Goal: Communication & Community: Answer question/provide support

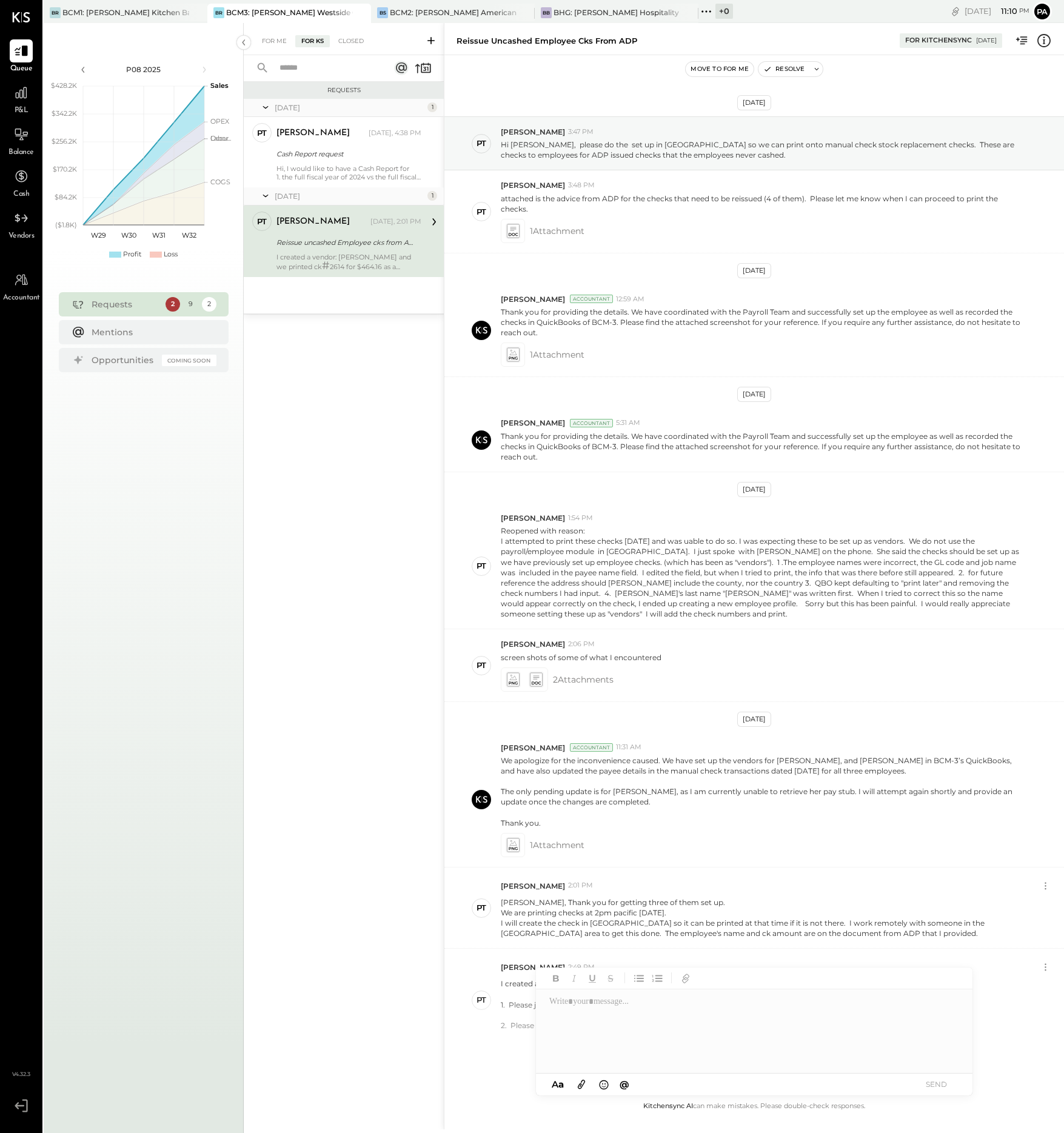
scroll to position [1, 0]
click at [440, 10] on div "BCM2: [PERSON_NAME] American Cooking" at bounding box center [453, 12] width 127 height 10
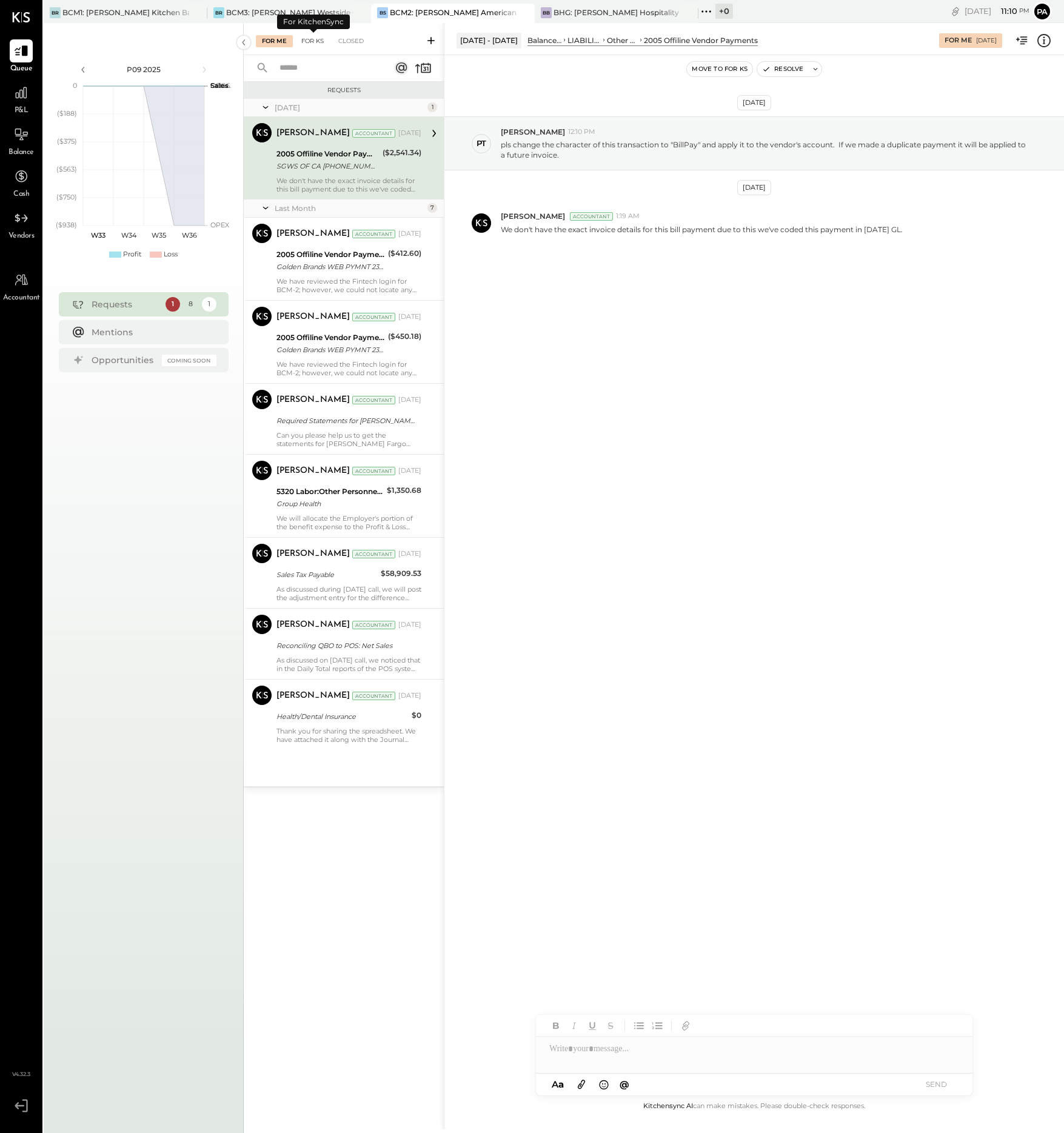
click at [315, 39] on div "For KS" at bounding box center [312, 41] width 34 height 12
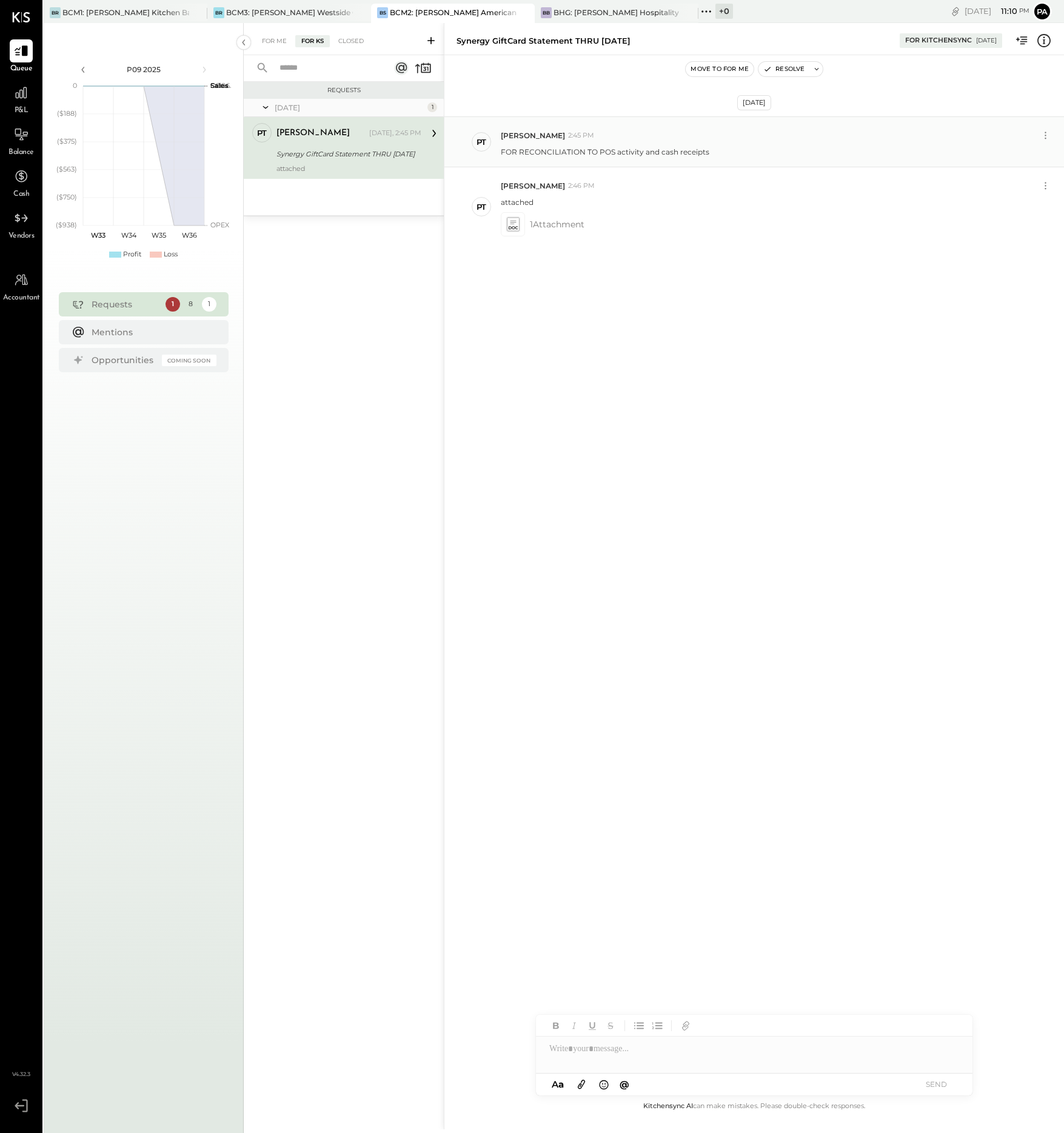
click at [724, 154] on div "FOR RECONCILIATION TO POS activity and cash receipts" at bounding box center [778, 150] width 554 height 13
click at [444, 10] on div "BCM2: [PERSON_NAME] American Cooking" at bounding box center [453, 12] width 127 height 10
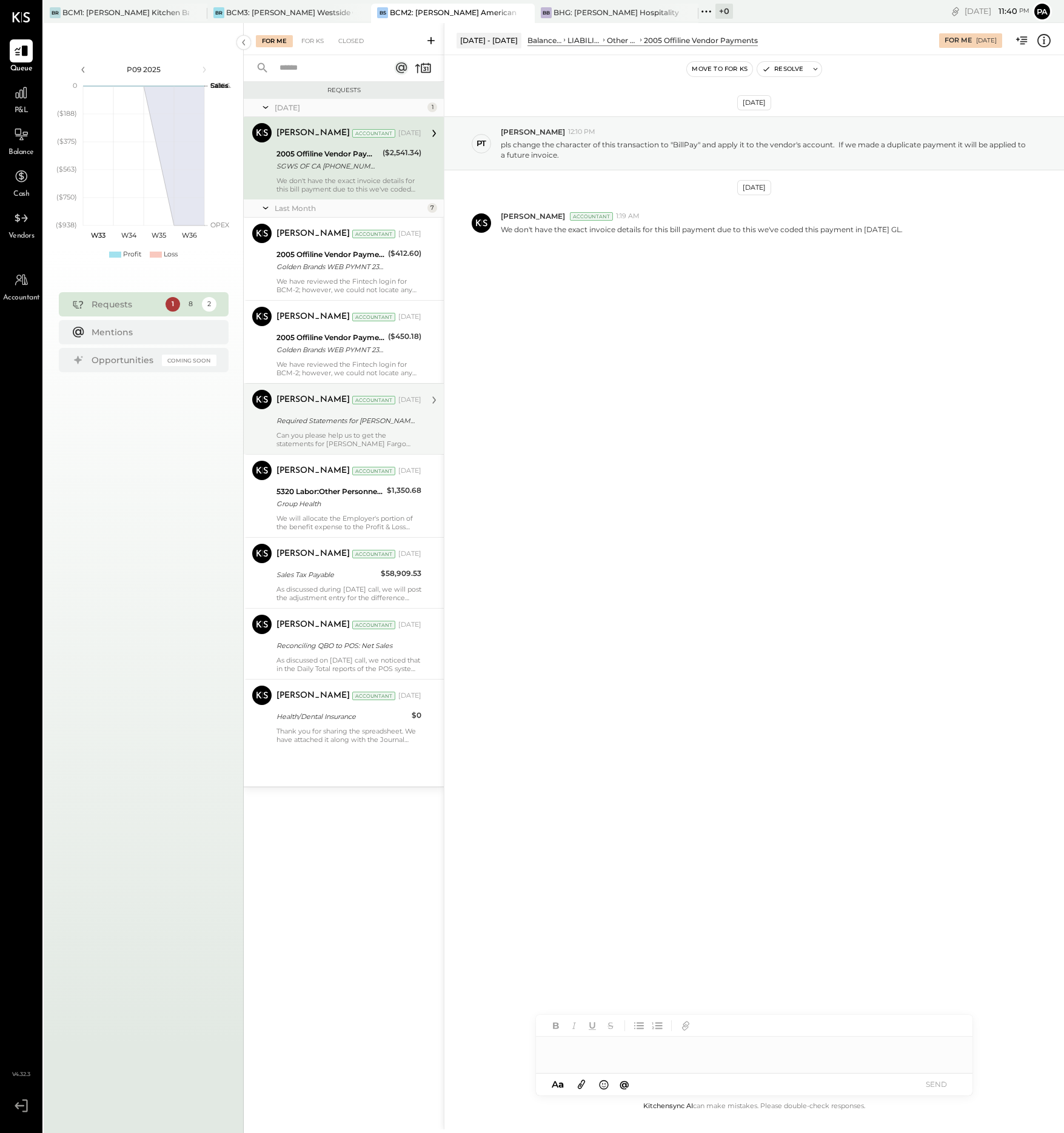
click at [341, 426] on div "Required Statements for [PERSON_NAME] Fargo Signify CC# 6927 for [DATE]-25!" at bounding box center [347, 421] width 141 height 12
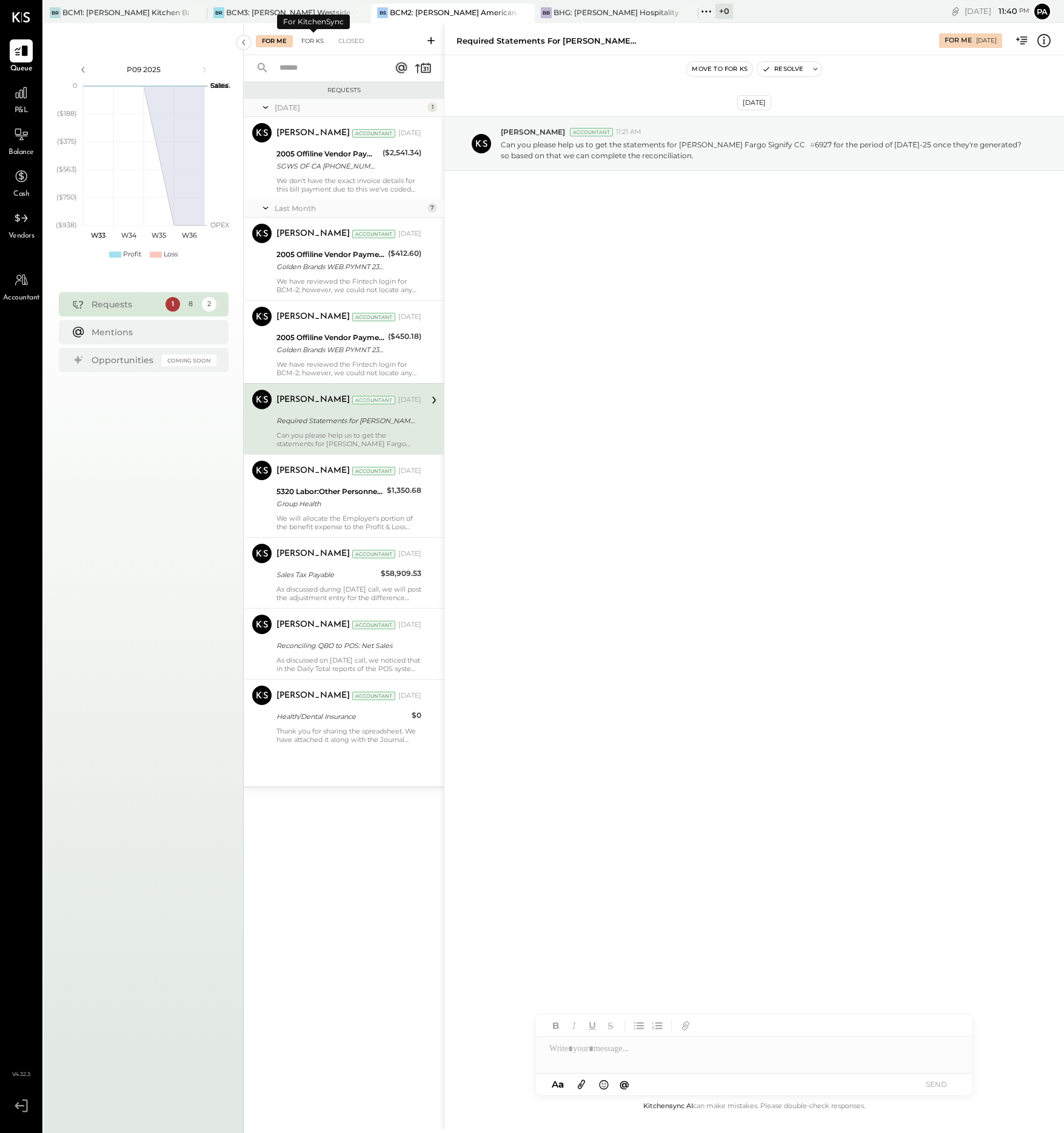
click at [317, 40] on div "For KS" at bounding box center [312, 41] width 34 height 12
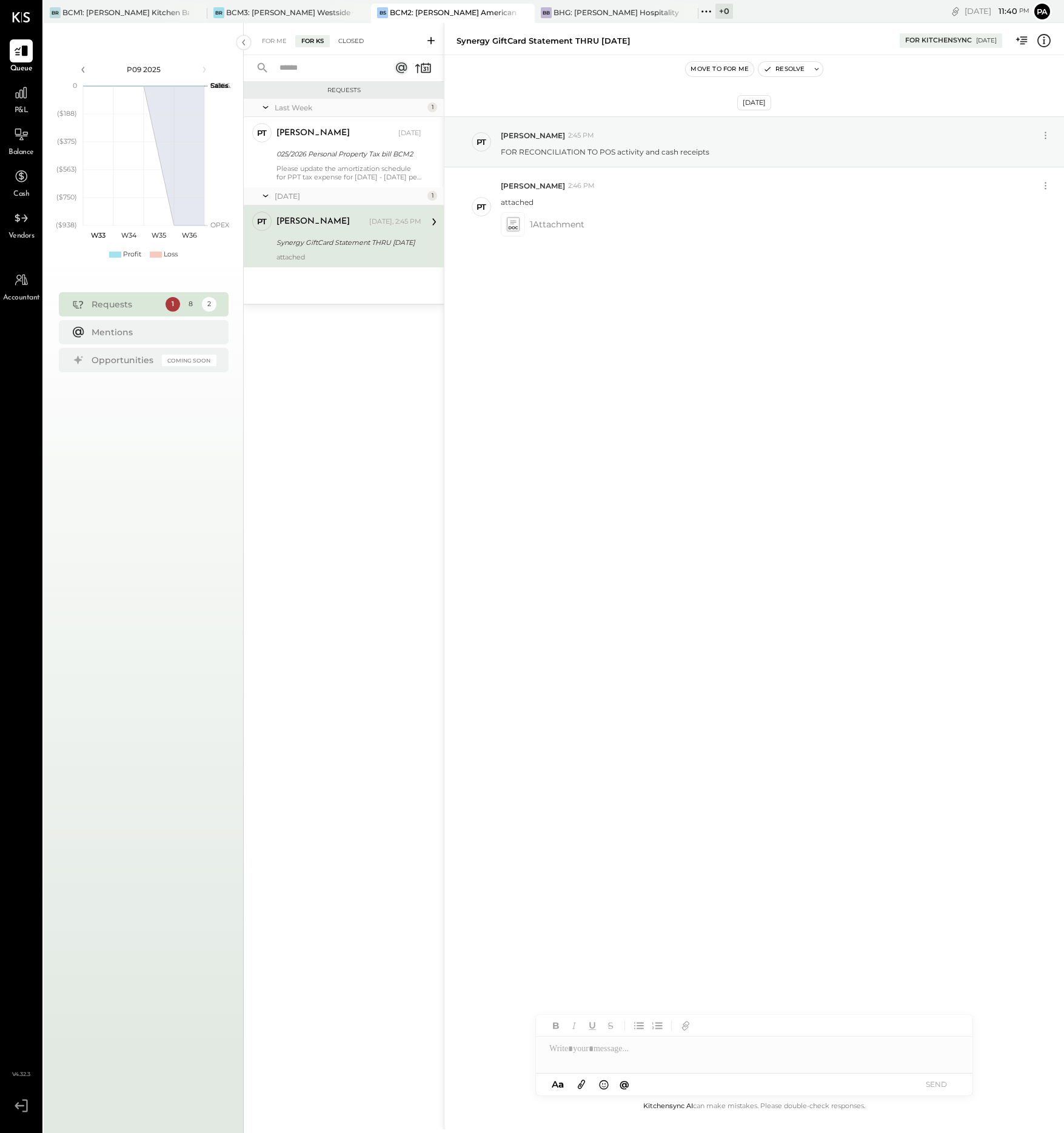
click at [356, 40] on div "Closed" at bounding box center [351, 41] width 38 height 12
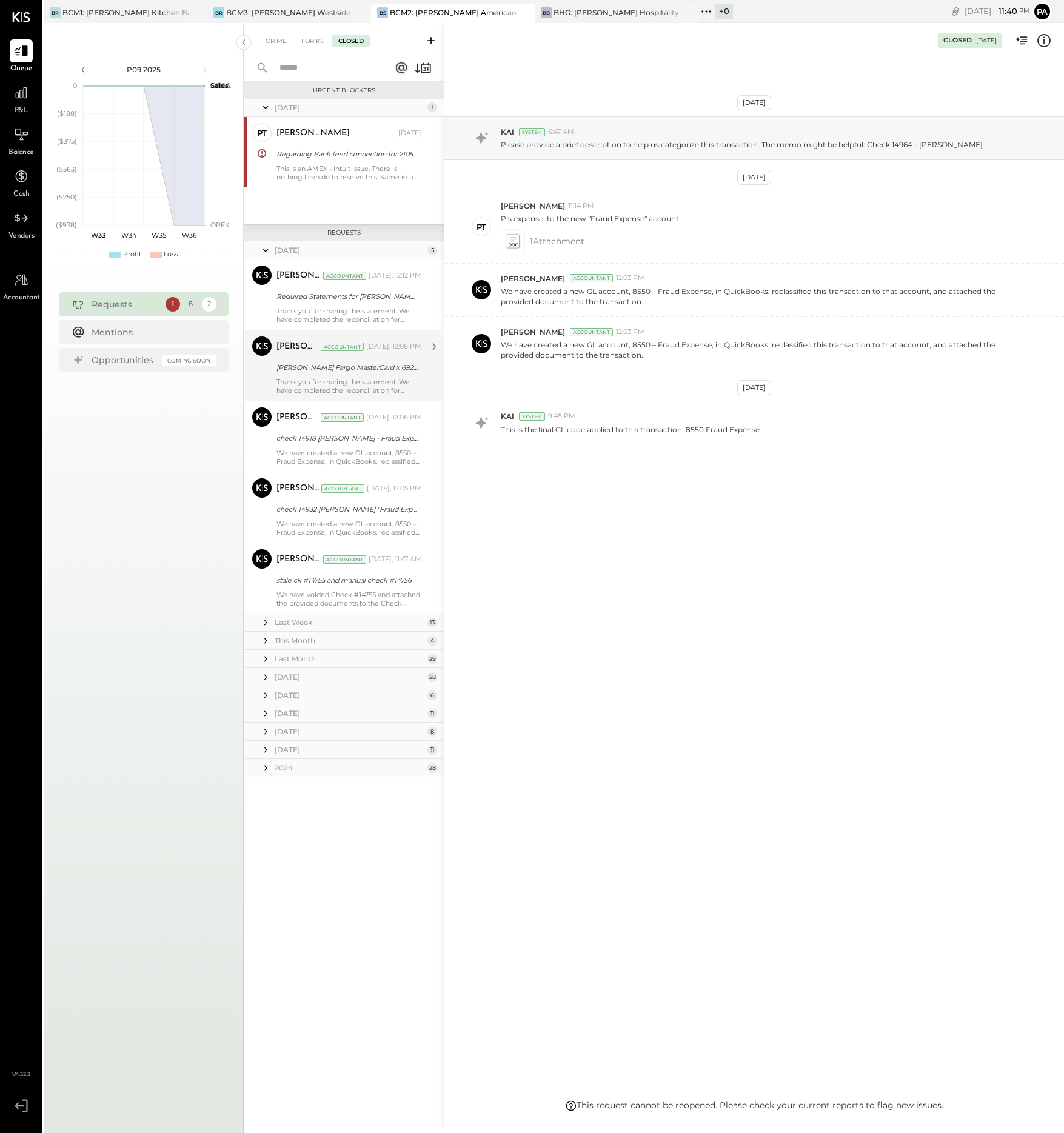
click at [373, 380] on div "Thank you for sharing the statement. We have completed the reconciliation for […" at bounding box center [348, 386] width 145 height 17
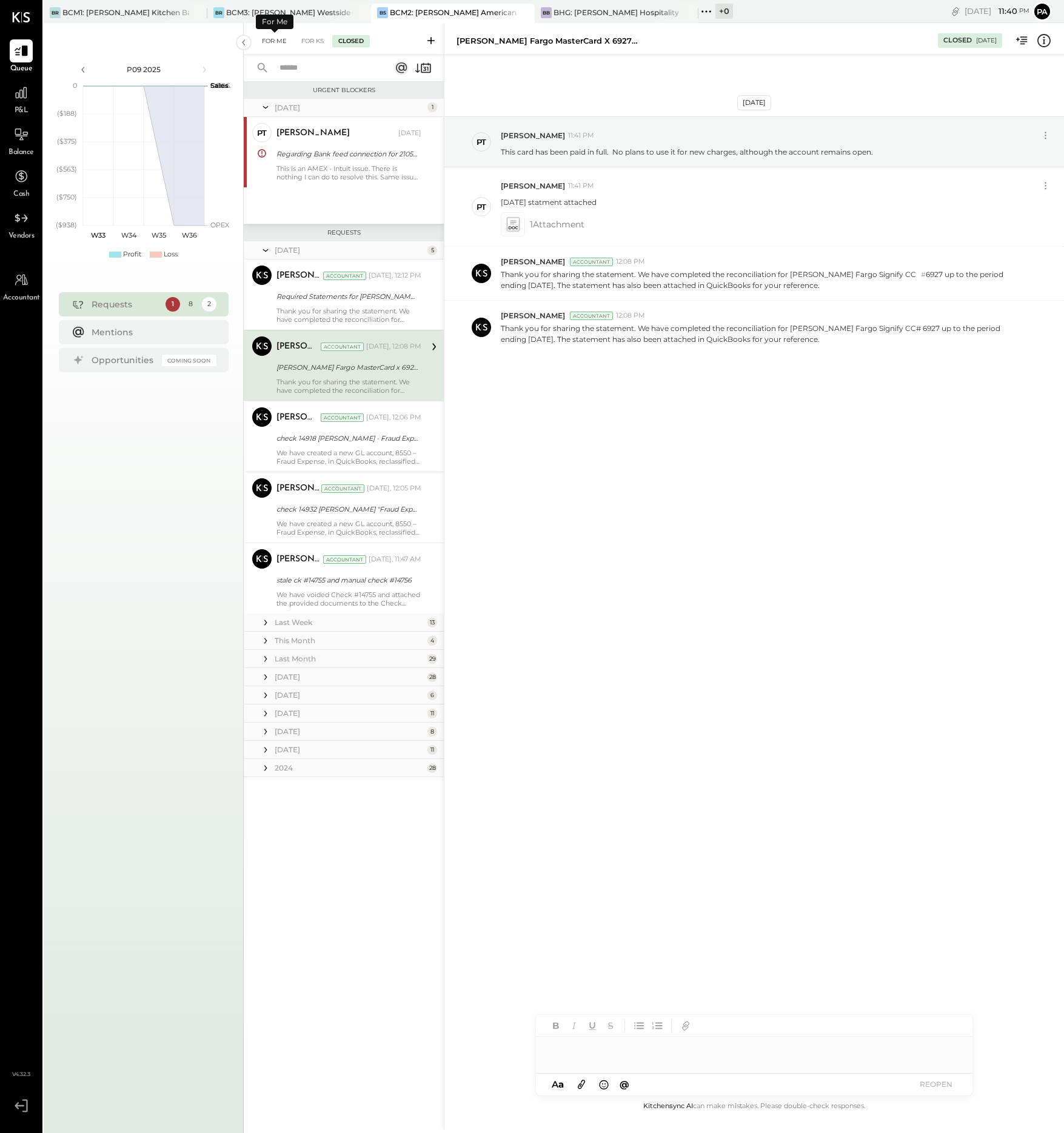
click at [276, 41] on div "For Me" at bounding box center [274, 41] width 37 height 12
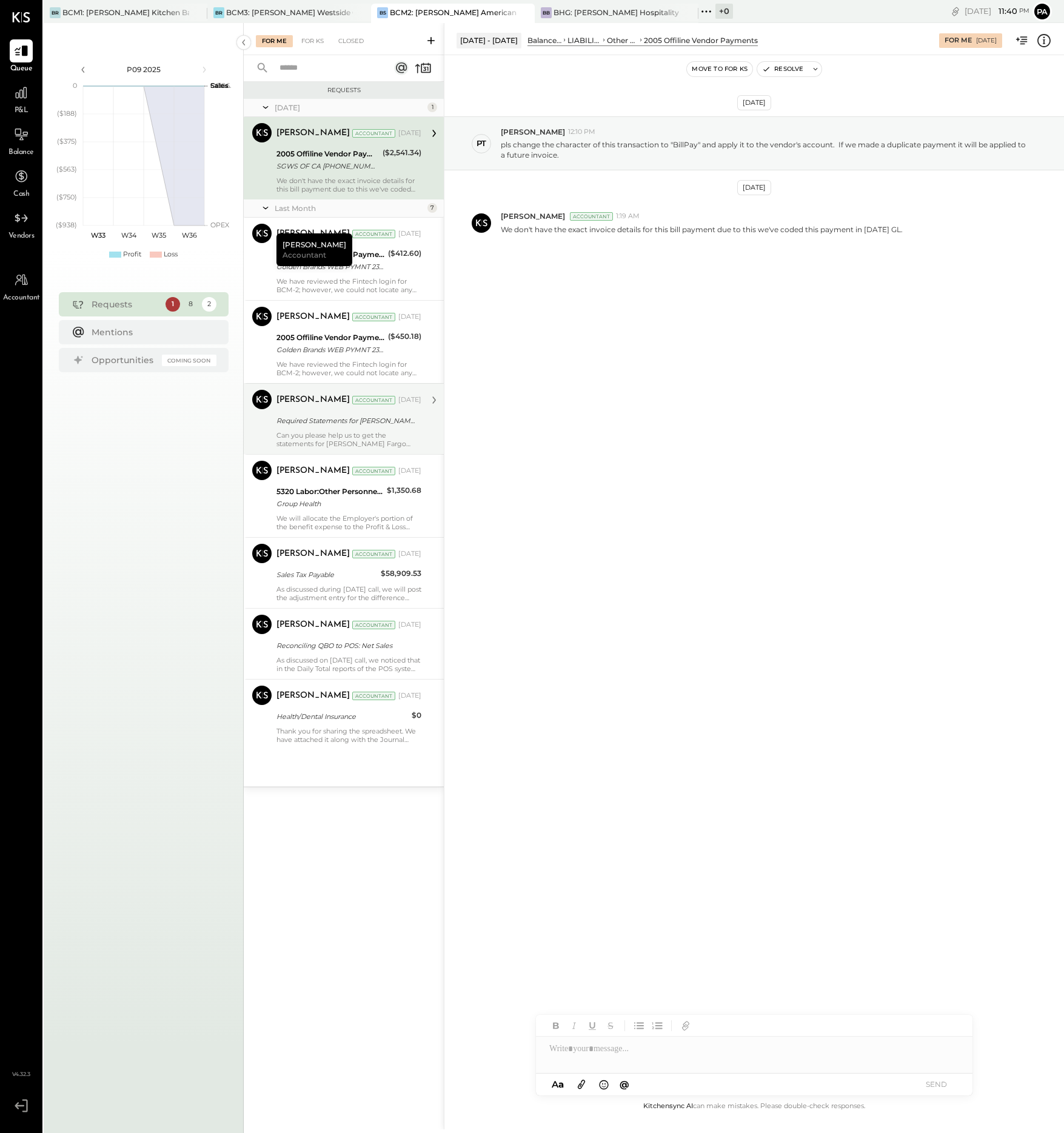
click at [360, 432] on div "Can you please help us to get the statements for [PERSON_NAME] Fargo Signify CC…" at bounding box center [348, 439] width 145 height 17
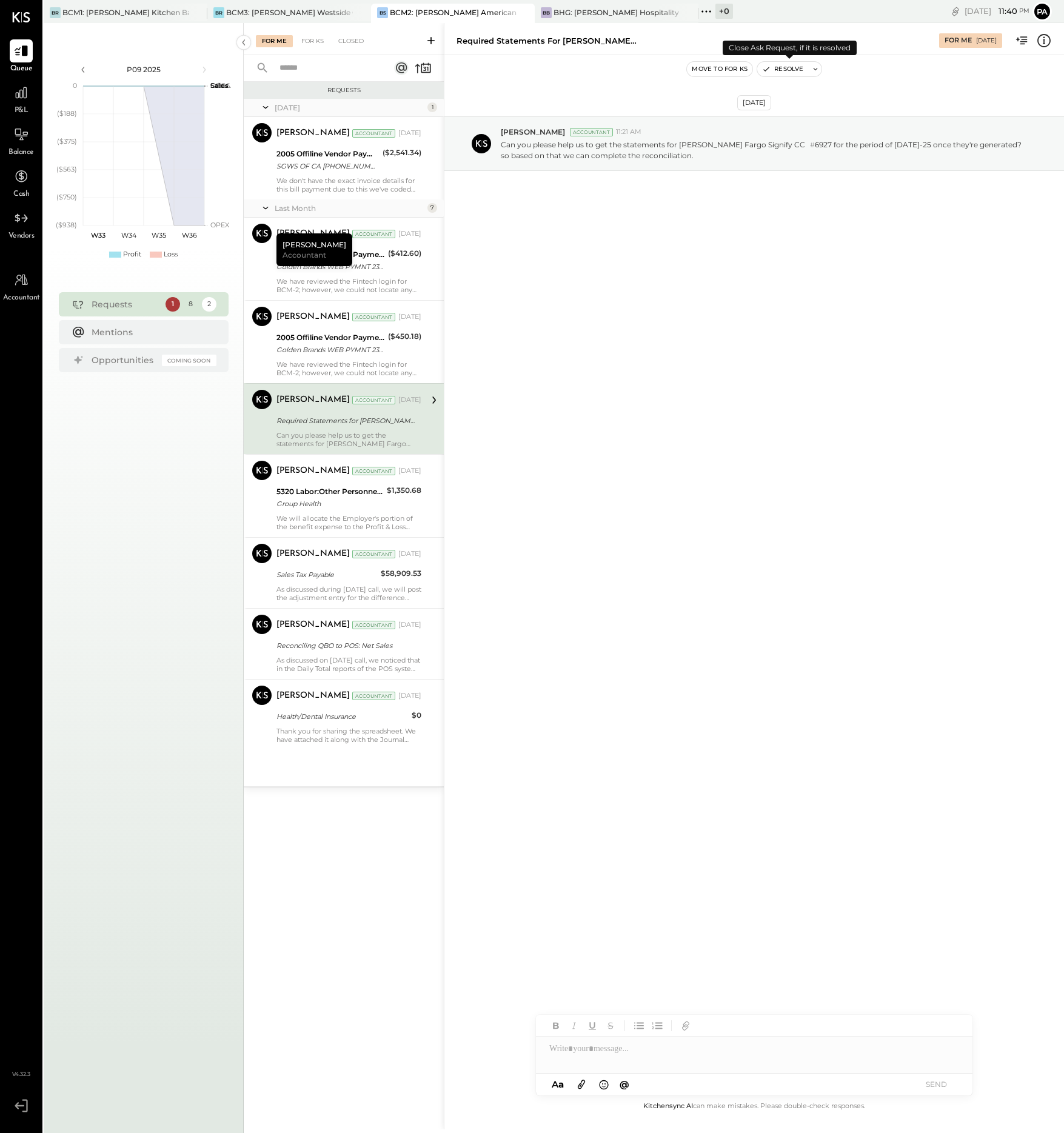
click at [805, 69] on button "Resolve" at bounding box center [783, 69] width 51 height 15
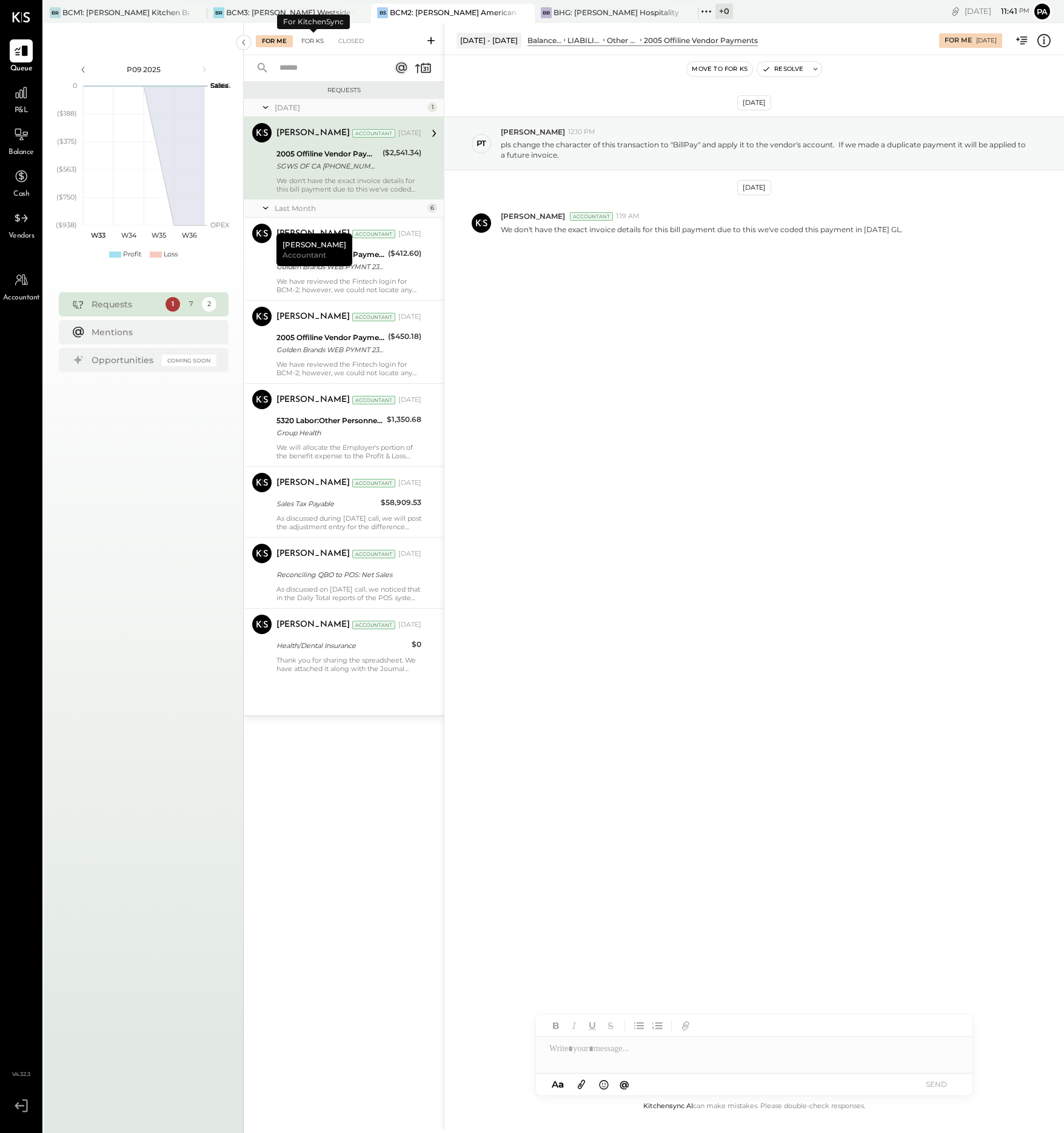
click at [313, 40] on div "For KS" at bounding box center [312, 41] width 34 height 12
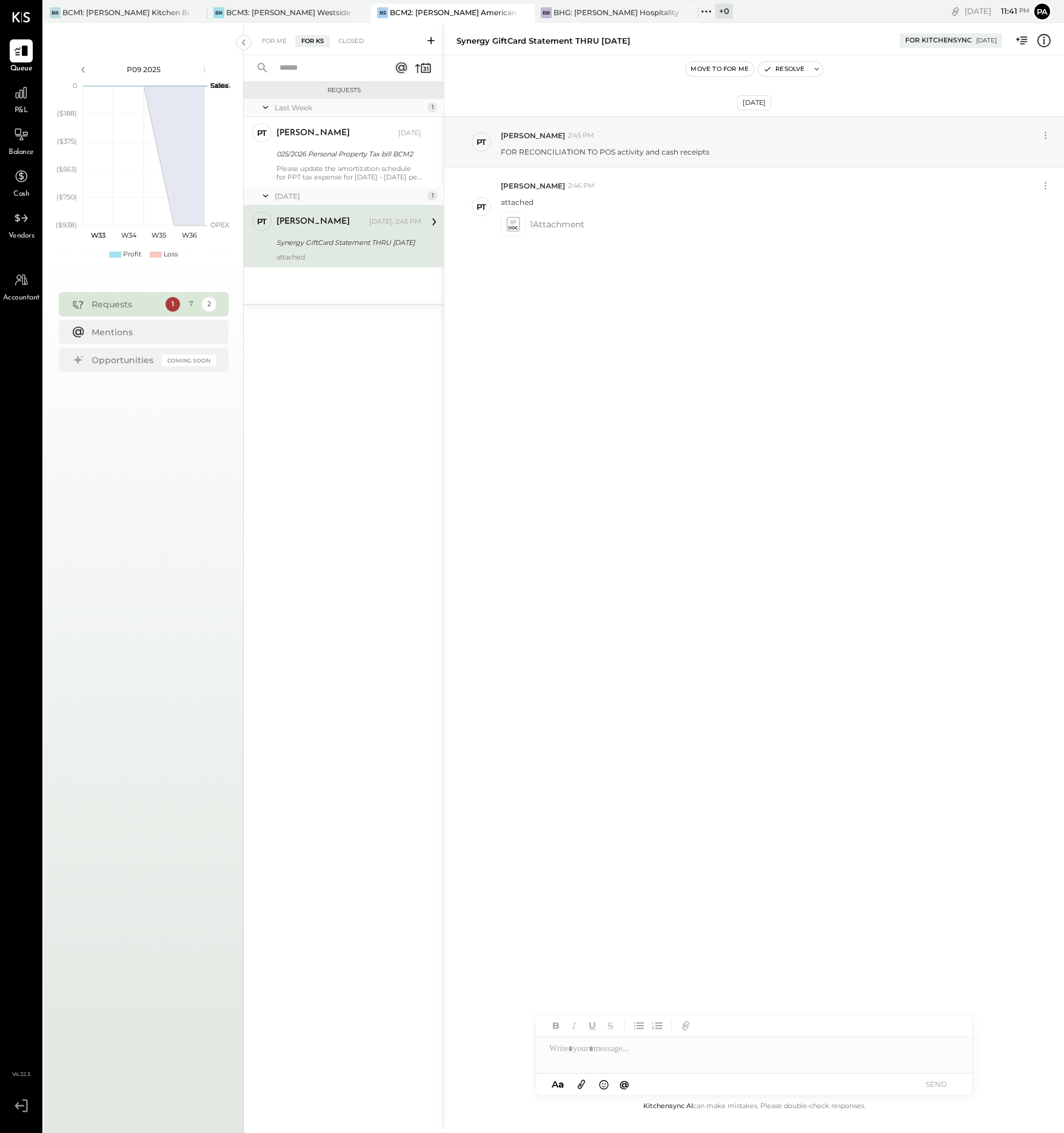
click at [432, 40] on icon at bounding box center [431, 40] width 12 height 12
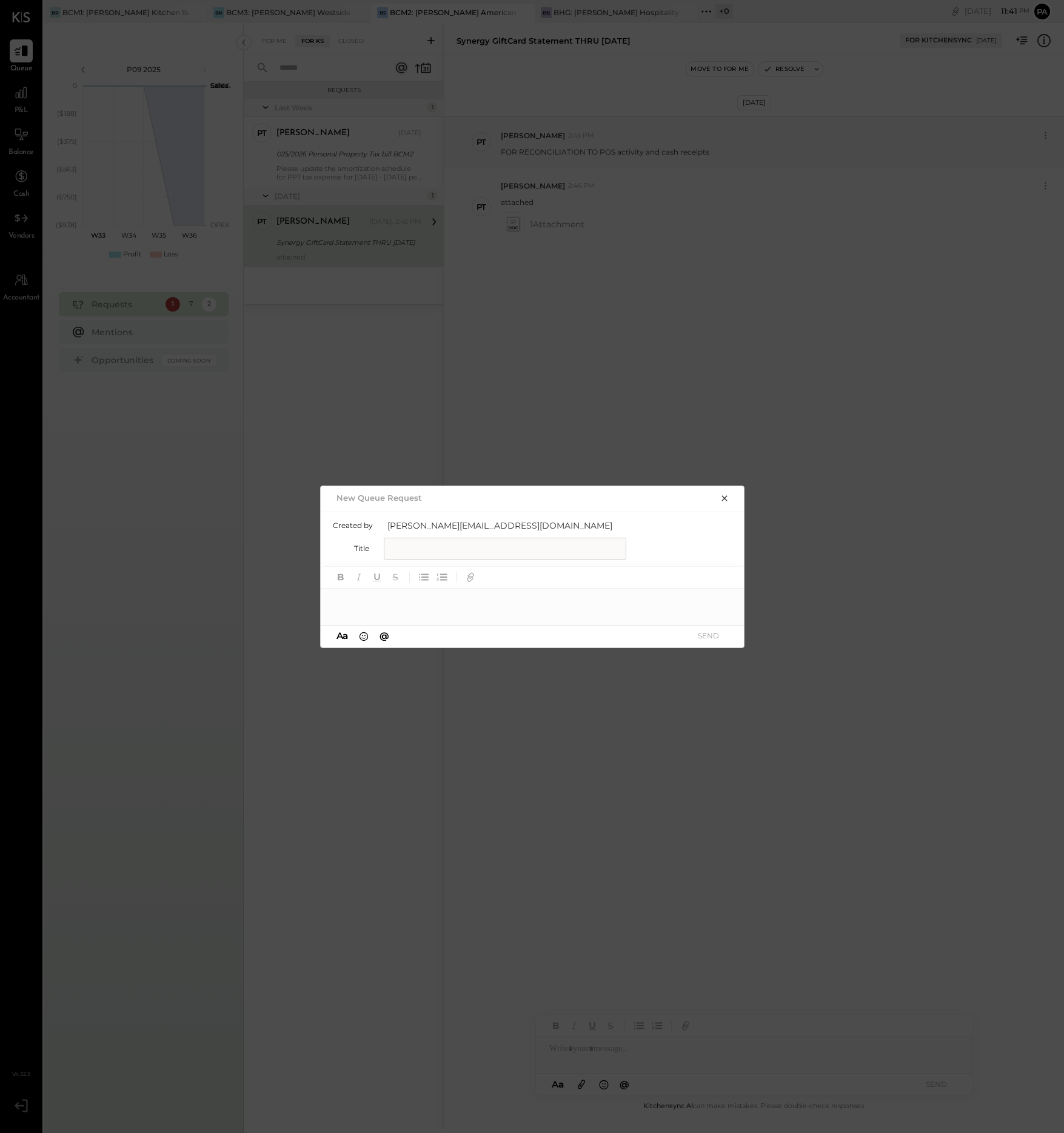
click at [444, 546] on input "text" at bounding box center [505, 548] width 242 height 22
type input "**********"
click at [434, 600] on div at bounding box center [533, 601] width 424 height 24
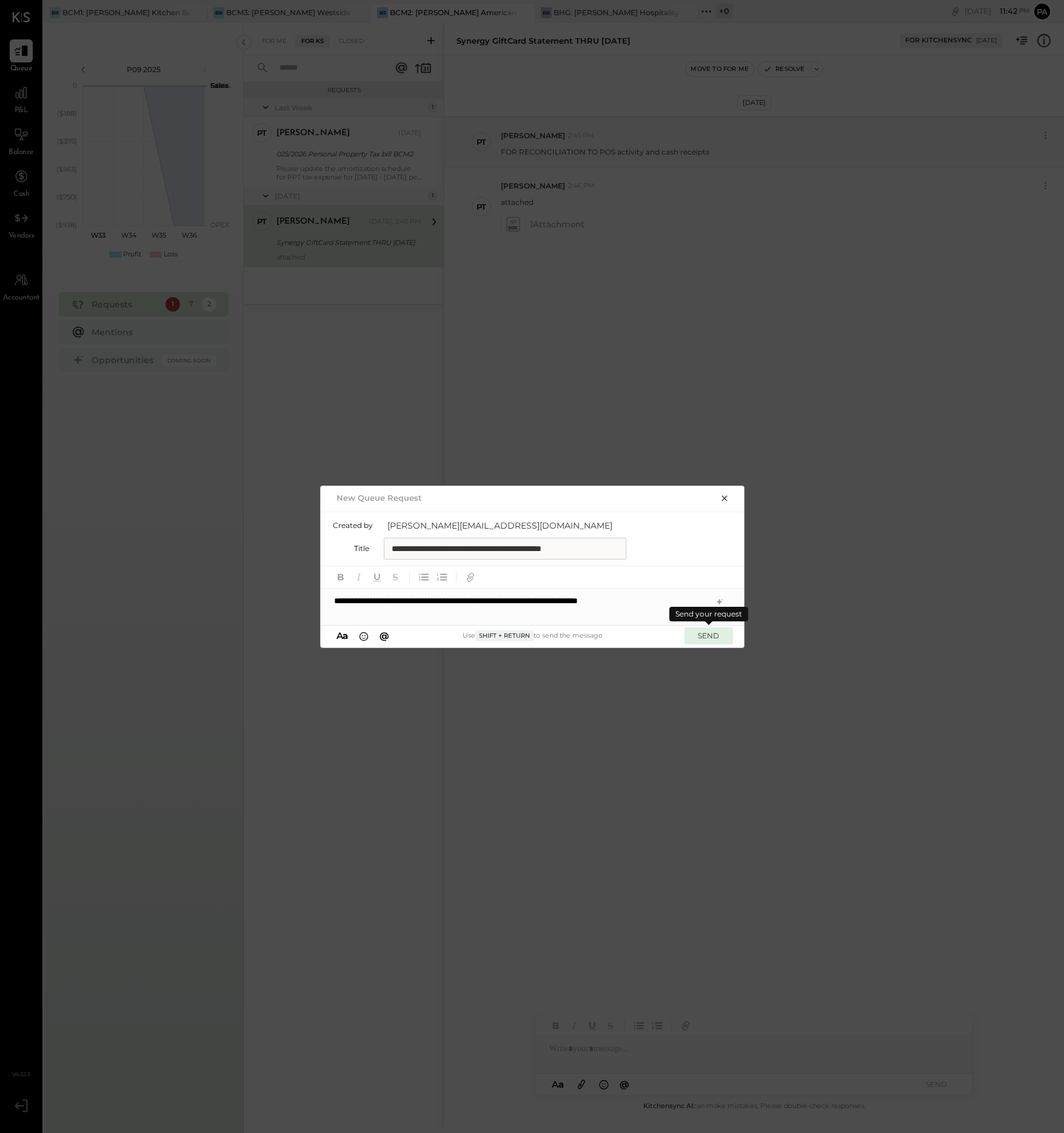
click at [708, 635] on button "SEND" at bounding box center [708, 636] width 48 height 16
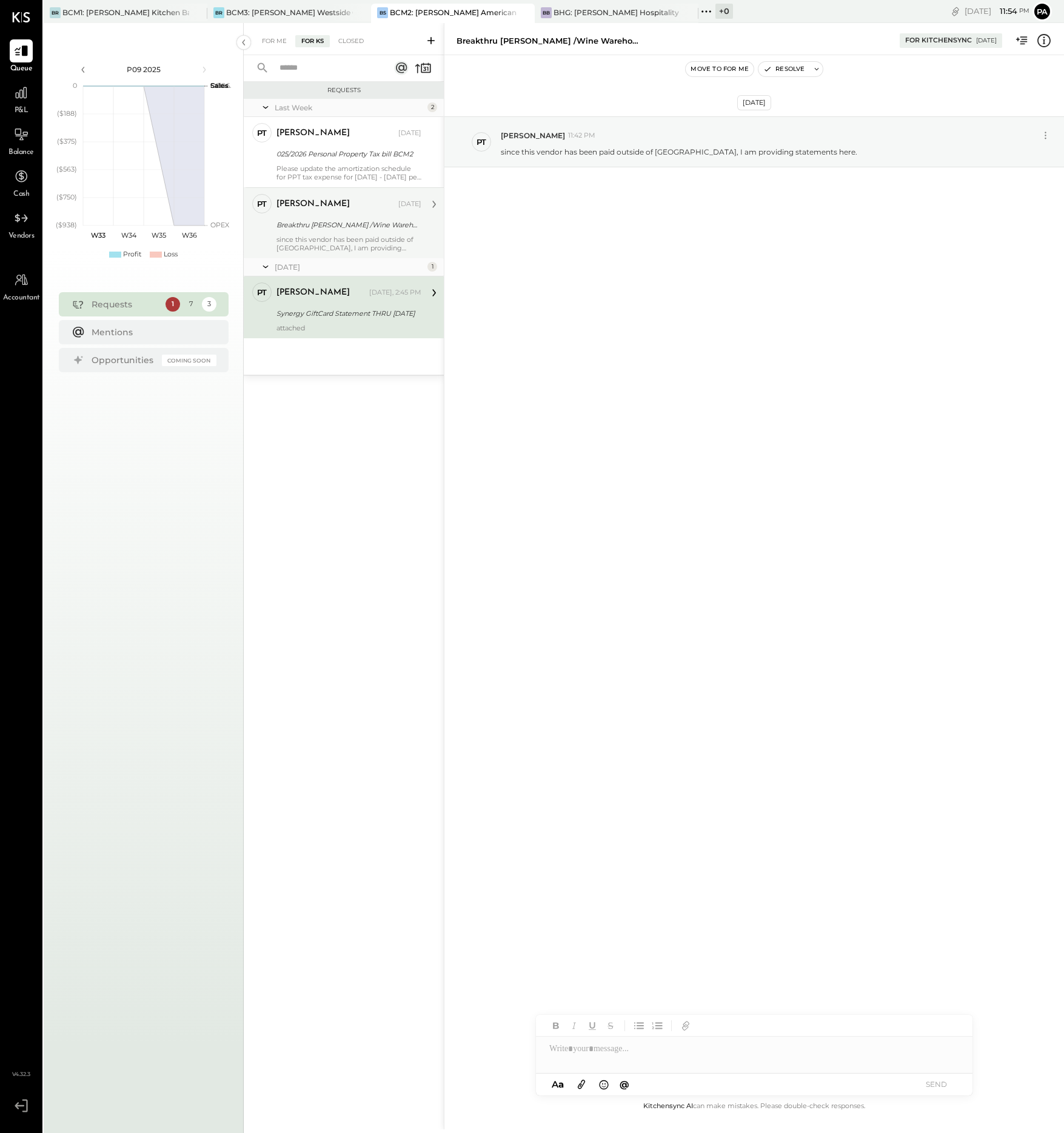
click at [342, 240] on div "since this vendor has been paid outside of [GEOGRAPHIC_DATA], I am providing st…" at bounding box center [348, 243] width 145 height 17
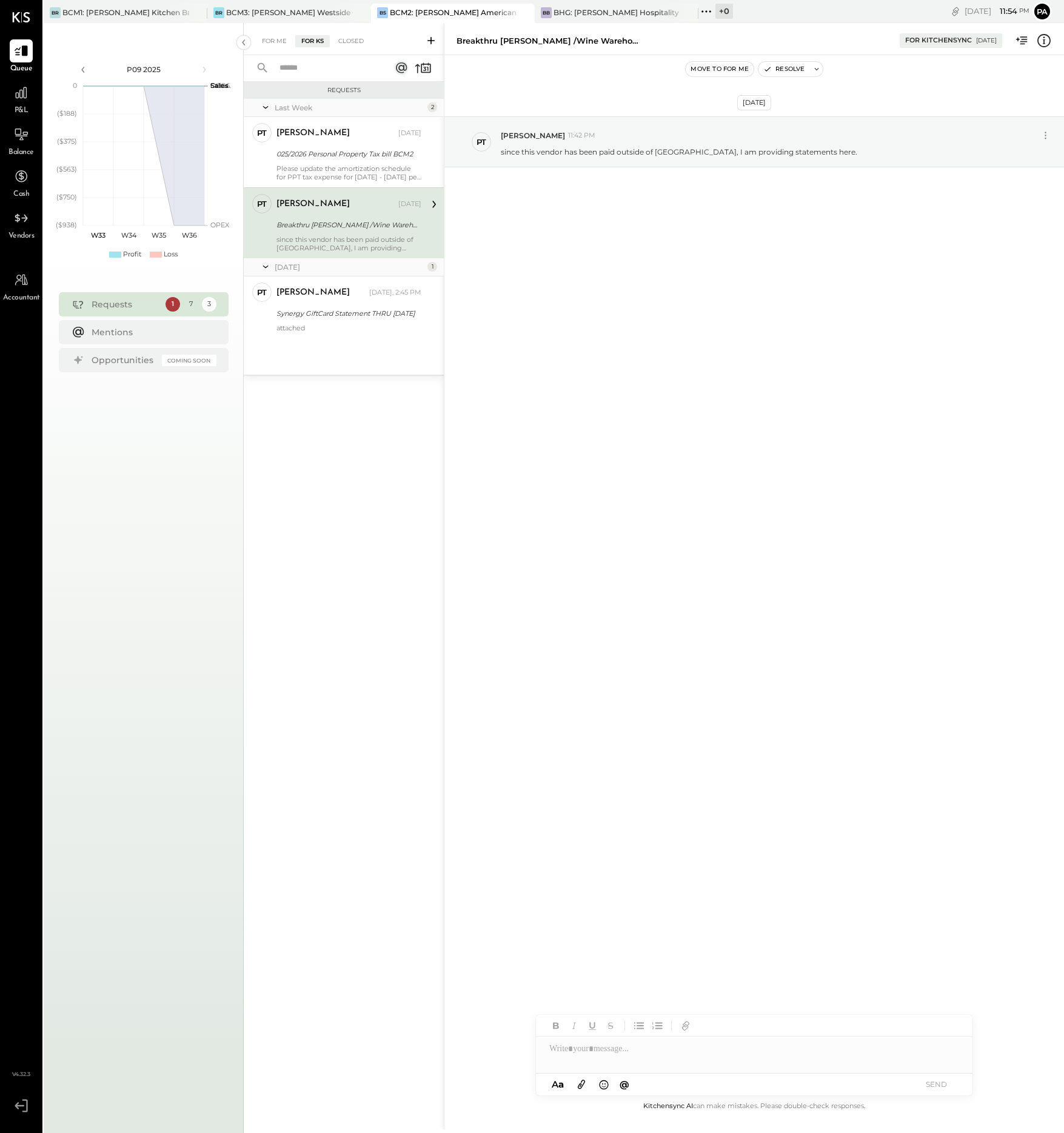
click at [580, 1082] on icon at bounding box center [581, 1085] width 13 height 14
click at [580, 1082] on icon at bounding box center [581, 1085] width 13 height 14
click at [580, 1082] on icon at bounding box center [581, 1085] width 7 height 9
click at [582, 1082] on icon at bounding box center [581, 1085] width 7 height 9
click at [590, 1004] on div at bounding box center [754, 1004] width 436 height 24
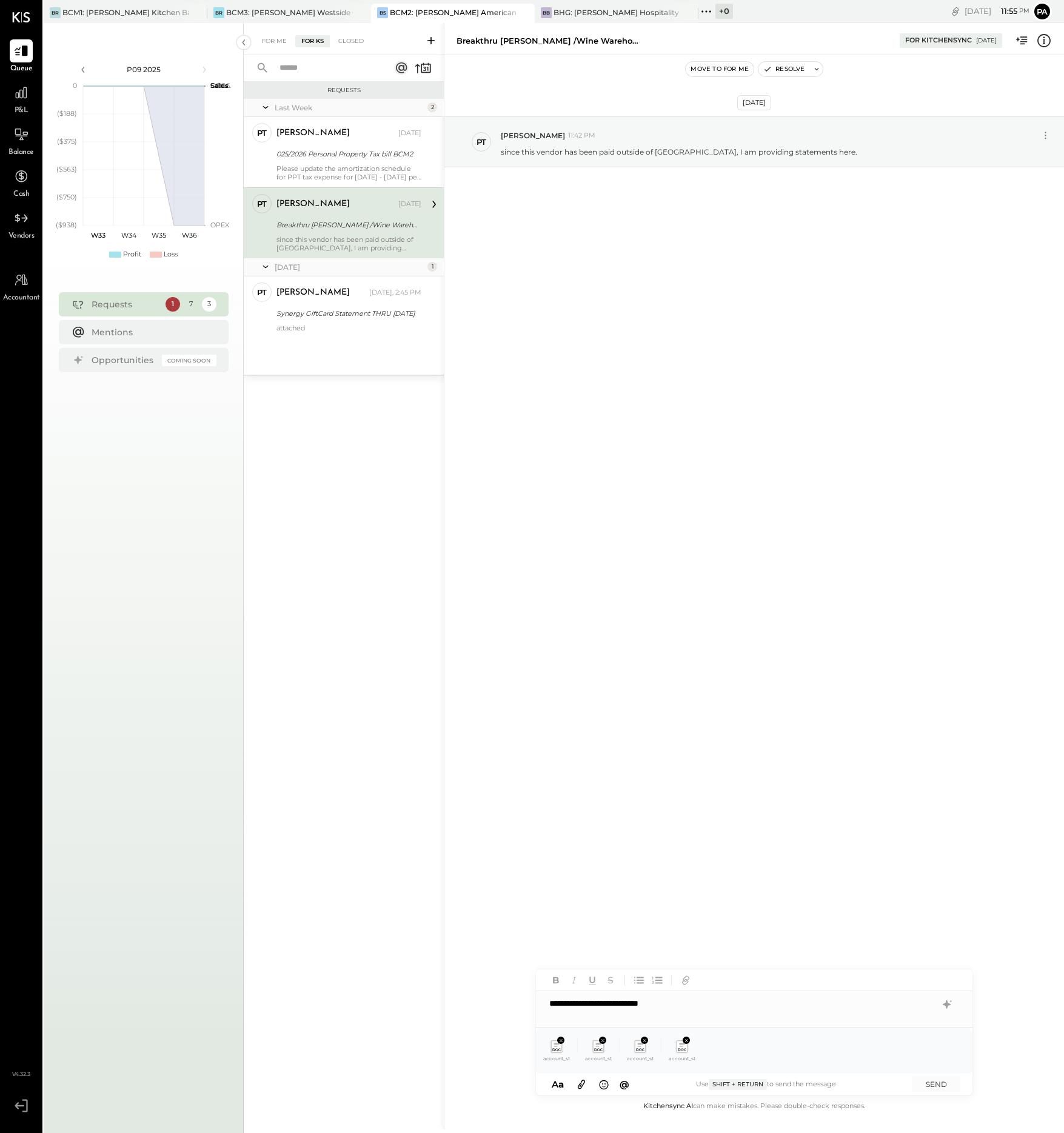
click at [605, 1009] on div "**********" at bounding box center [754, 1004] width 436 height 24
click at [611, 1000] on div "**********" at bounding box center [754, 1004] width 436 height 24
click at [932, 1085] on button "SEND" at bounding box center [936, 1085] width 48 height 16
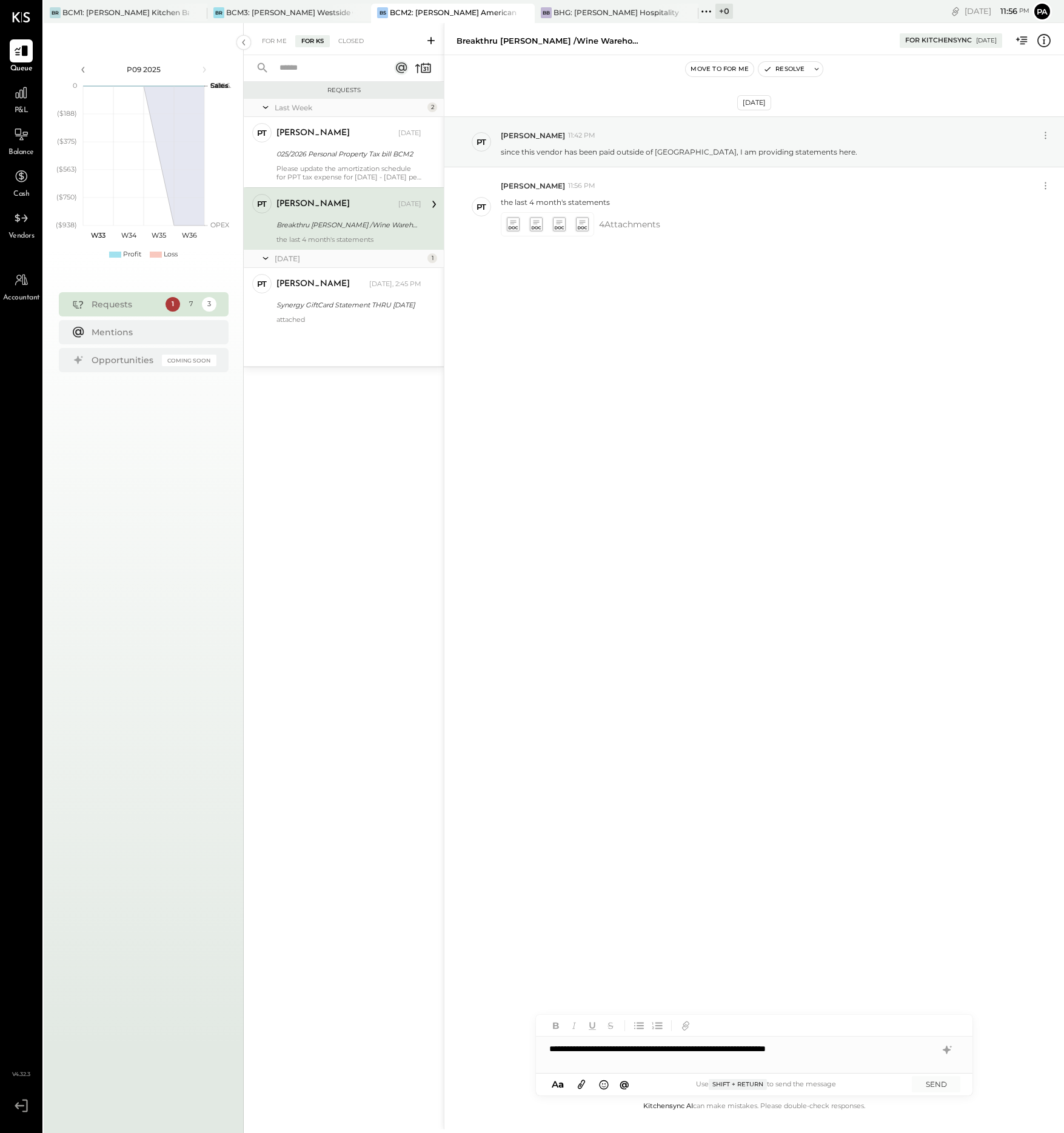
click at [583, 1085] on icon at bounding box center [581, 1085] width 13 height 14
click at [580, 1085] on icon at bounding box center [581, 1085] width 7 height 9
click at [581, 1083] on icon at bounding box center [581, 1085] width 13 height 14
click at [943, 1081] on button "SEND" at bounding box center [936, 1085] width 48 height 16
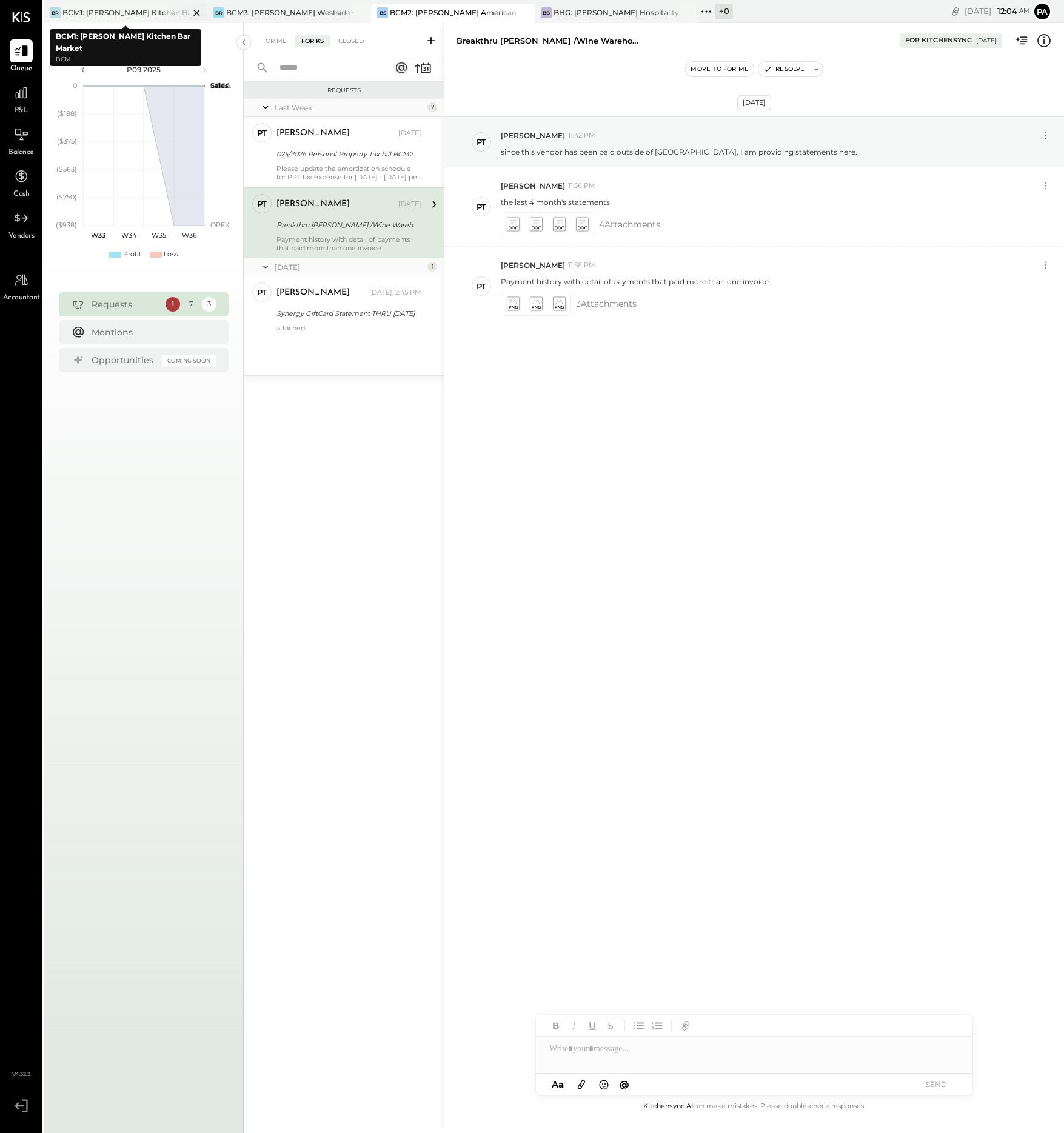
click at [157, 11] on div "BCM1: [PERSON_NAME] Kitchen Bar Market" at bounding box center [126, 12] width 127 height 10
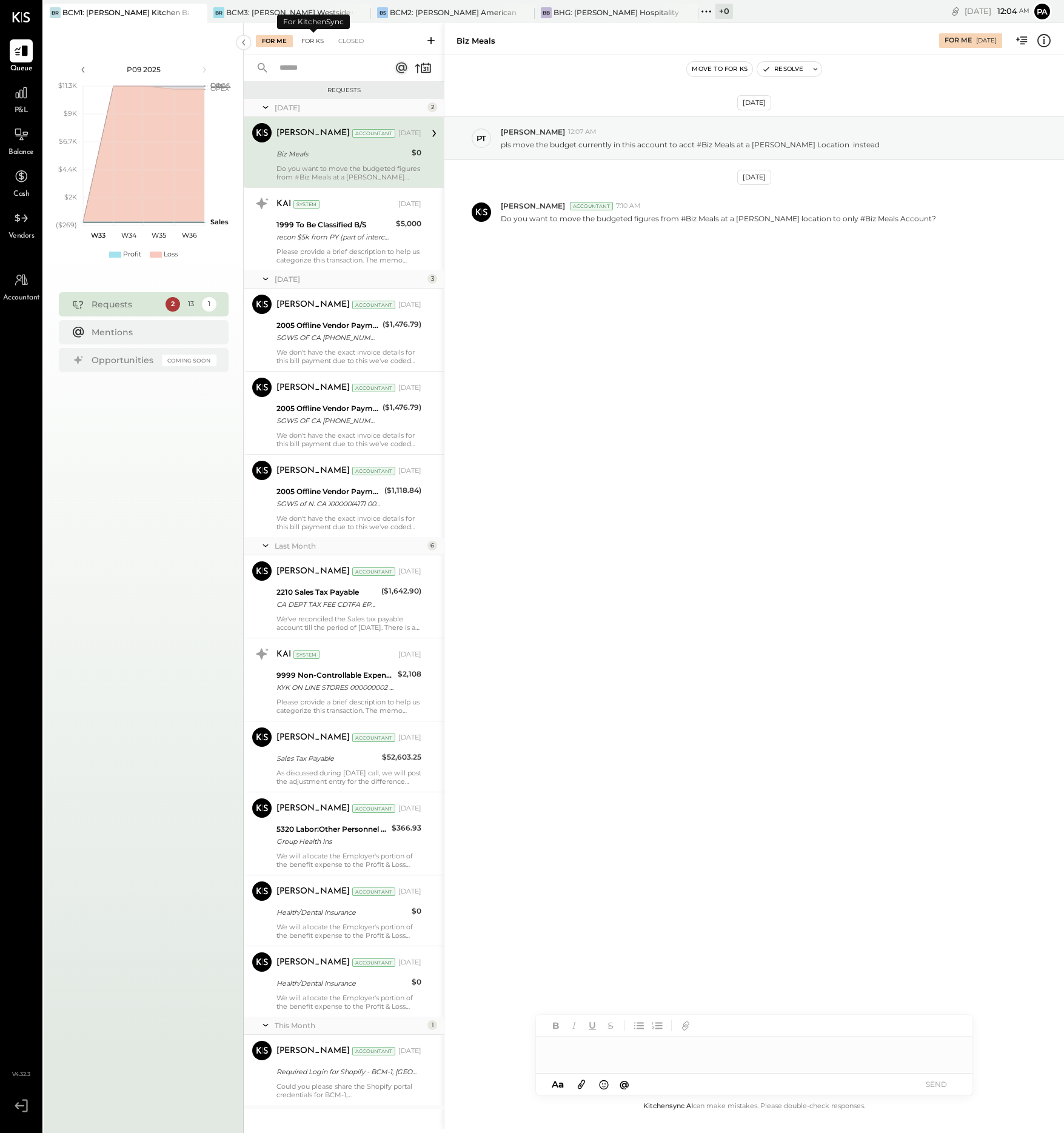
click at [319, 36] on div "For KS" at bounding box center [312, 41] width 34 height 12
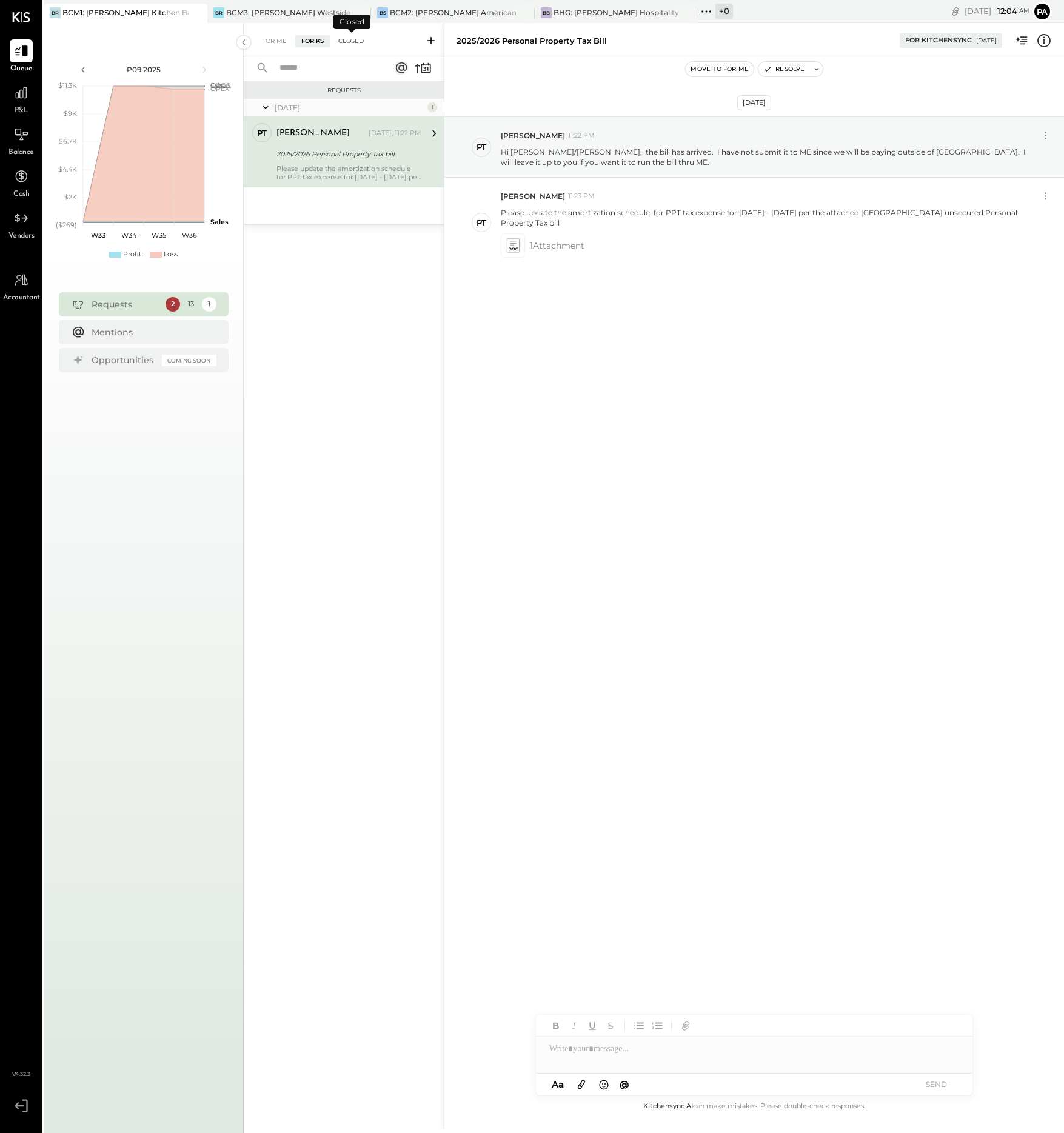
click at [357, 41] on div "Closed" at bounding box center [351, 41] width 38 height 12
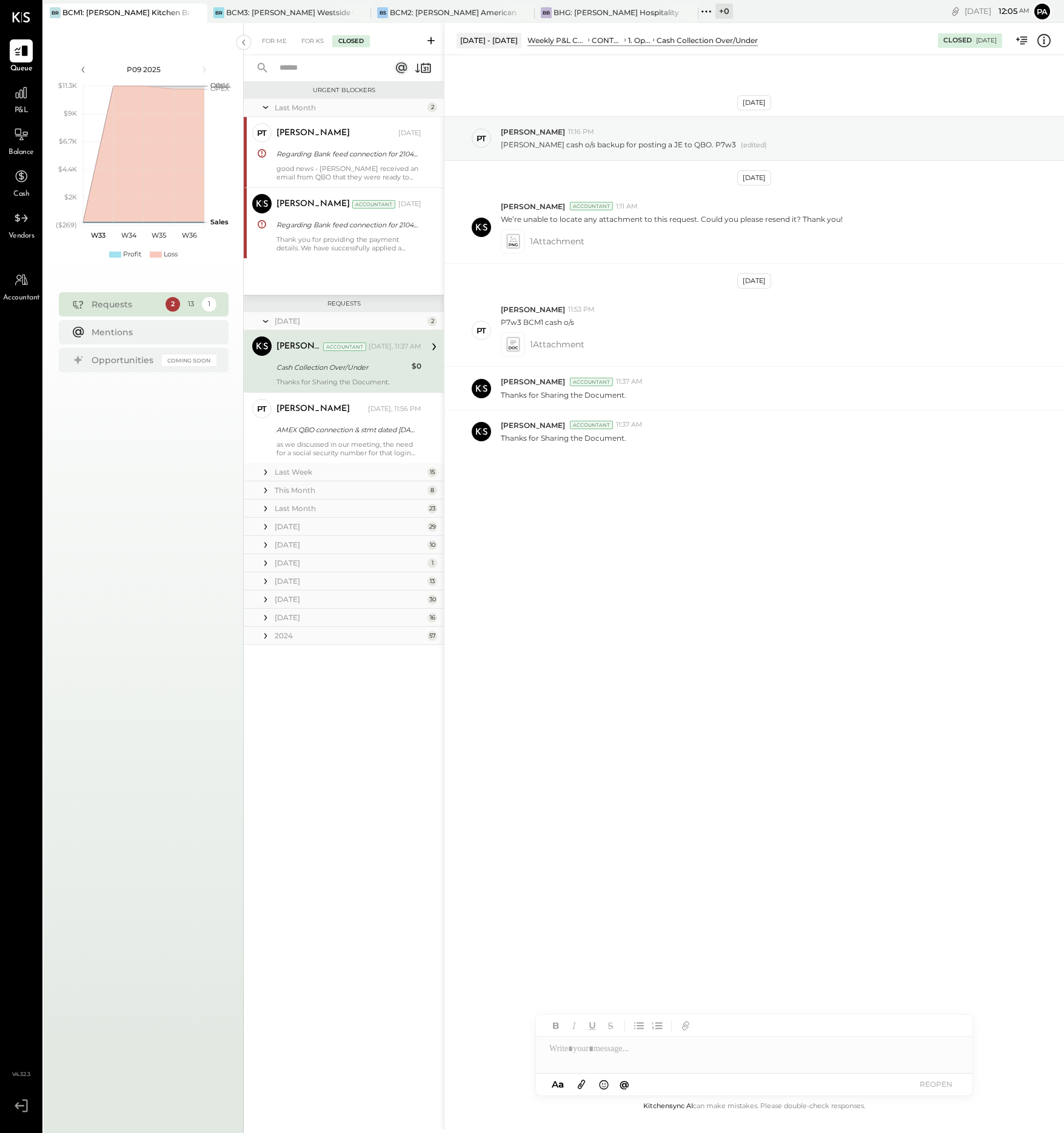
click at [432, 471] on div "15" at bounding box center [432, 472] width 9 height 9
click at [267, 472] on icon at bounding box center [265, 472] width 12 height 12
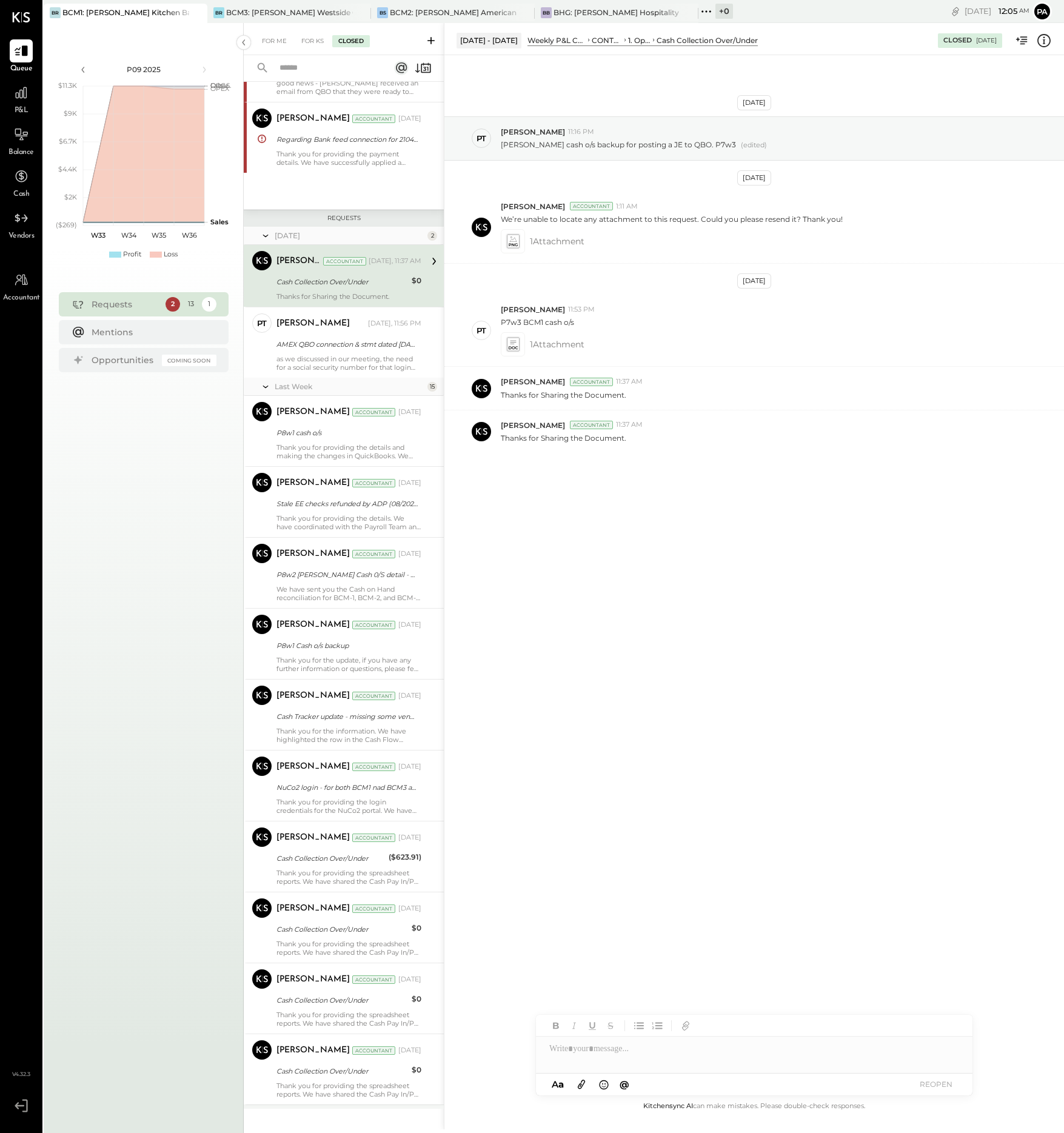
scroll to position [76, 0]
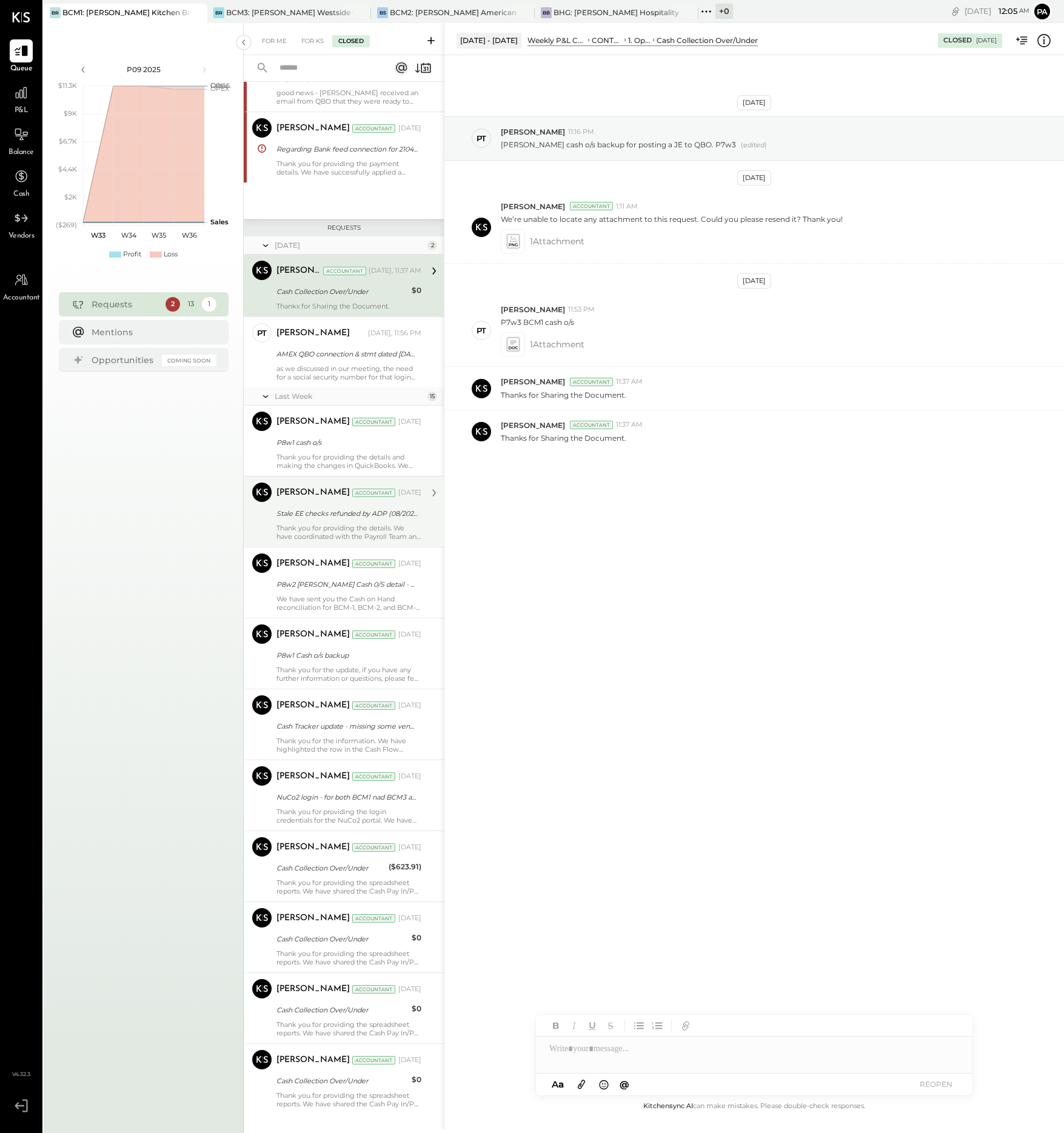
click at [369, 527] on div "Thank you for providing the details. We have coordinated with the Payroll Team …" at bounding box center [348, 532] width 145 height 17
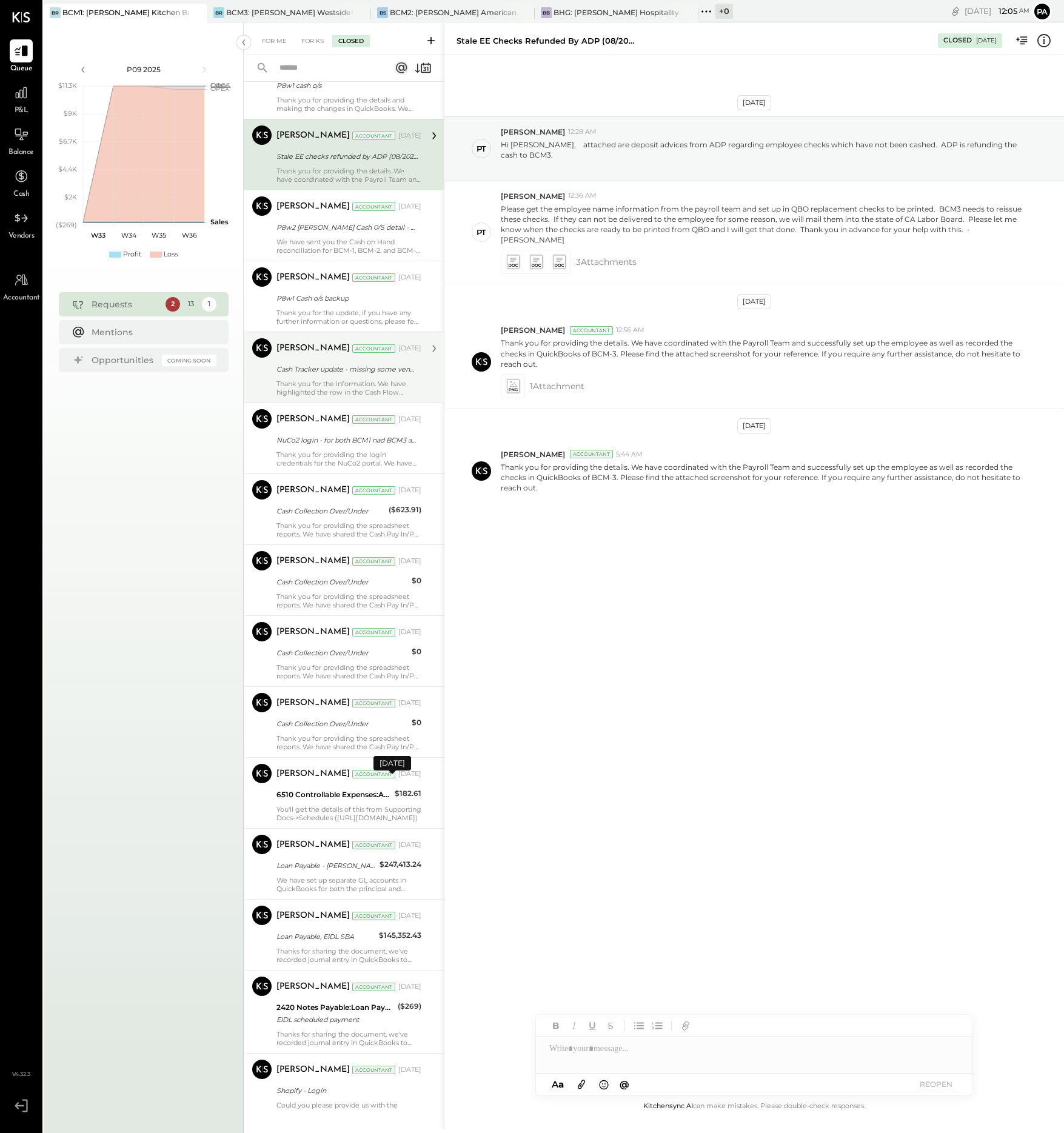
scroll to position [455, 0]
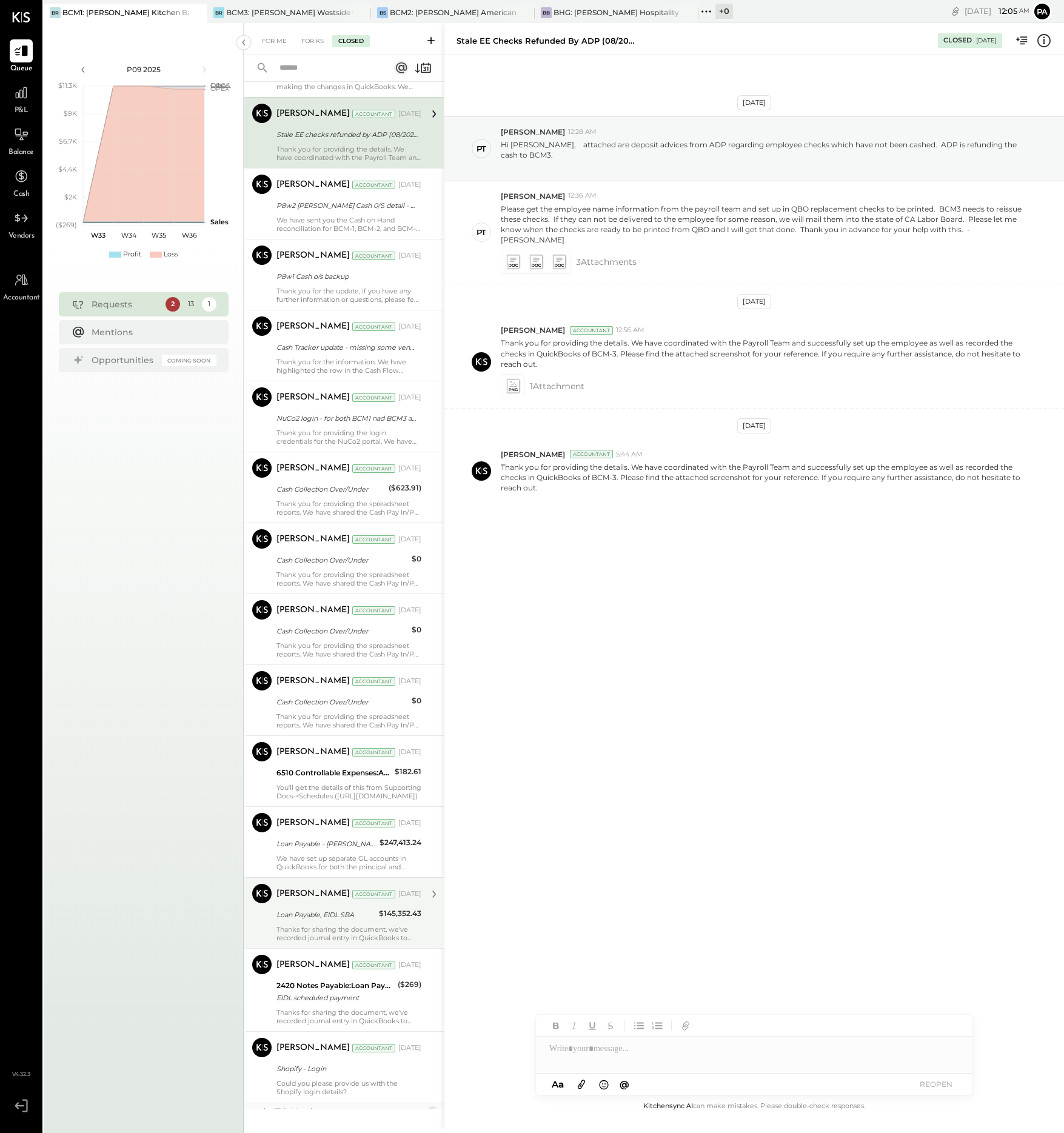
click at [337, 924] on div "[PERSON_NAME] Accountant [DATE] Loan Payable, EIDL SBA $145,352.43 Thanks for s…" at bounding box center [348, 913] width 145 height 58
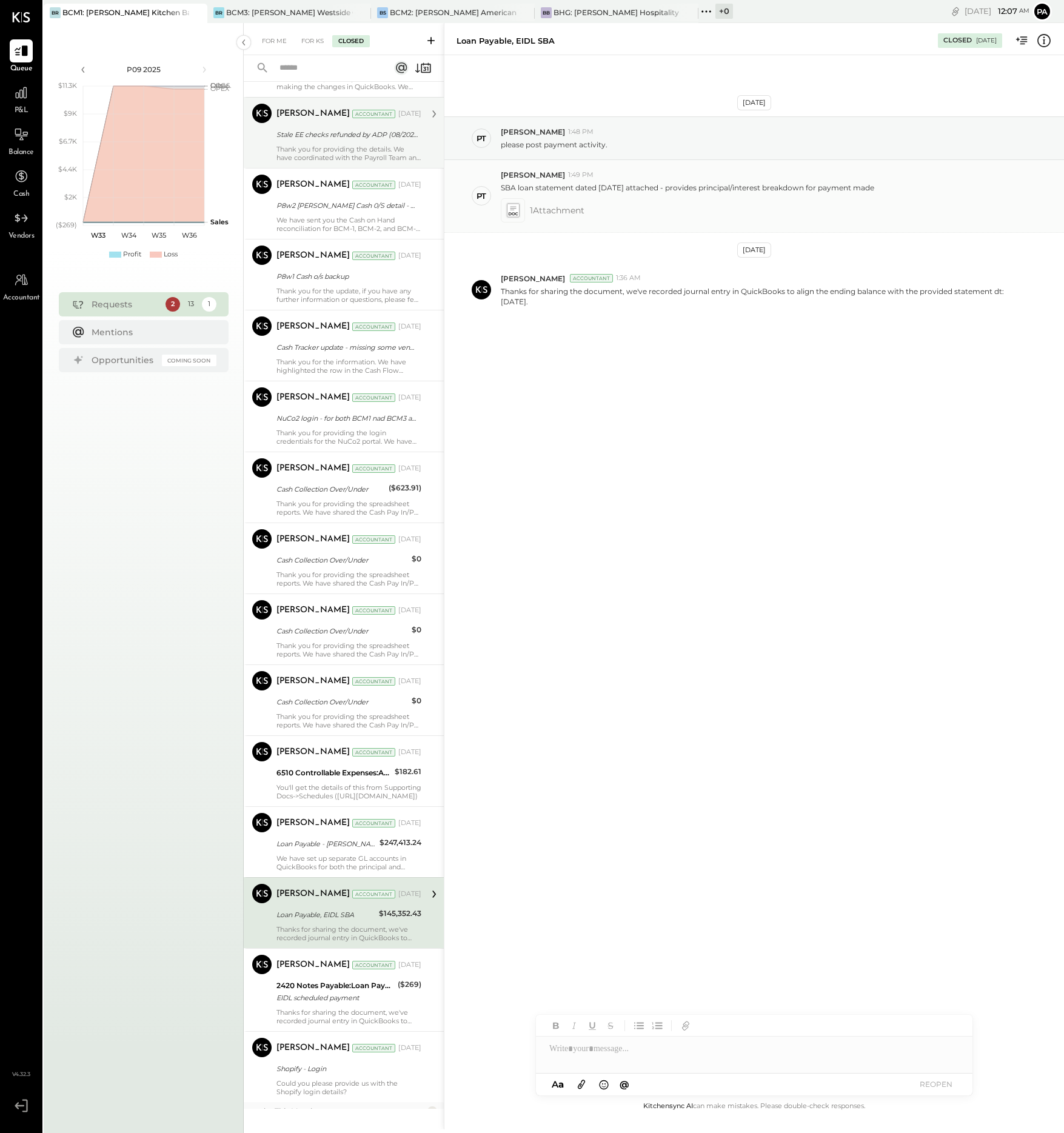
click at [516, 210] on icon at bounding box center [512, 210] width 13 height 14
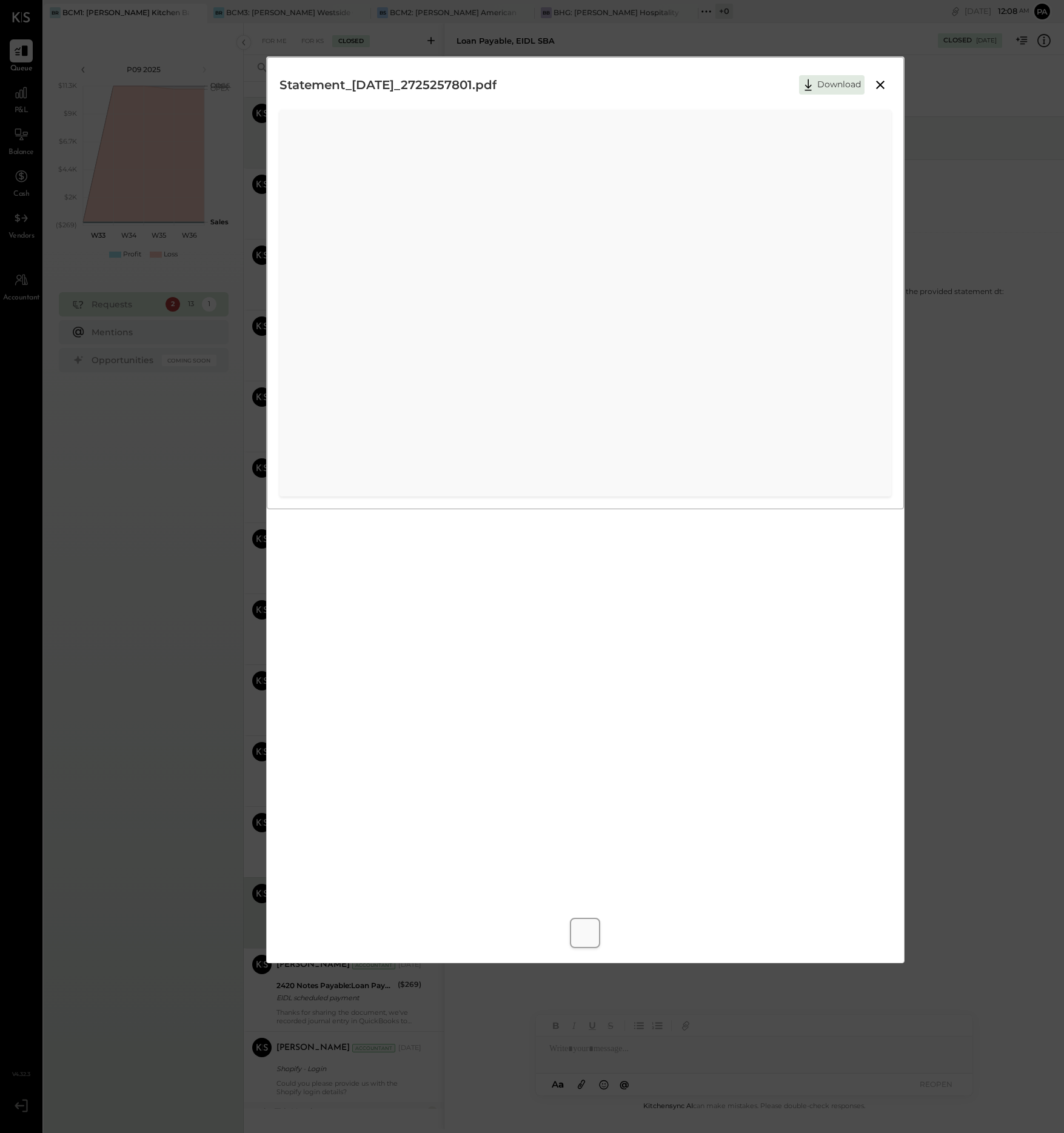
click at [882, 83] on icon at bounding box center [880, 85] width 9 height 9
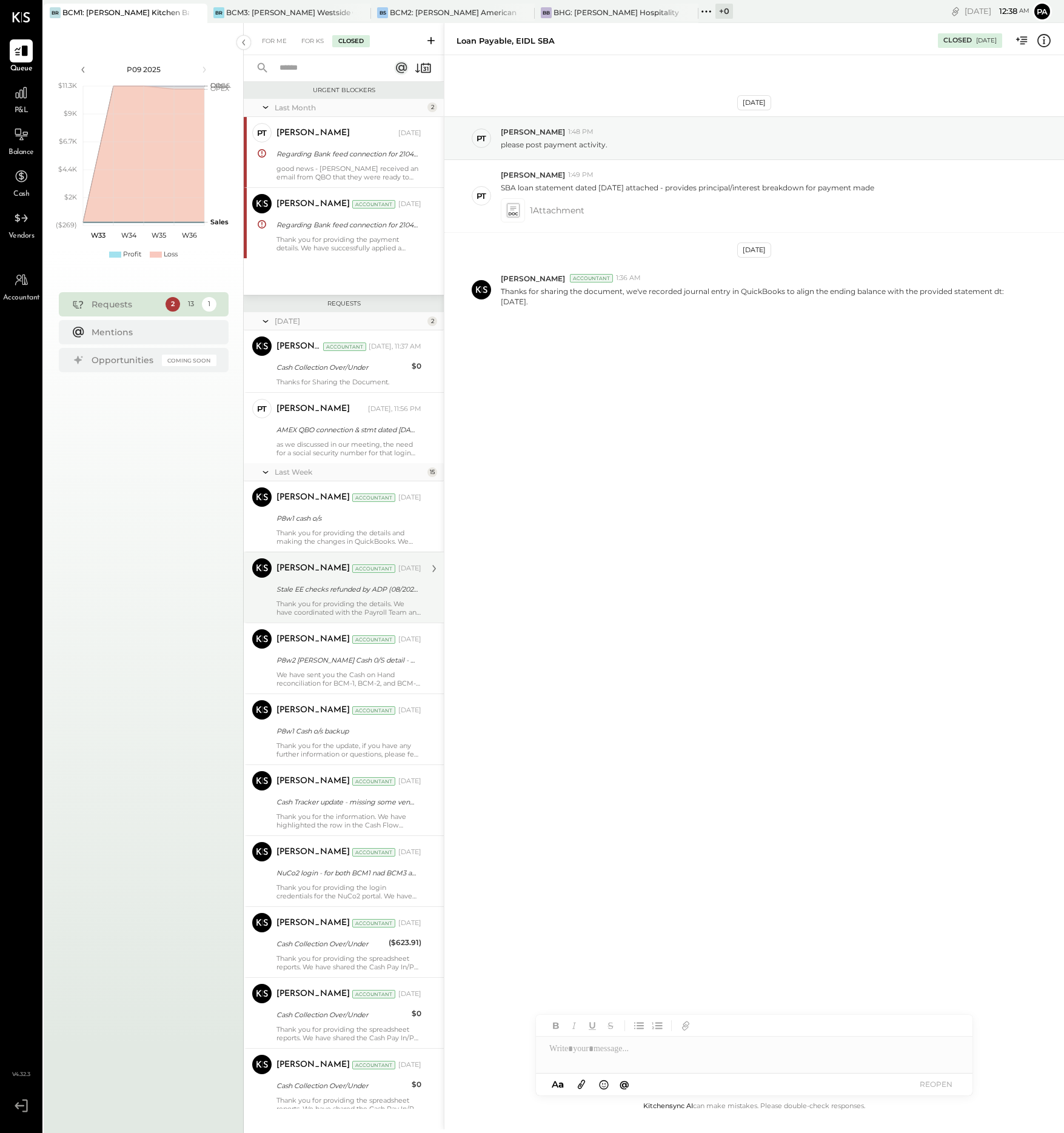
click at [364, 596] on div "Stale EE checks refunded by ADP (08/2025)" at bounding box center [347, 589] width 141 height 15
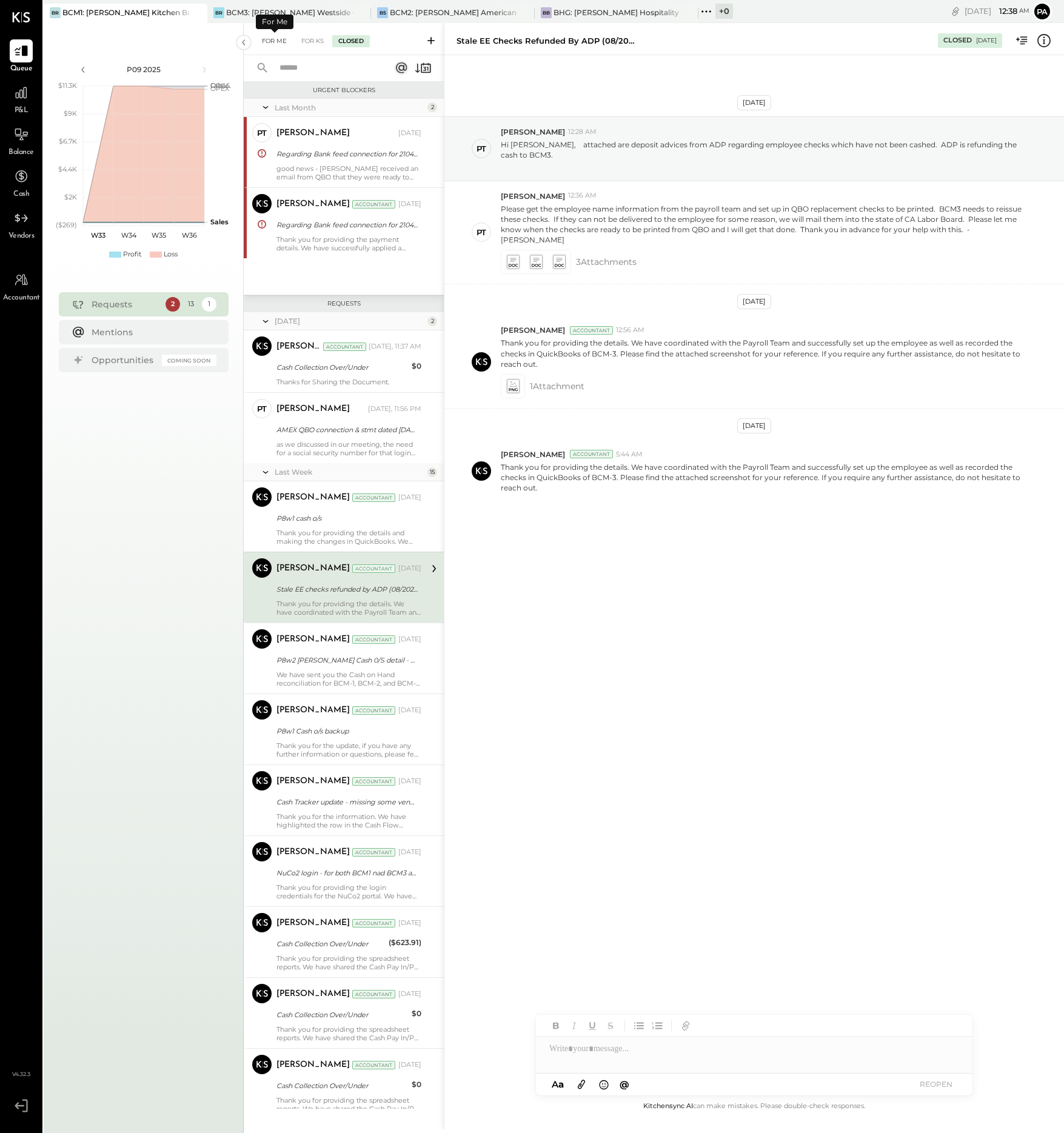
click at [279, 40] on div "For Me" at bounding box center [274, 41] width 37 height 12
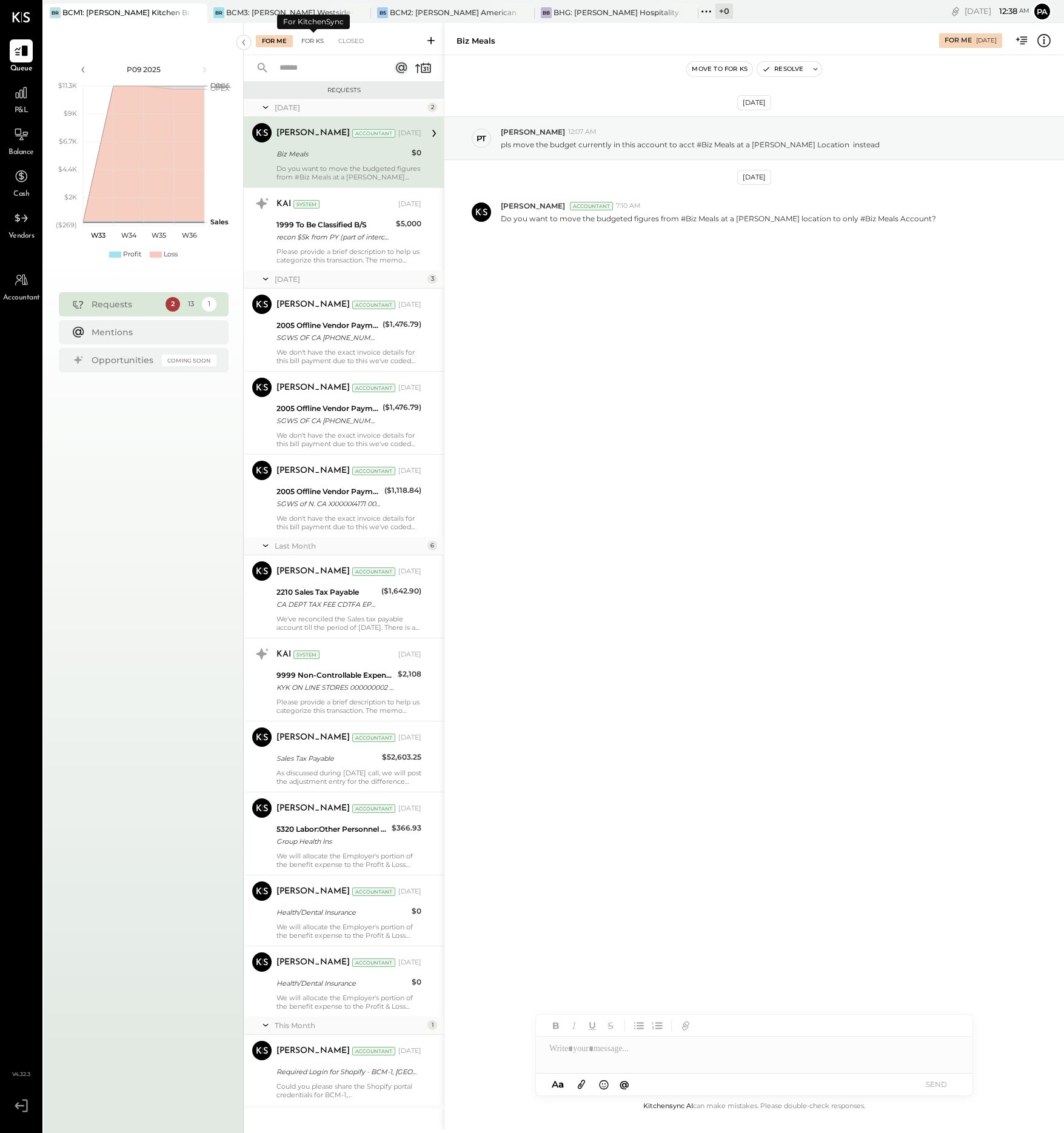
click at [311, 40] on div "For KS" at bounding box center [312, 41] width 34 height 12
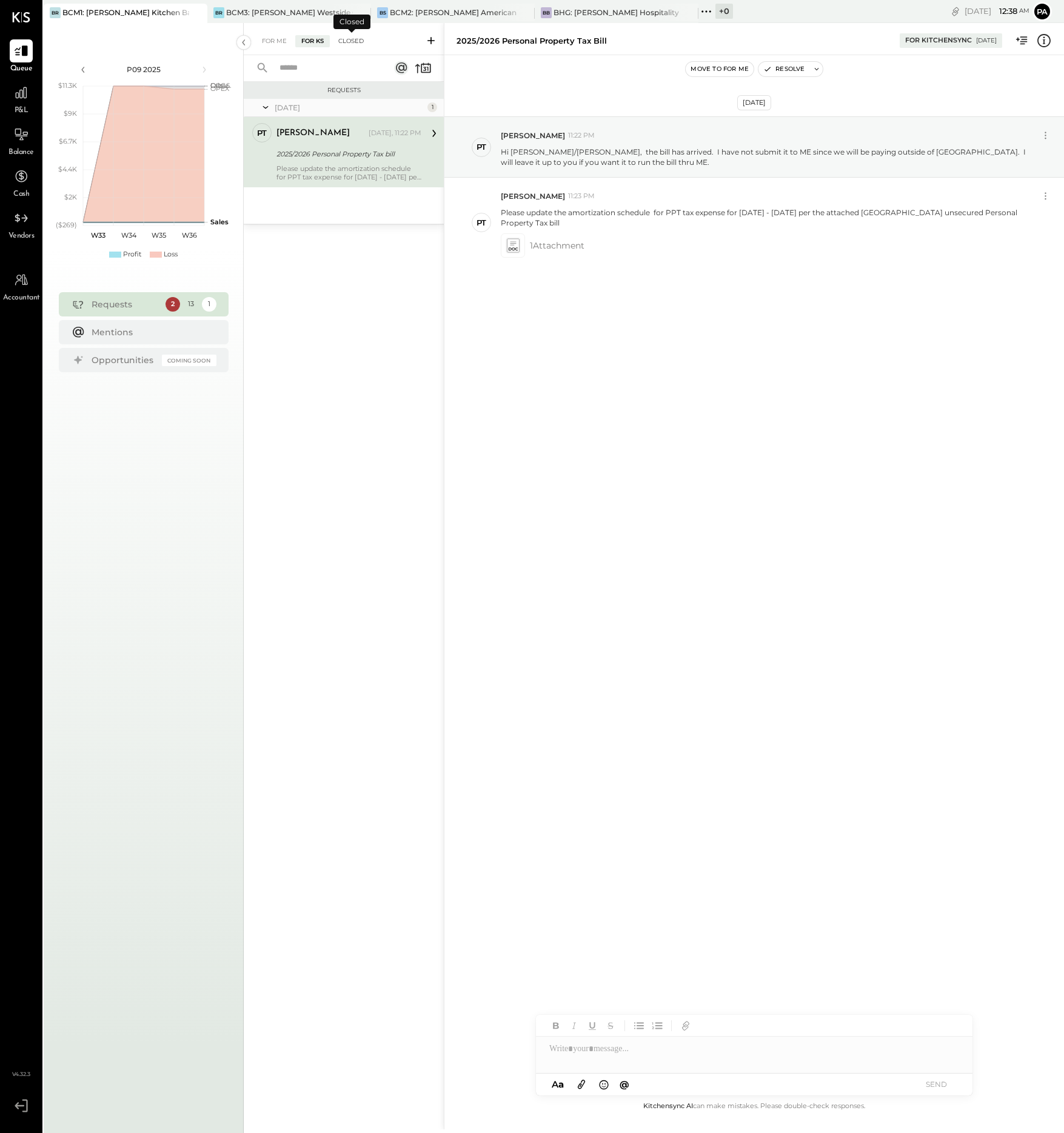
click at [353, 41] on div "Closed" at bounding box center [351, 41] width 38 height 12
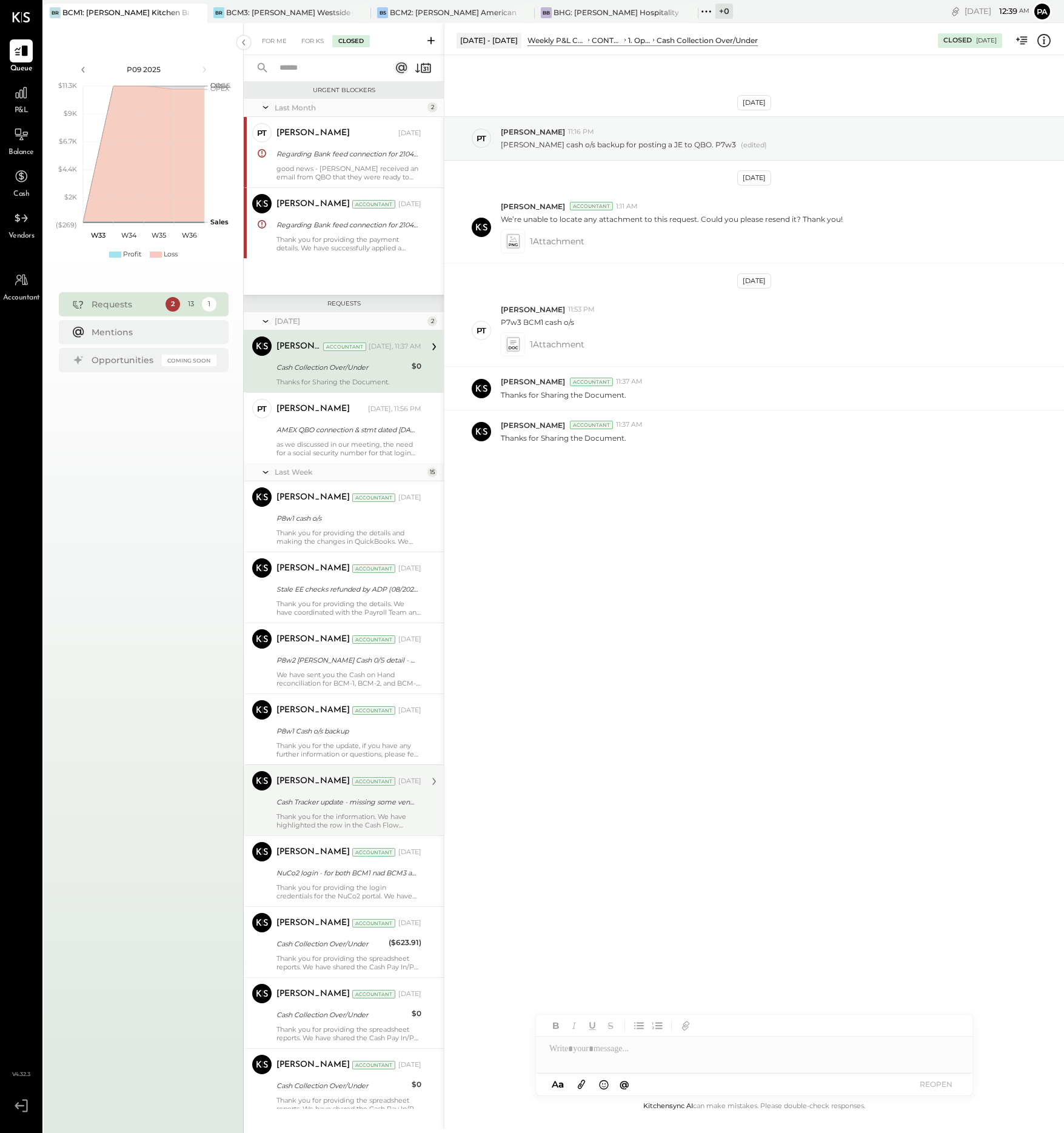
click at [368, 811] on div "[PERSON_NAME] Accountant [DATE] Cash Tracker update - missing some vendor detai…" at bounding box center [348, 800] width 145 height 58
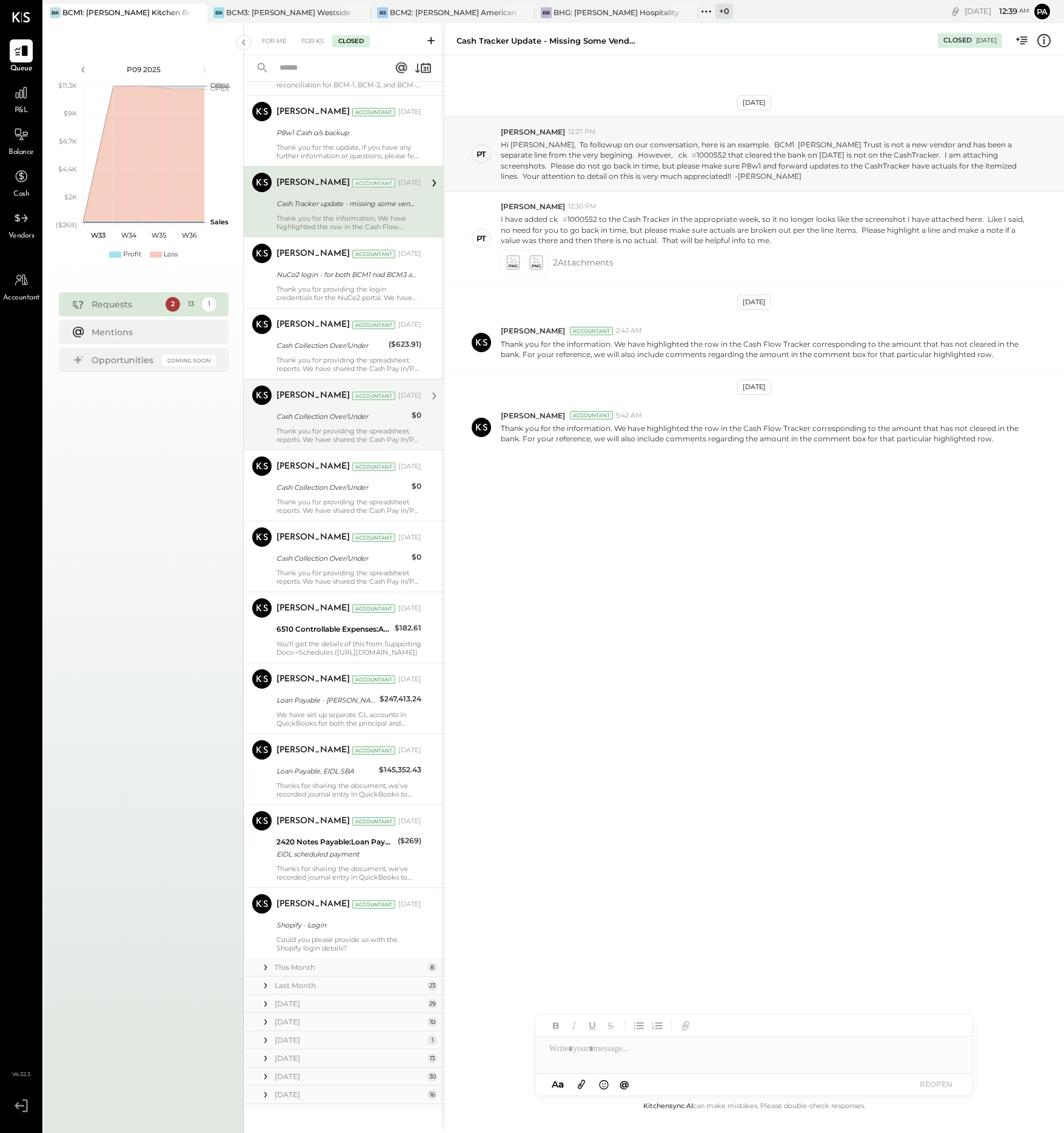
scroll to position [606, 0]
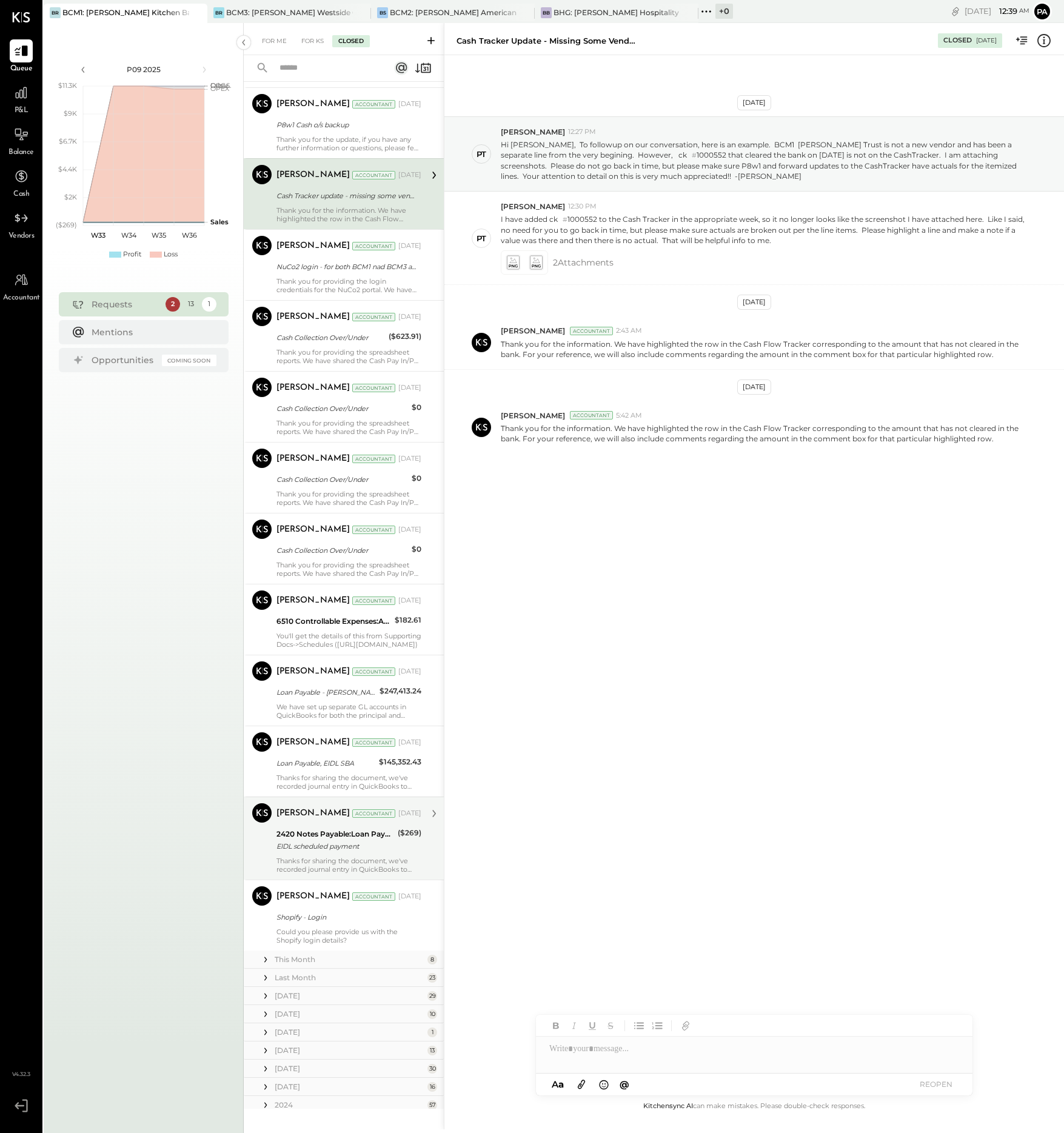
click at [341, 853] on div "[PERSON_NAME] Accountant [DATE] 2420 Notes Payable:Loan Payable, EIDL SBA EIDL …" at bounding box center [348, 839] width 145 height 70
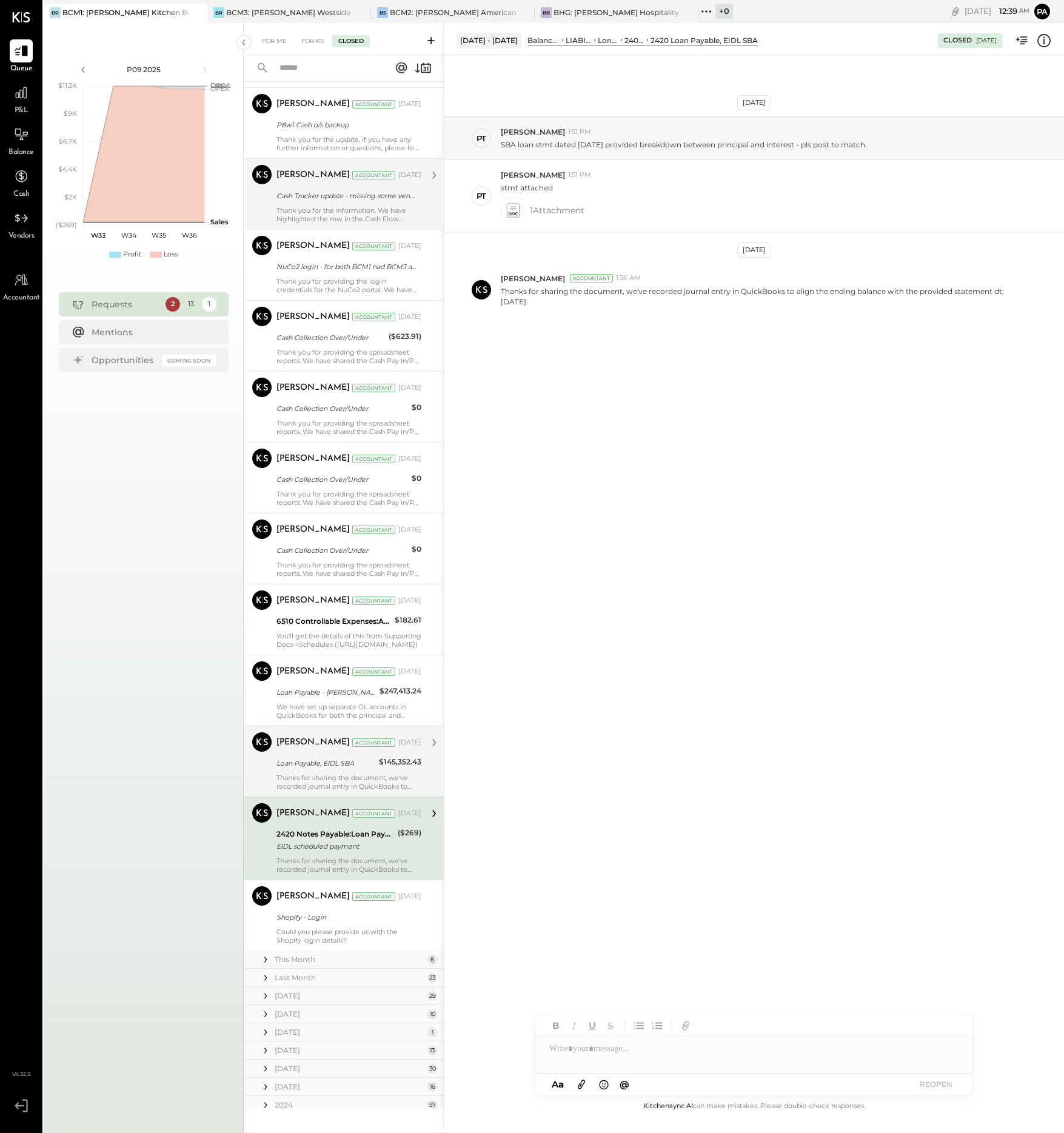
click at [315, 767] on div "Loan Payable, EIDL SBA" at bounding box center [325, 763] width 99 height 12
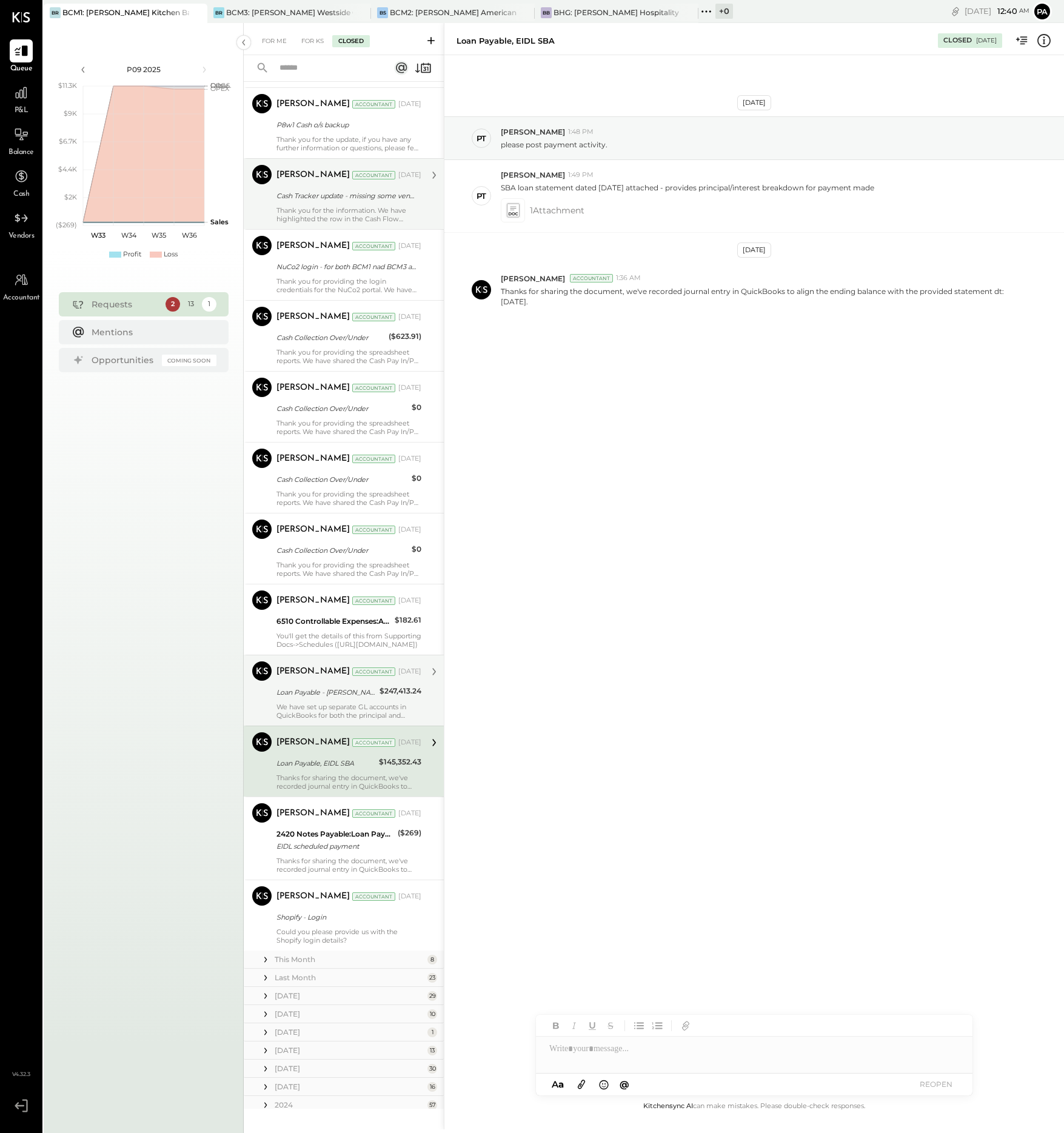
click at [341, 701] on div "[PERSON_NAME] Accountant [DATE] Loan Payable - [PERSON_NAME] $247,413.24 We hav…" at bounding box center [348, 690] width 145 height 58
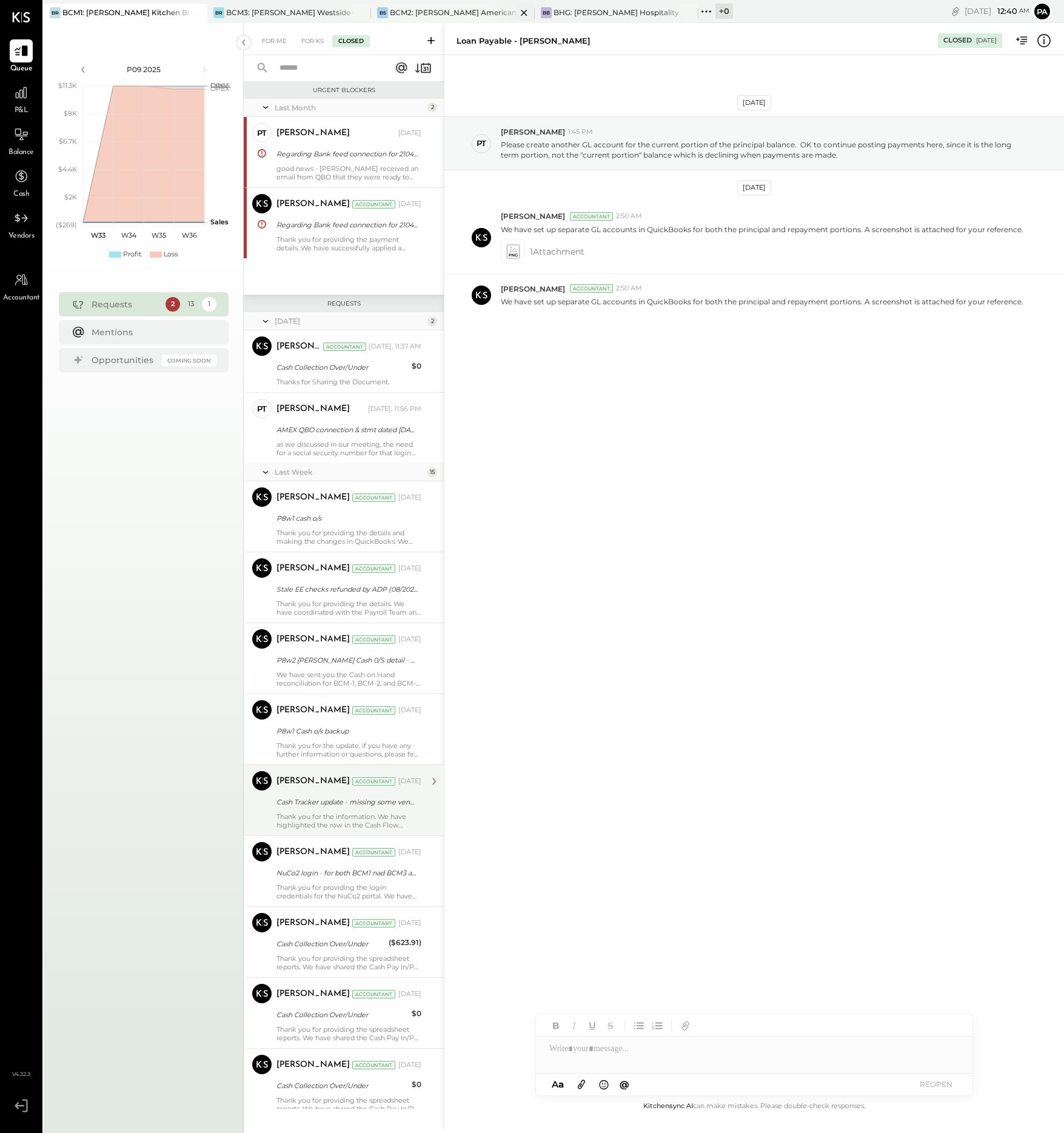
click at [442, 8] on div "BCM2: [PERSON_NAME] American Cooking" at bounding box center [453, 12] width 127 height 10
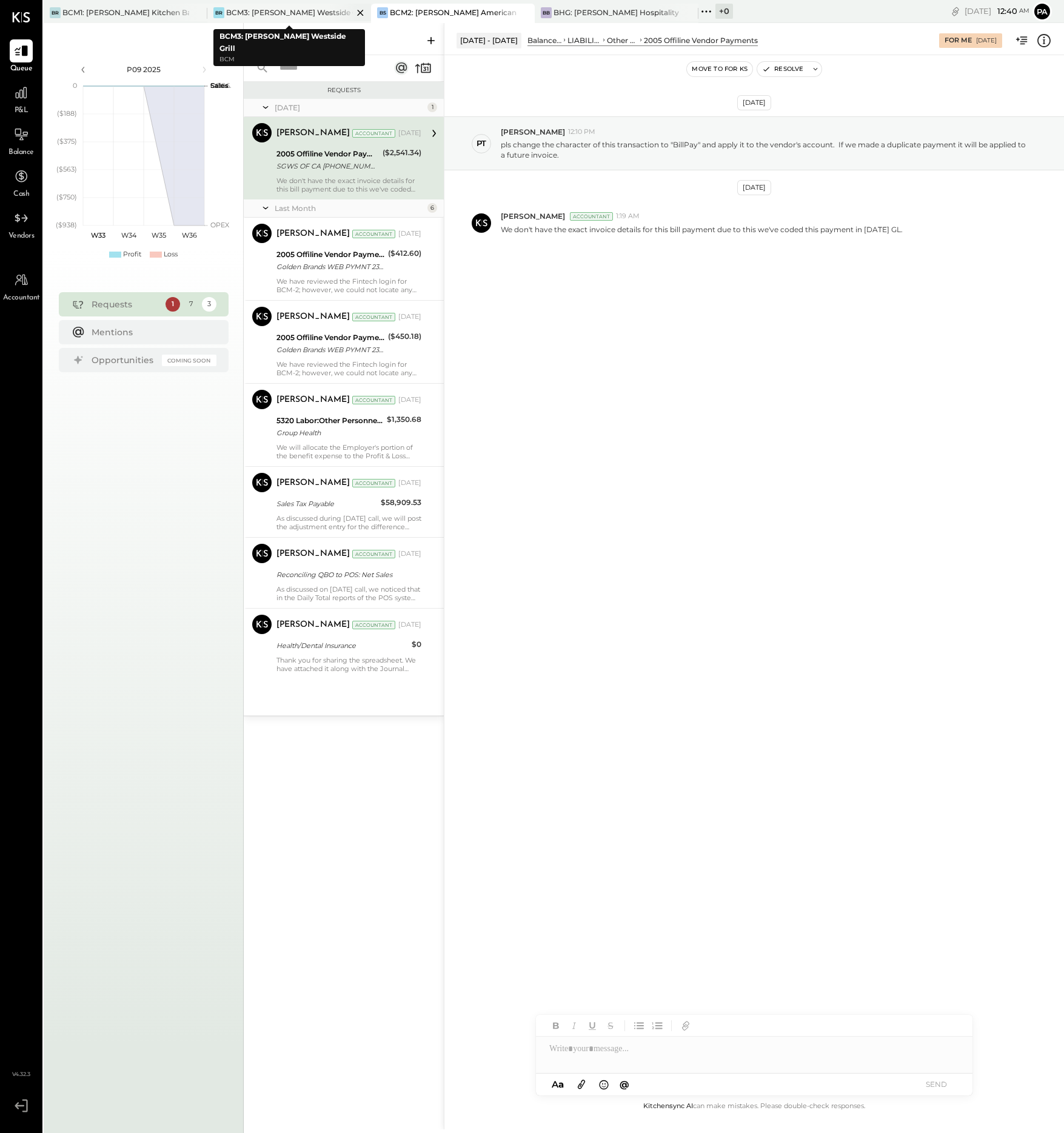
click at [319, 11] on div "BCM3: [PERSON_NAME] Westside Grill" at bounding box center [290, 12] width 127 height 10
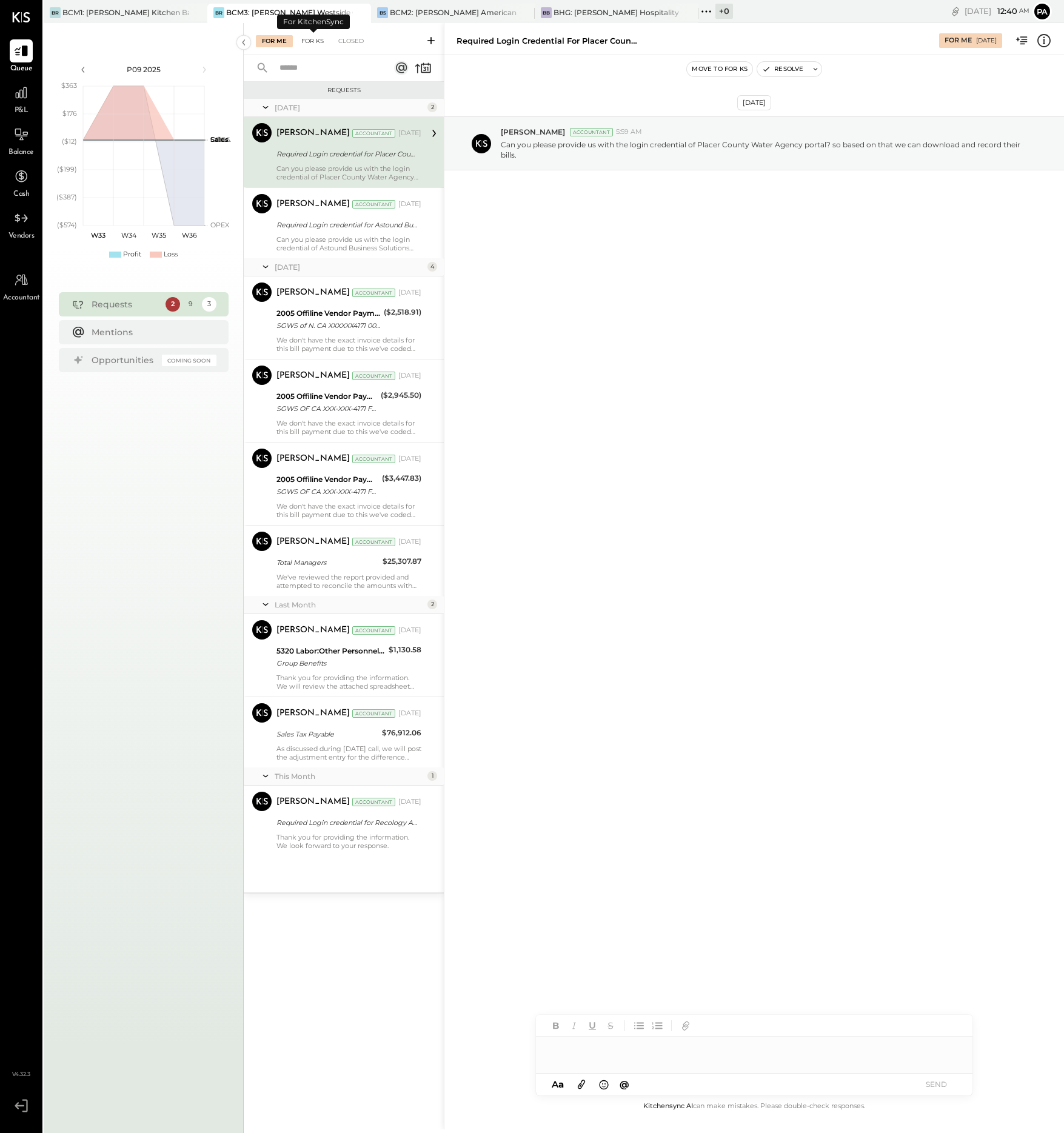
click at [319, 42] on div "For KS" at bounding box center [312, 41] width 34 height 12
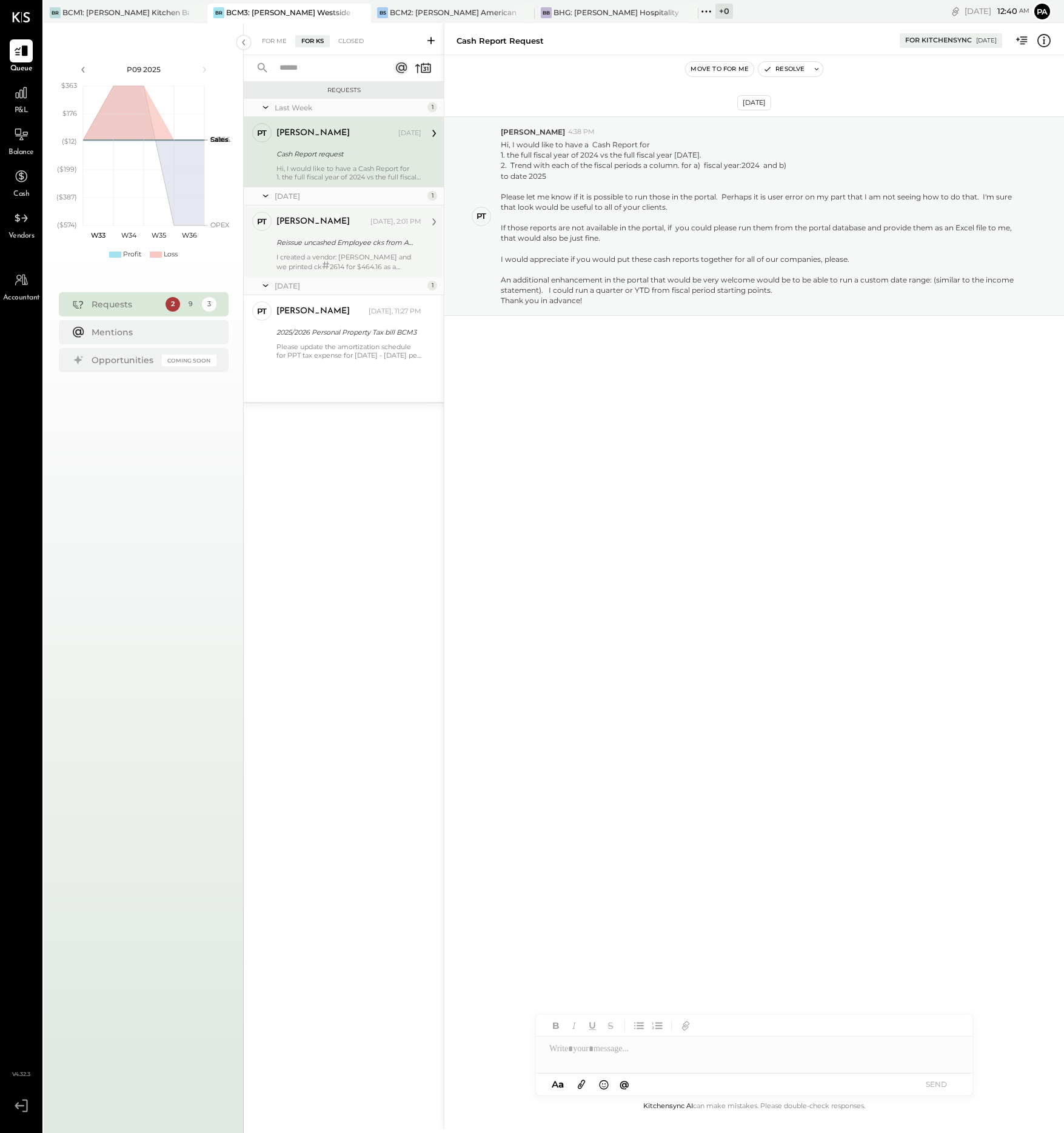
click at [372, 255] on div "I created a vendor: [PERSON_NAME] and we printed ck # 2614 for $464.16 as a rep…" at bounding box center [348, 261] width 145 height 18
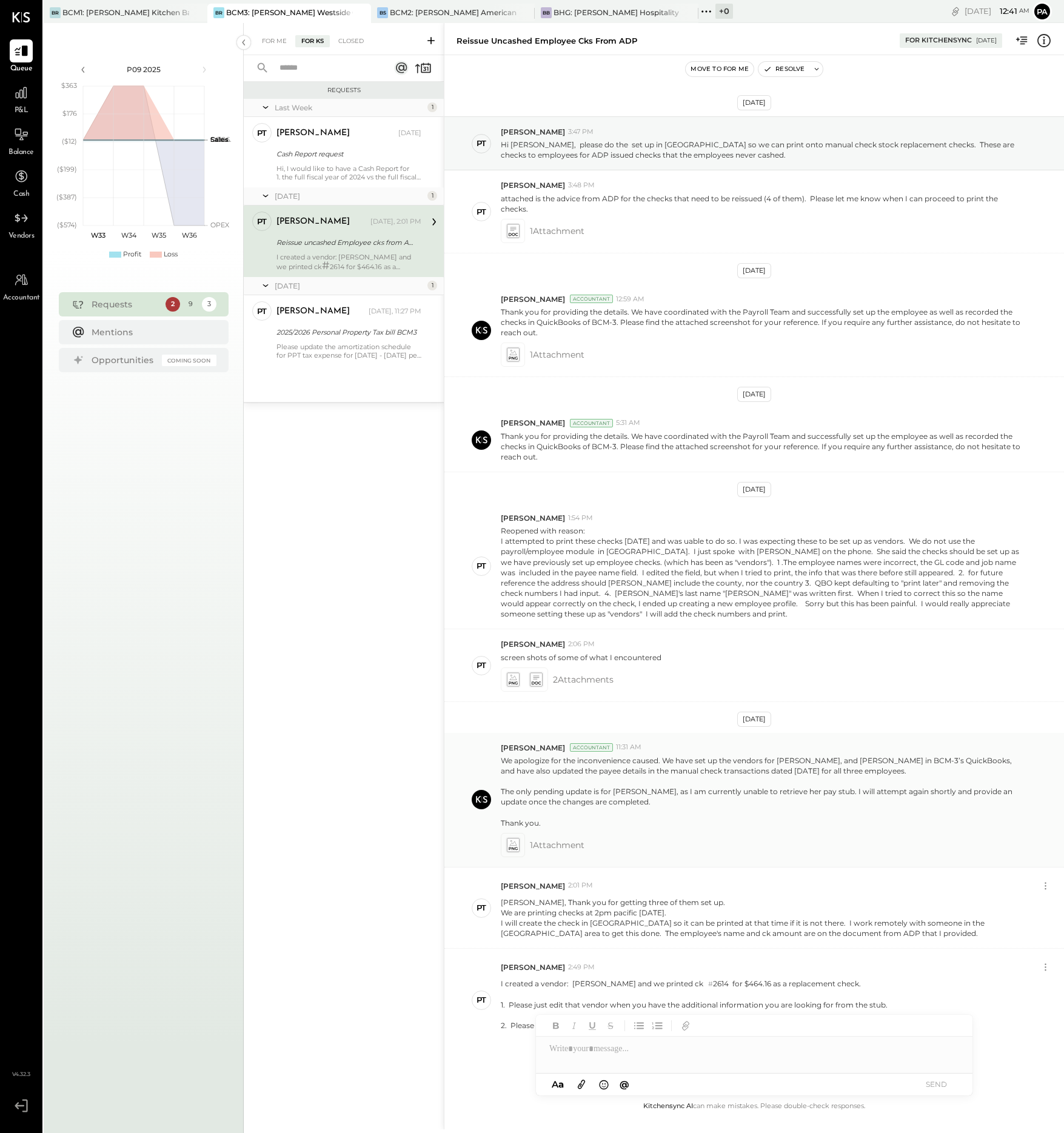
scroll to position [43, 0]
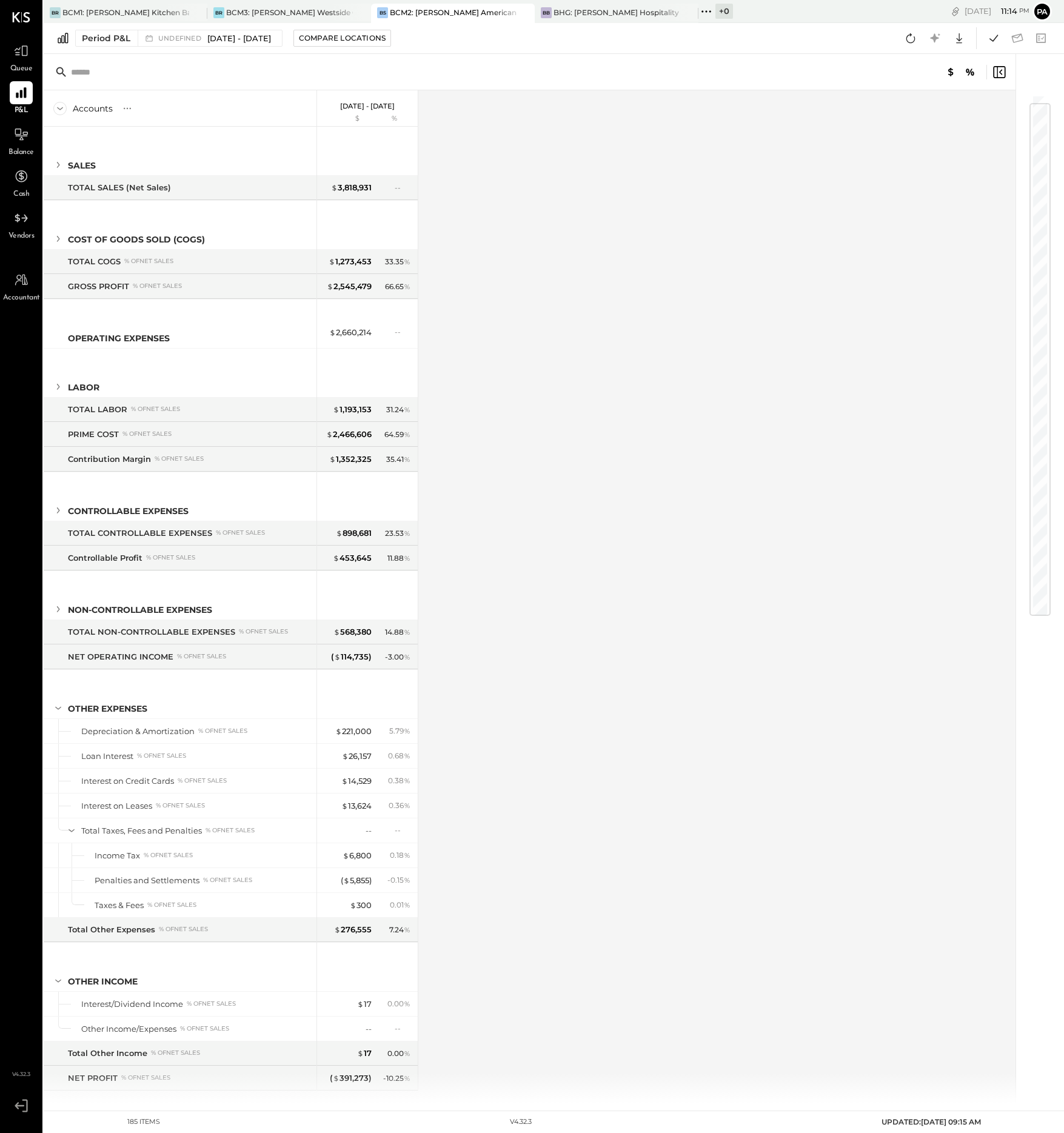
scroll to position [18, 0]
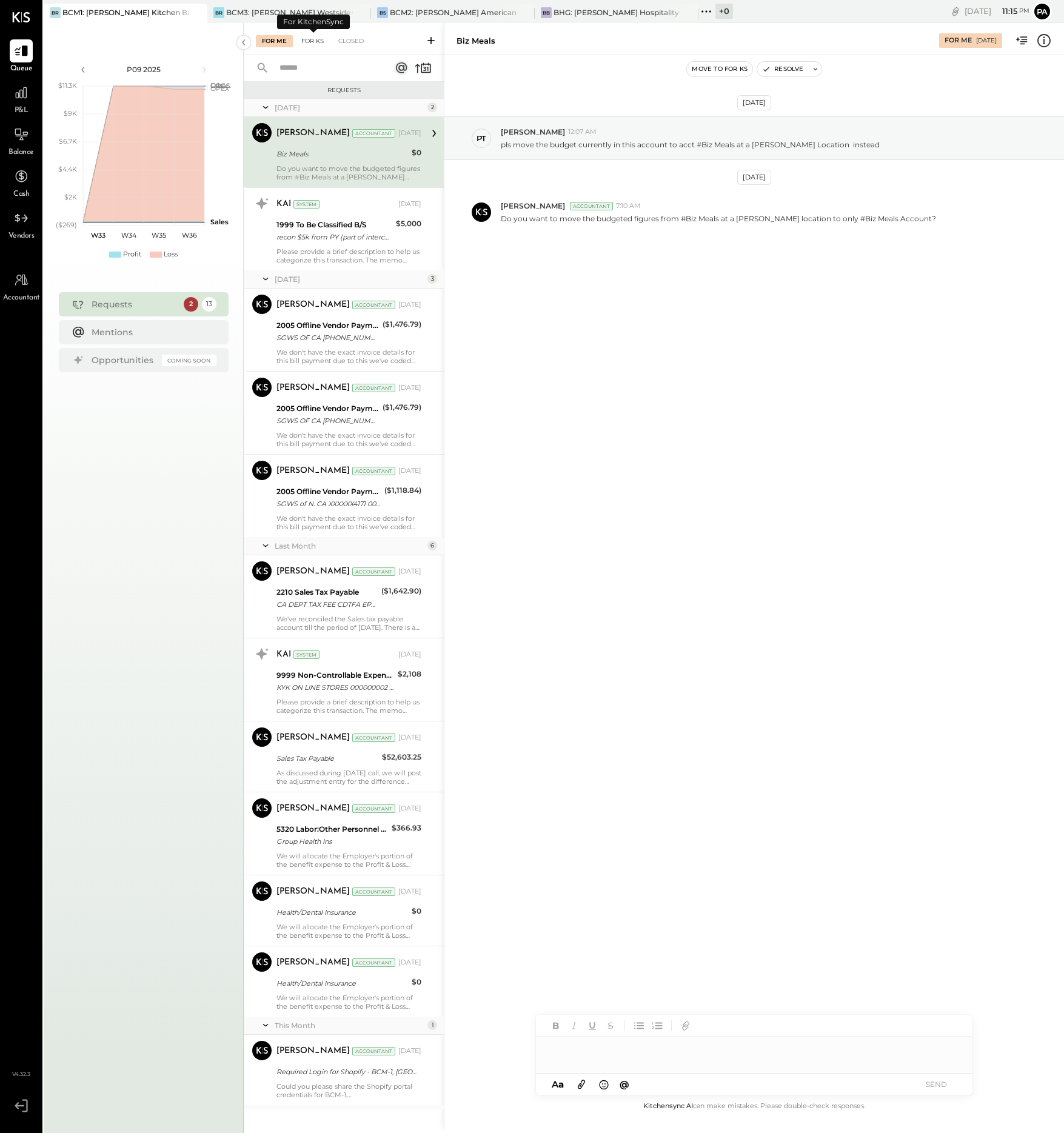
click at [317, 40] on div "For KS" at bounding box center [312, 41] width 34 height 12
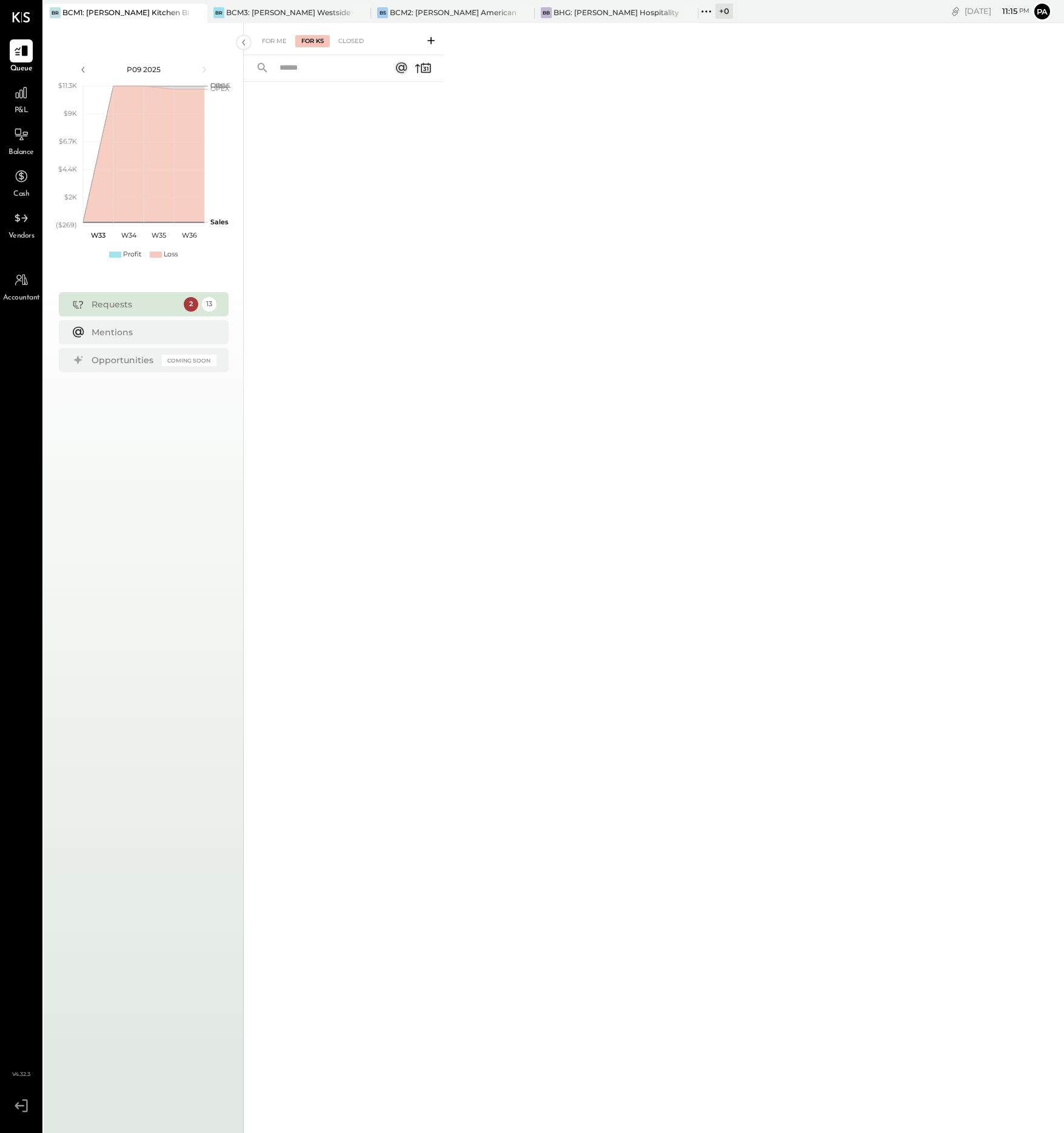
click at [432, 38] on icon at bounding box center [431, 40] width 12 height 12
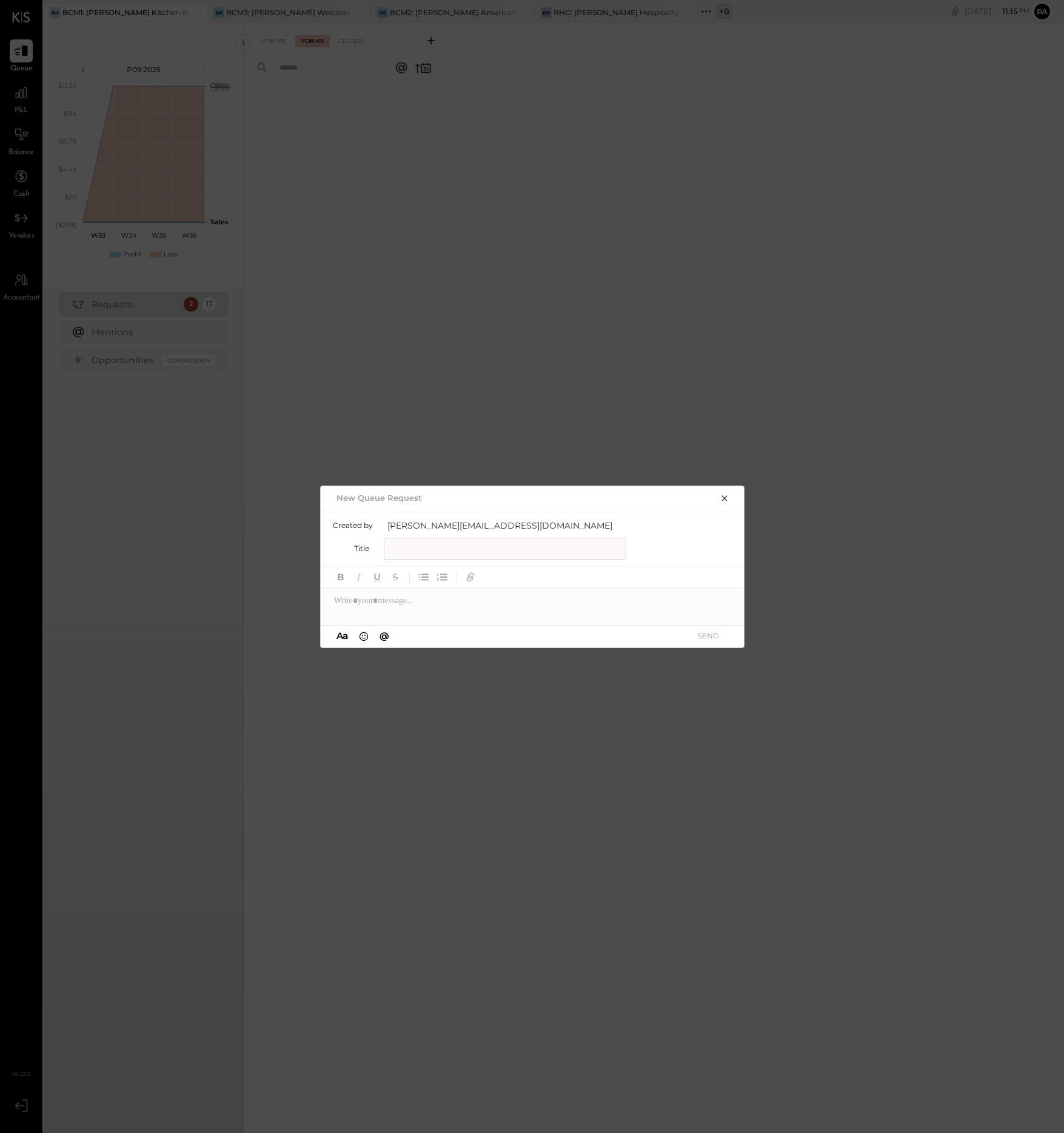
click at [424, 552] on input "text" at bounding box center [505, 548] width 242 height 22
type input "**********"
click at [395, 607] on div at bounding box center [533, 601] width 424 height 24
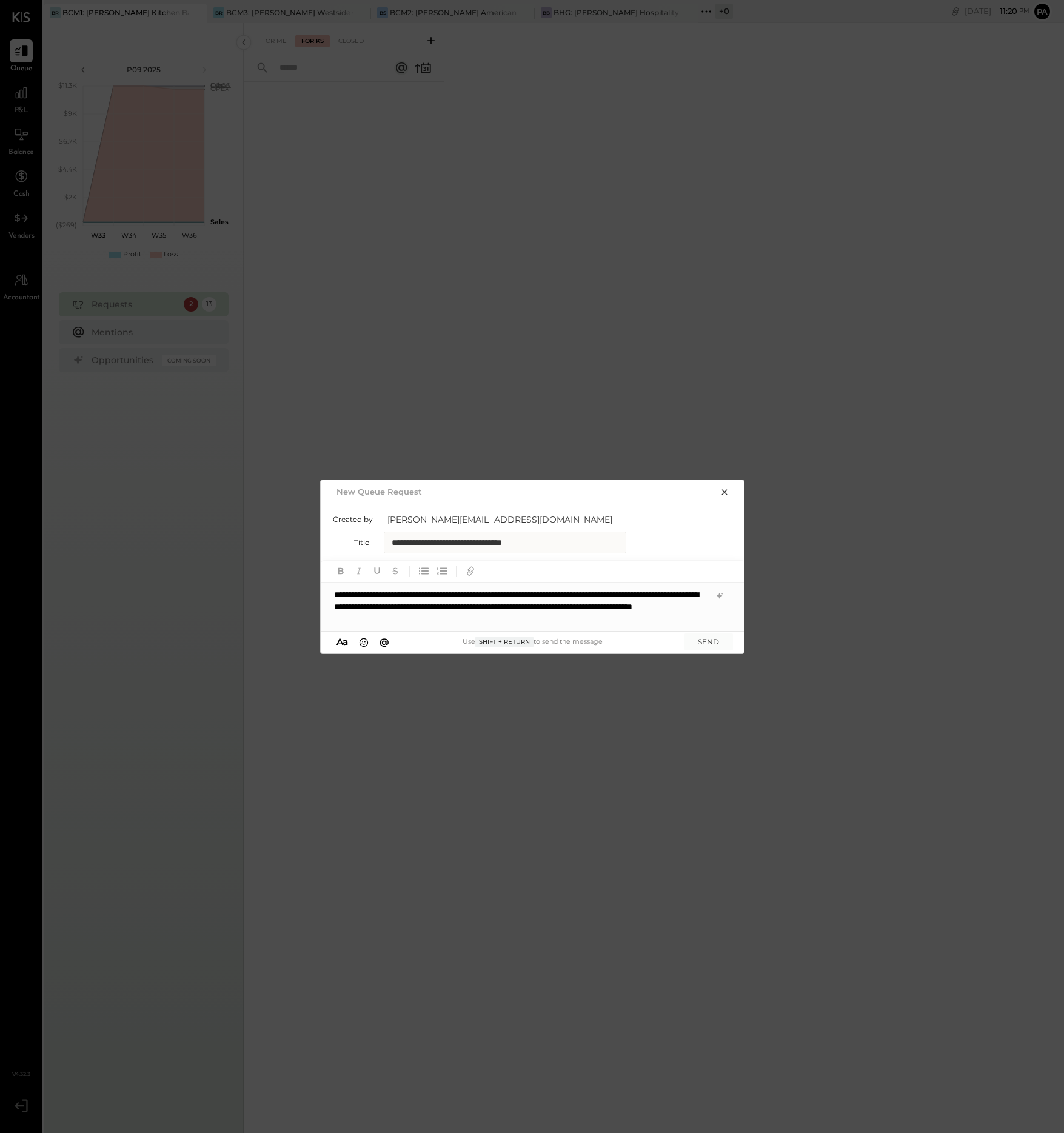
click at [451, 606] on div "**********" at bounding box center [533, 607] width 424 height 48
drag, startPoint x: 398, startPoint y: 607, endPoint x: 518, endPoint y: 606, distance: 120.0
click at [518, 606] on div "**********" at bounding box center [533, 607] width 424 height 48
copy div "**********"
click at [446, 606] on div "**********" at bounding box center [533, 607] width 424 height 48
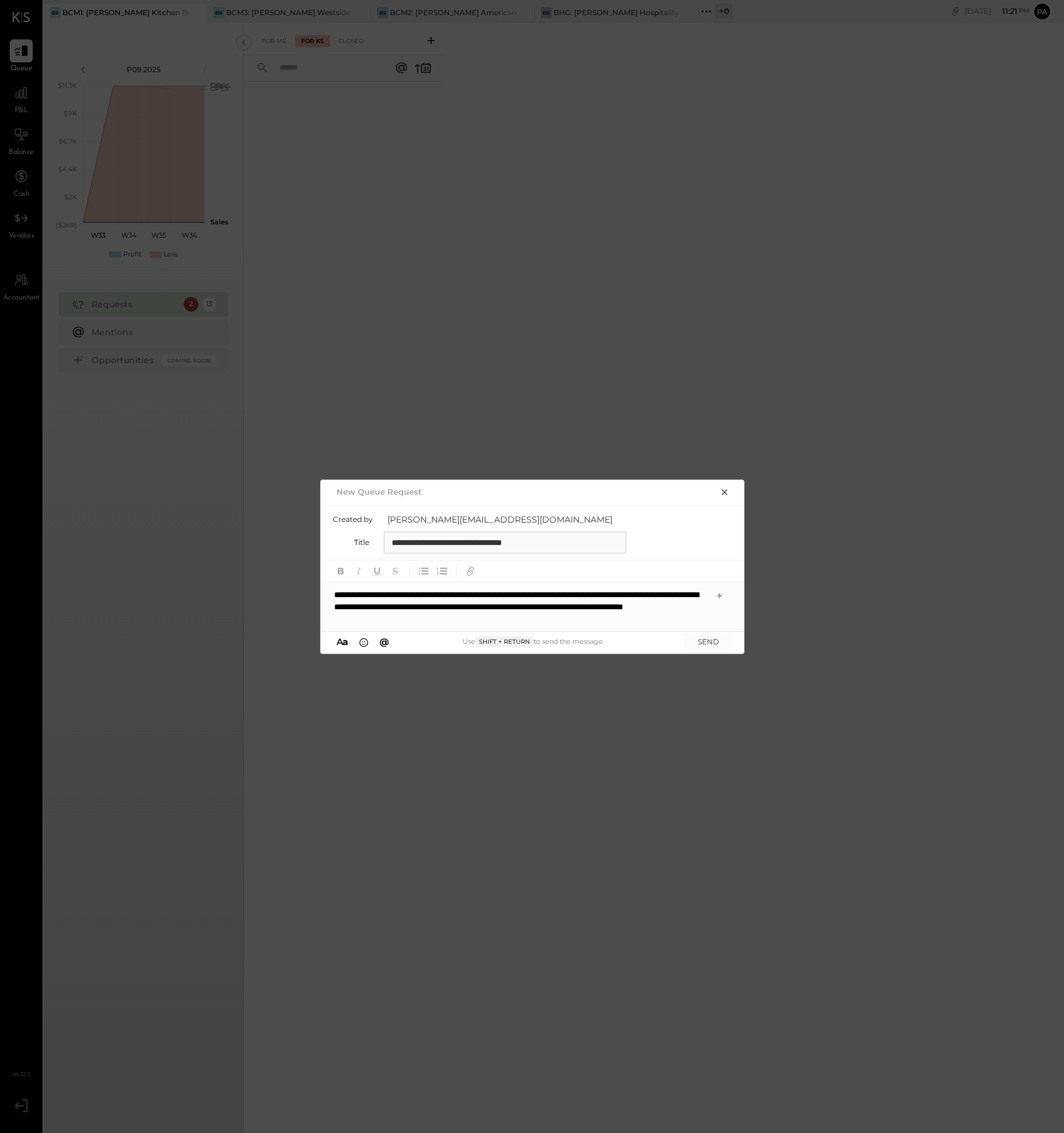
click at [577, 601] on div "**********" at bounding box center [533, 607] width 424 height 48
click at [651, 605] on div "**********" at bounding box center [533, 607] width 424 height 48
click at [679, 605] on div "**********" at bounding box center [533, 607] width 424 height 48
click at [480, 623] on div "**********" at bounding box center [533, 607] width 424 height 48
drag, startPoint x: 671, startPoint y: 620, endPoint x: 651, endPoint y: 607, distance: 23.9
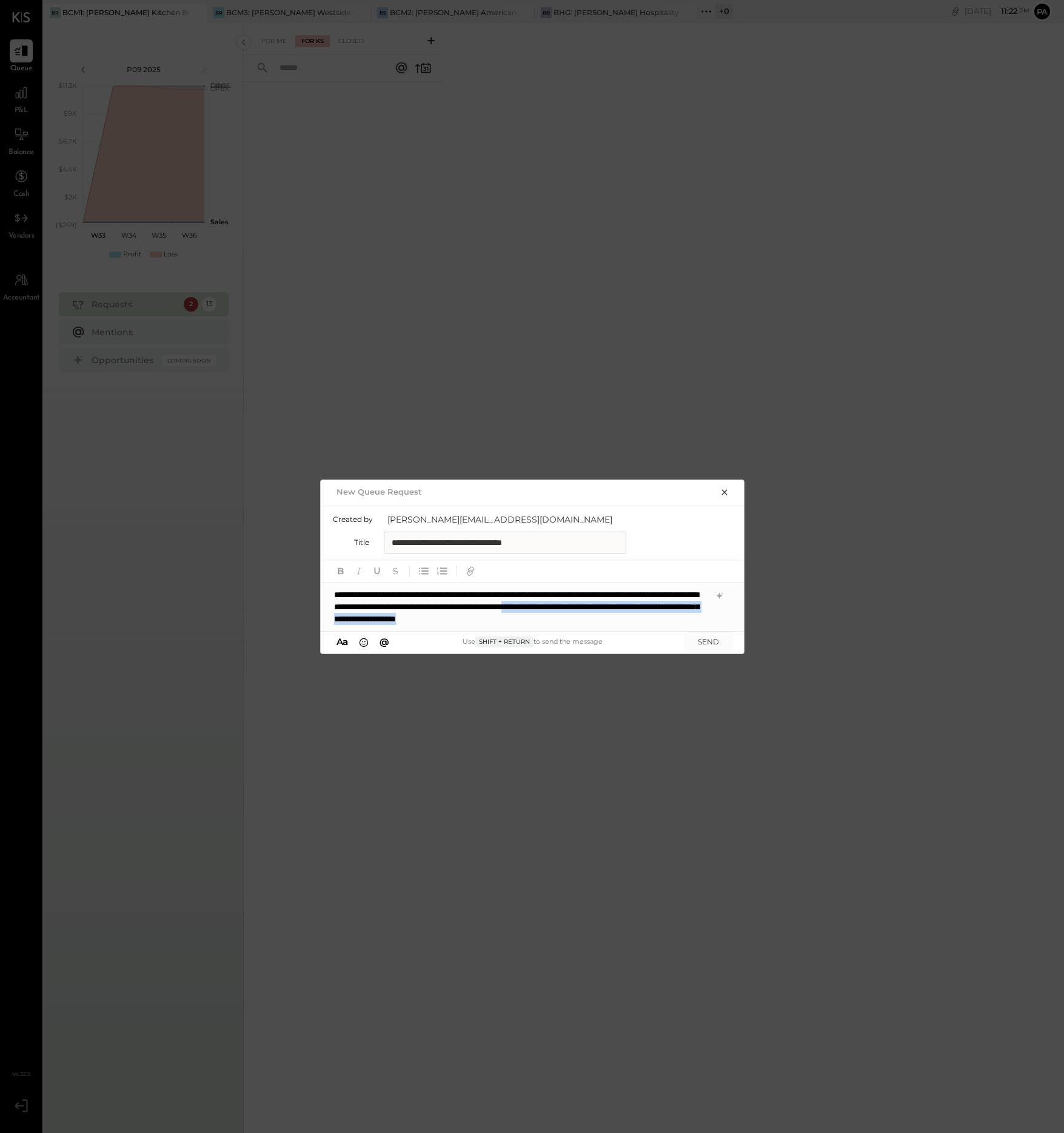
click at [651, 607] on div "**********" at bounding box center [533, 607] width 424 height 48
copy div "**********"
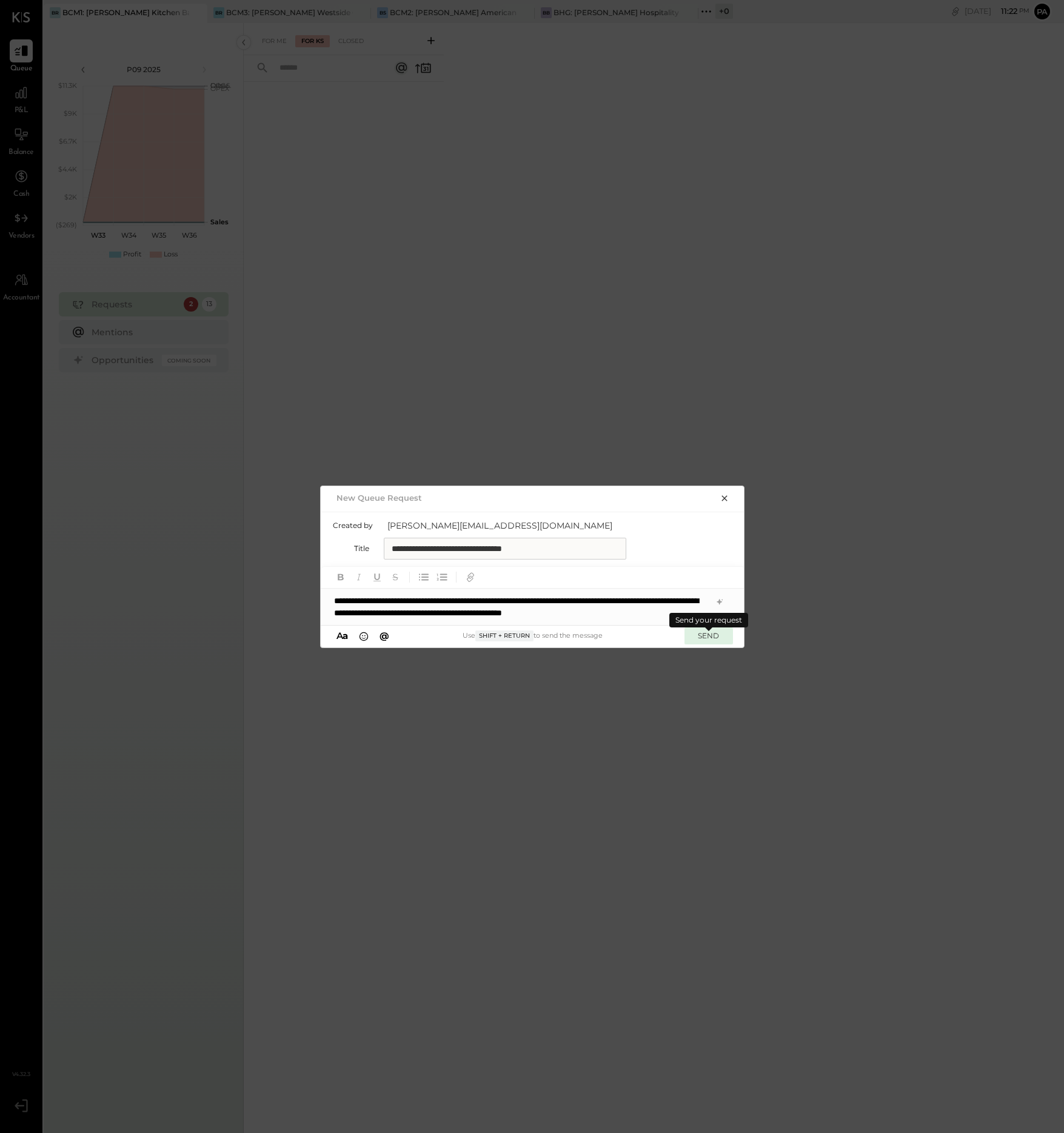
click at [706, 635] on button "SEND" at bounding box center [708, 636] width 48 height 16
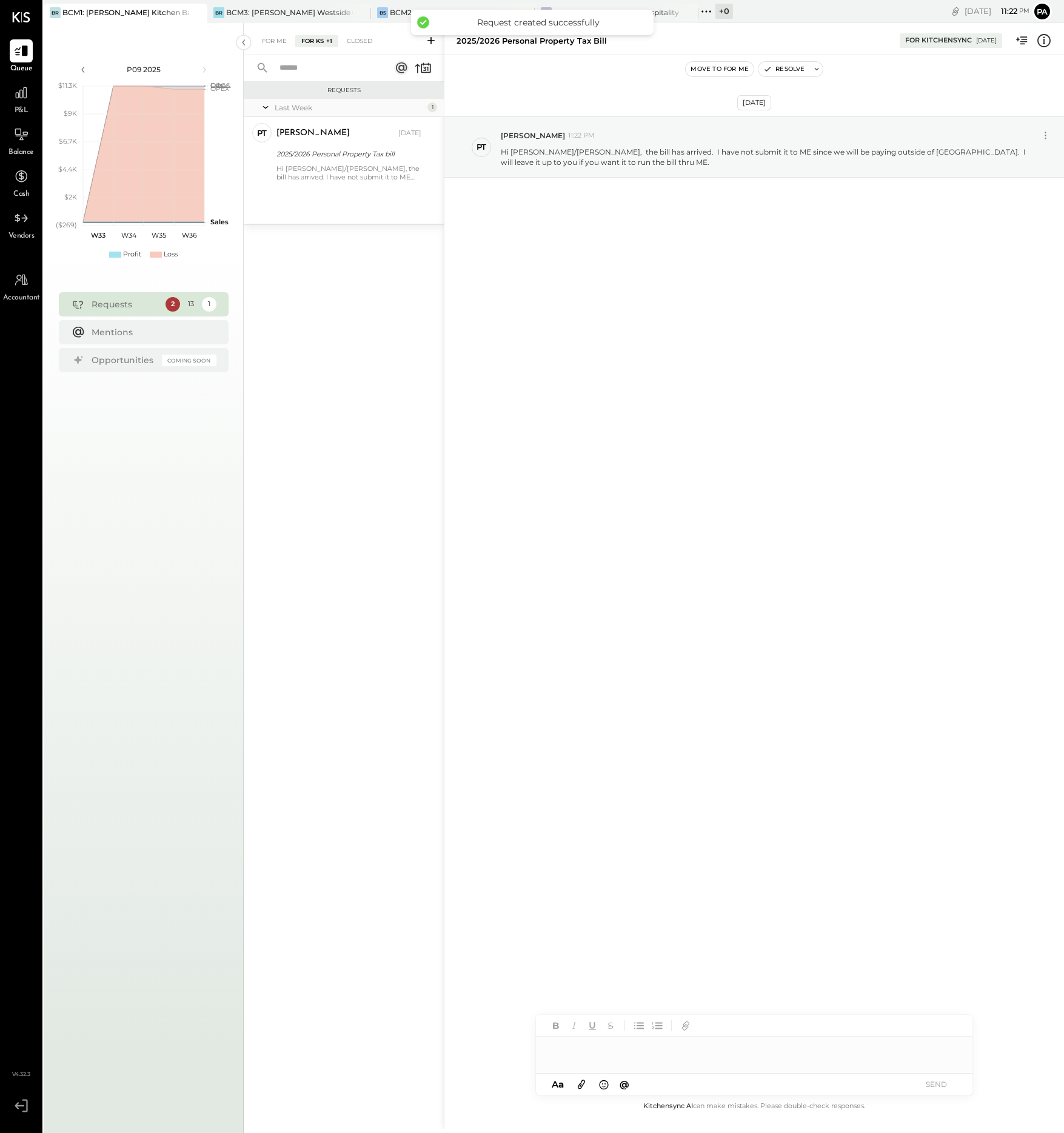
click at [590, 1045] on div at bounding box center [754, 1049] width 436 height 24
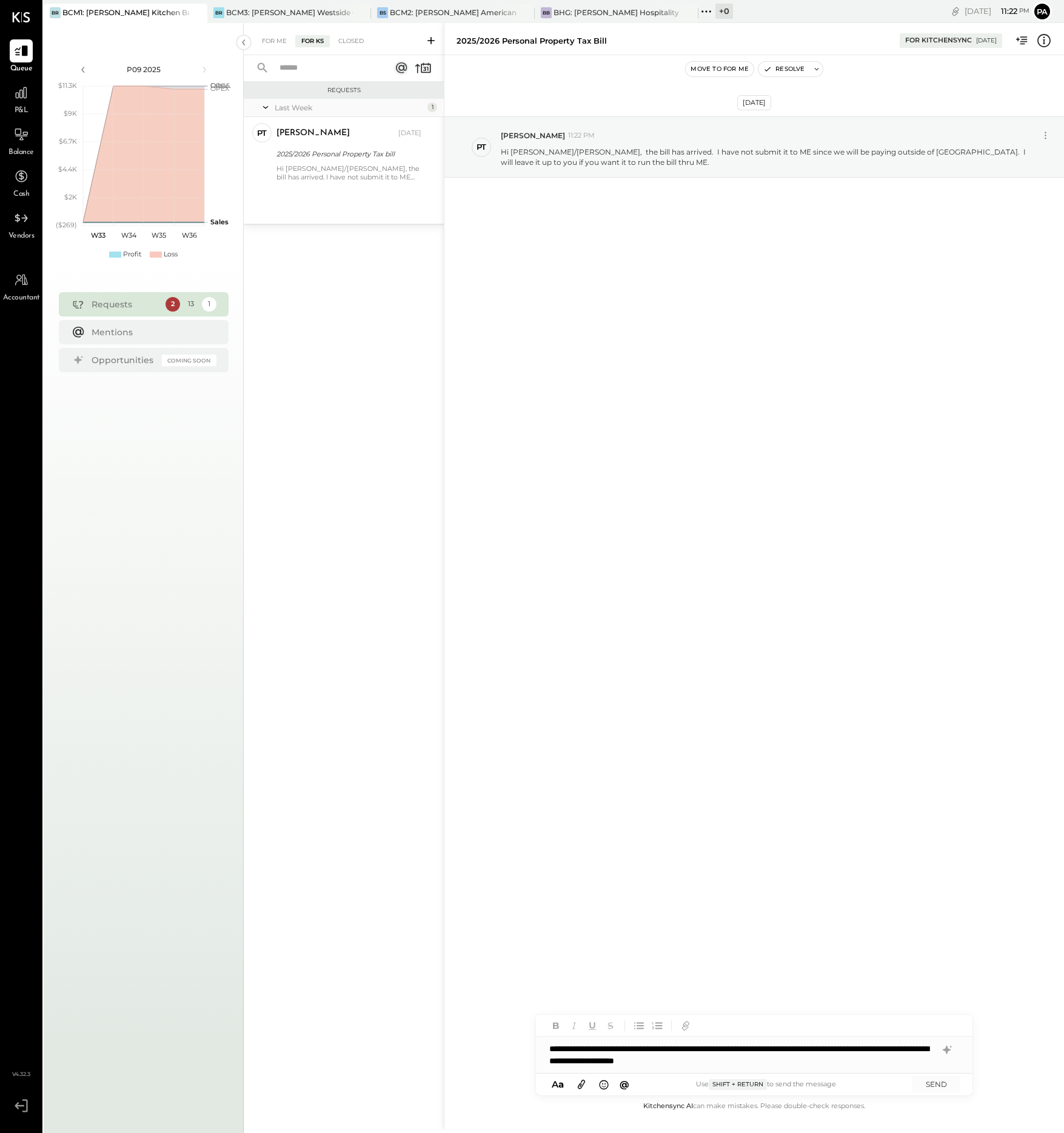
drag, startPoint x: 813, startPoint y: 1060, endPoint x: 783, endPoint y: 1059, distance: 30.0
click at [799, 1060] on div "**********" at bounding box center [754, 1055] width 436 height 36
click at [718, 1061] on div "**********" at bounding box center [754, 1055] width 436 height 36
click at [813, 1062] on div "**********" at bounding box center [754, 1055] width 436 height 36
click at [581, 1084] on icon at bounding box center [581, 1085] width 7 height 9
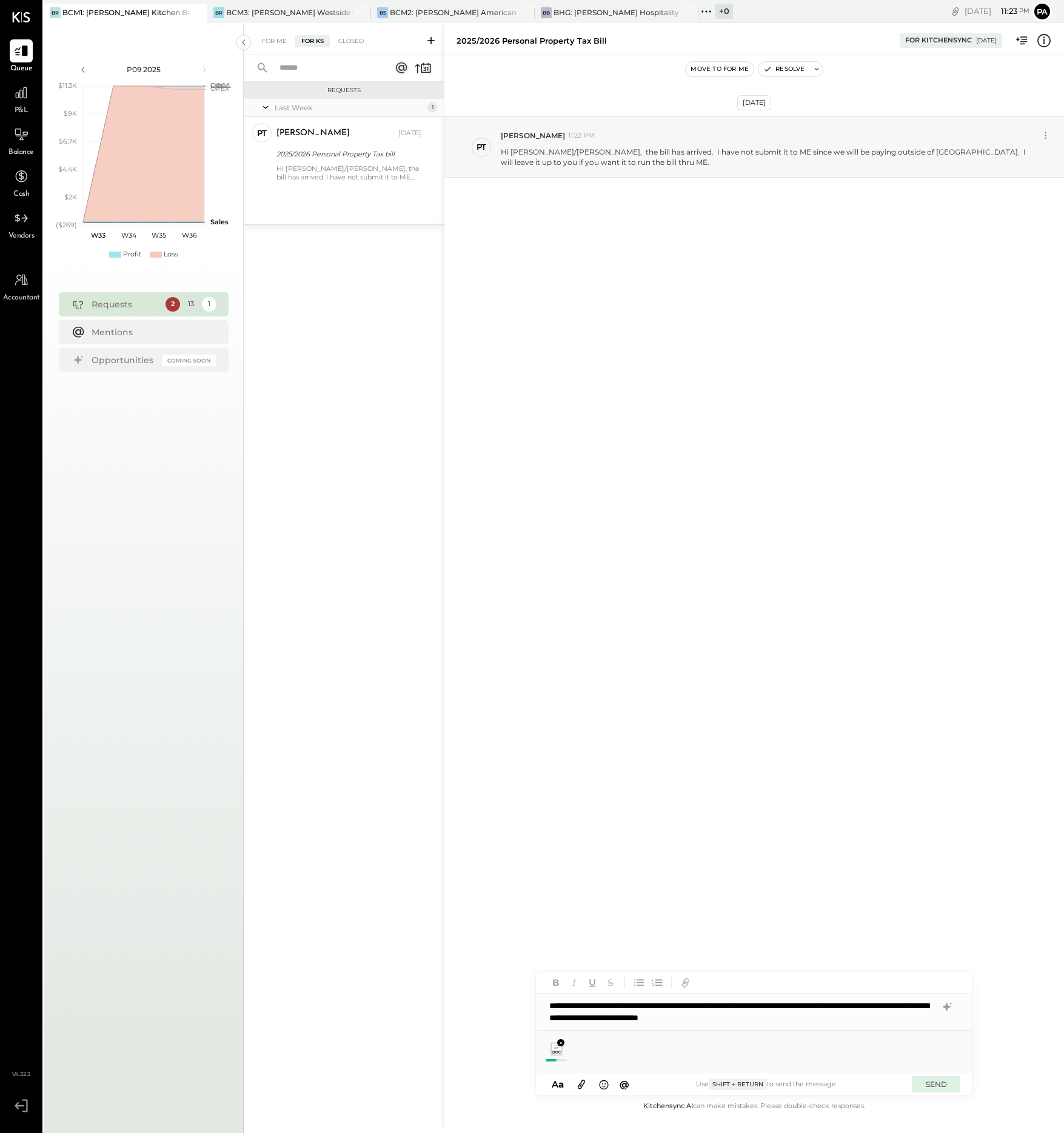
click at [933, 1084] on button "SEND" at bounding box center [936, 1085] width 48 height 16
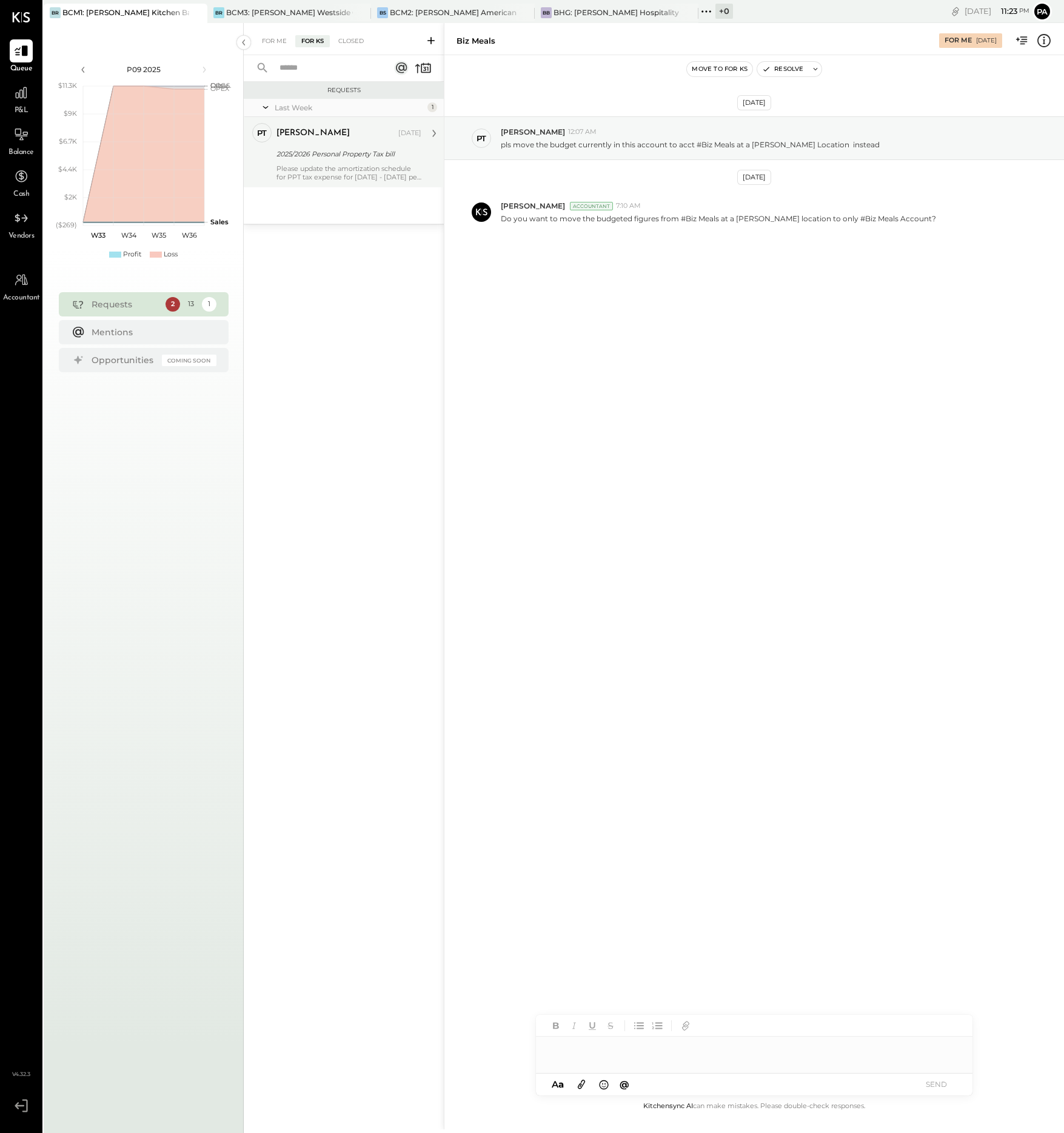
click at [328, 171] on div "Please update the amortization schedule for PPT tax expense for [DATE] - [DATE]…" at bounding box center [348, 172] width 145 height 17
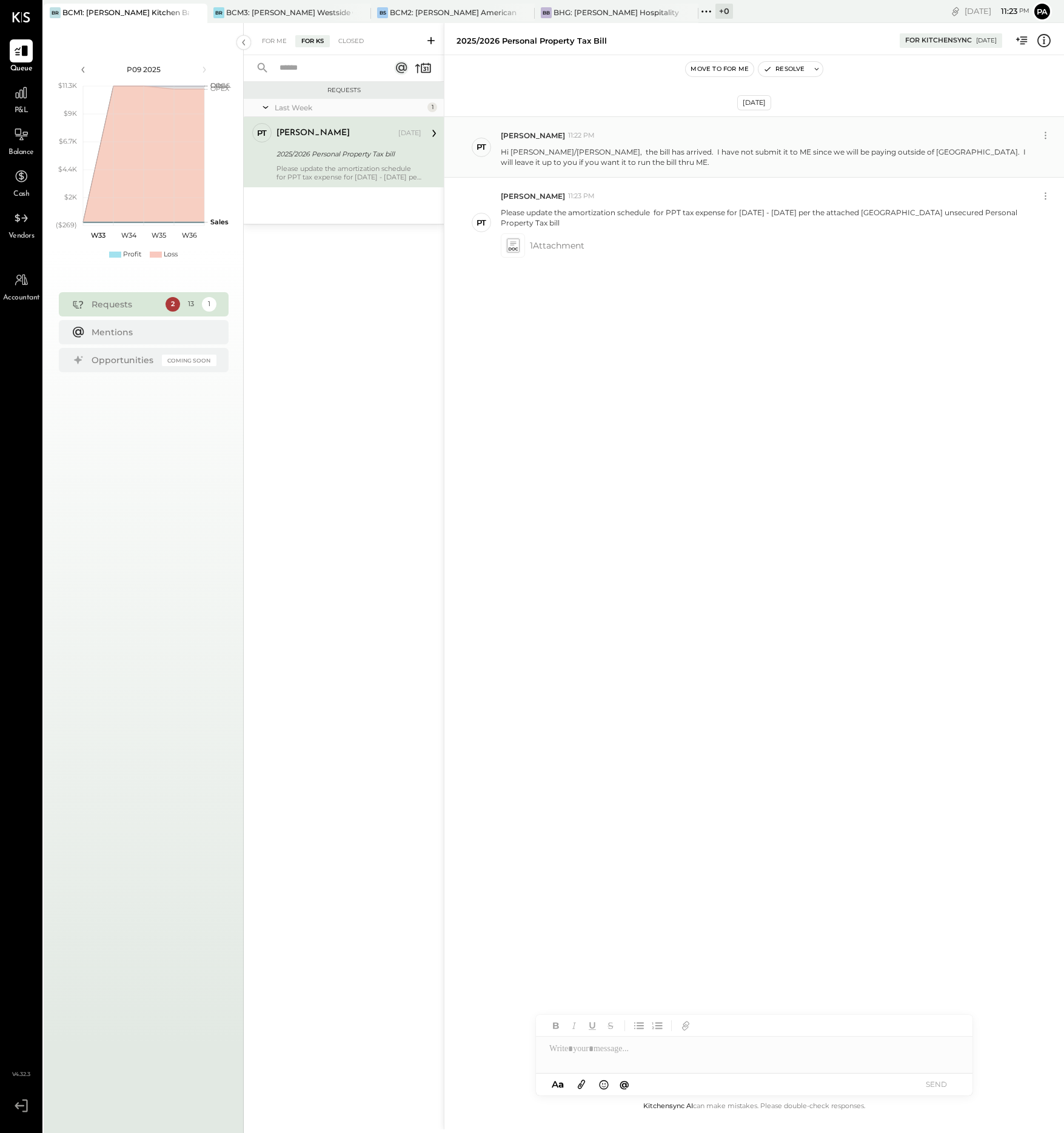
click at [583, 162] on p "Hi [PERSON_NAME]/[PERSON_NAME], the bill has arrived. I have not submit it to M…" at bounding box center [764, 157] width 525 height 21
drag, startPoint x: 562, startPoint y: 162, endPoint x: 493, endPoint y: 152, distance: 69.7
click at [493, 152] on div "PT Pam T Luo 11:22 PM Hi Vikesh/Parth, the bill has arrived. I have not submit …" at bounding box center [754, 147] width 620 height 61
copy div "Pam T Luo 11:22 PM Hi Vikesh/Parth, the bill has arrived. I have not submit it …"
drag, startPoint x: 561, startPoint y: 216, endPoint x: 566, endPoint y: 220, distance: 6.4
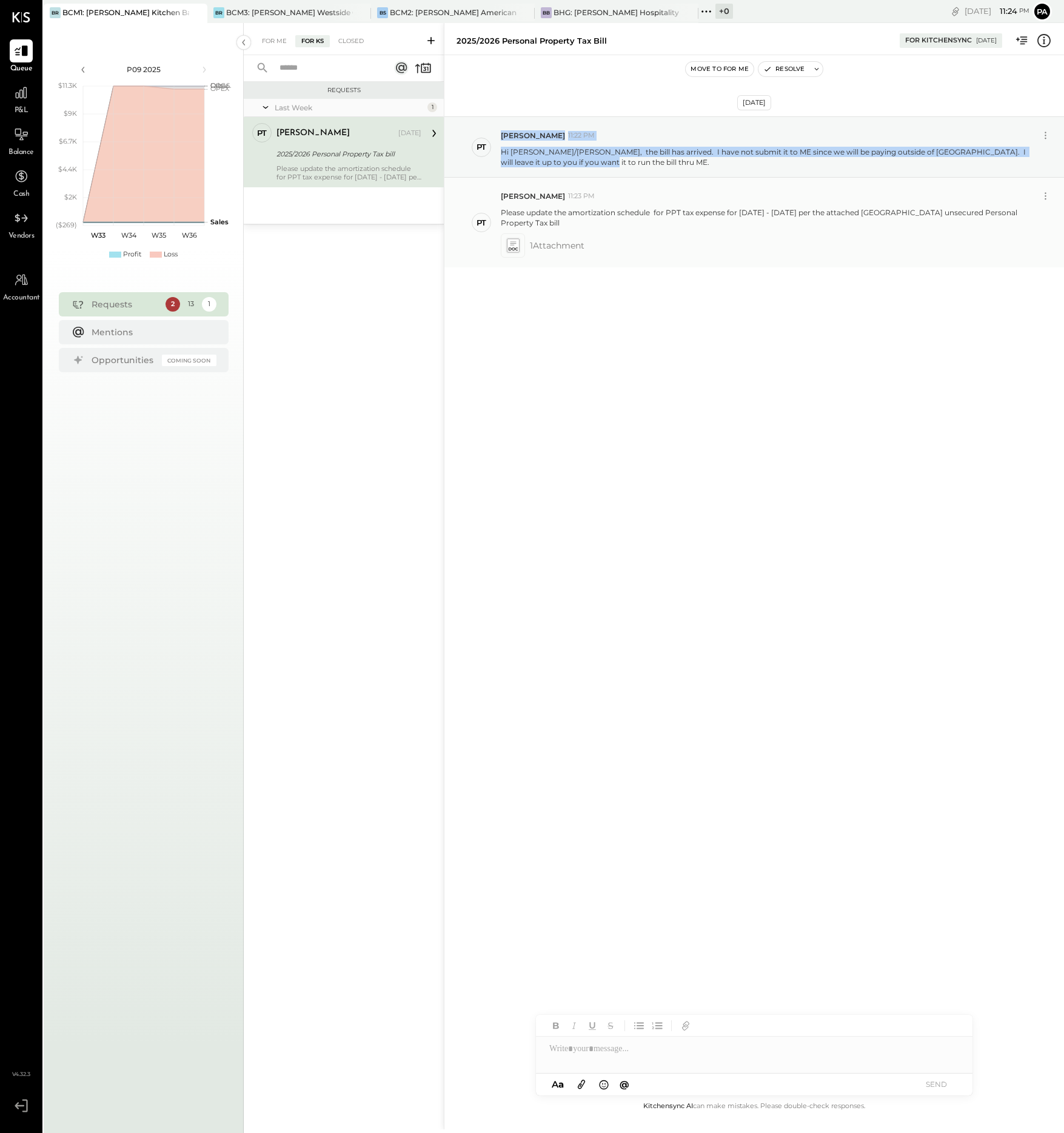
click at [562, 216] on p "Please update the amortization schedule for PPT tax expense for [DATE] - [DATE]…" at bounding box center [764, 218] width 525 height 21
drag, startPoint x: 566, startPoint y: 220, endPoint x: 500, endPoint y: 216, distance: 66.1
click at [500, 216] on div "PT Pam T Luo 11:23 PM Please update the amortization schedule for PPT tax expen…" at bounding box center [754, 222] width 620 height 89
copy p "Please update the amortization schedule for PPT tax expense for [DATE] - [DATE]…"
click at [756, 306] on div "Aug 14th, 2025 PT Pam T Luo 11:22 PM Hi Vikesh/Parth, the bill has arrived. I h…" at bounding box center [754, 222] width 620 height 273
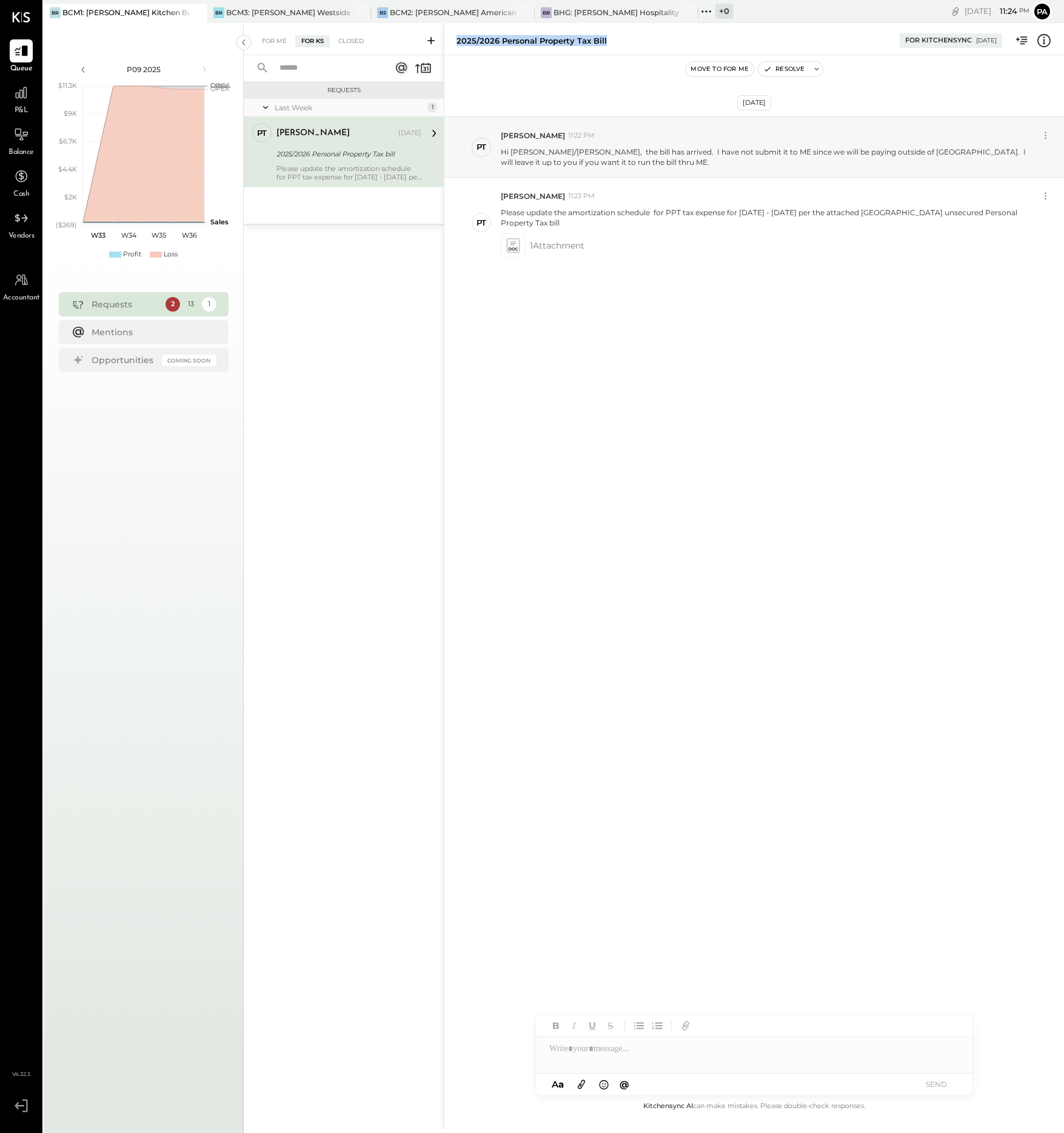
drag, startPoint x: 608, startPoint y: 42, endPoint x: 459, endPoint y: 49, distance: 149.2
click at [459, 49] on div "2025/2026 Personal Property Tax bill For KitchenSync 08/15/2025" at bounding box center [754, 39] width 620 height 24
copy div "025/2026 Personal Property Tax bill"
click at [466, 11] on div "BCM2: [PERSON_NAME] American Cooking" at bounding box center [453, 12] width 127 height 10
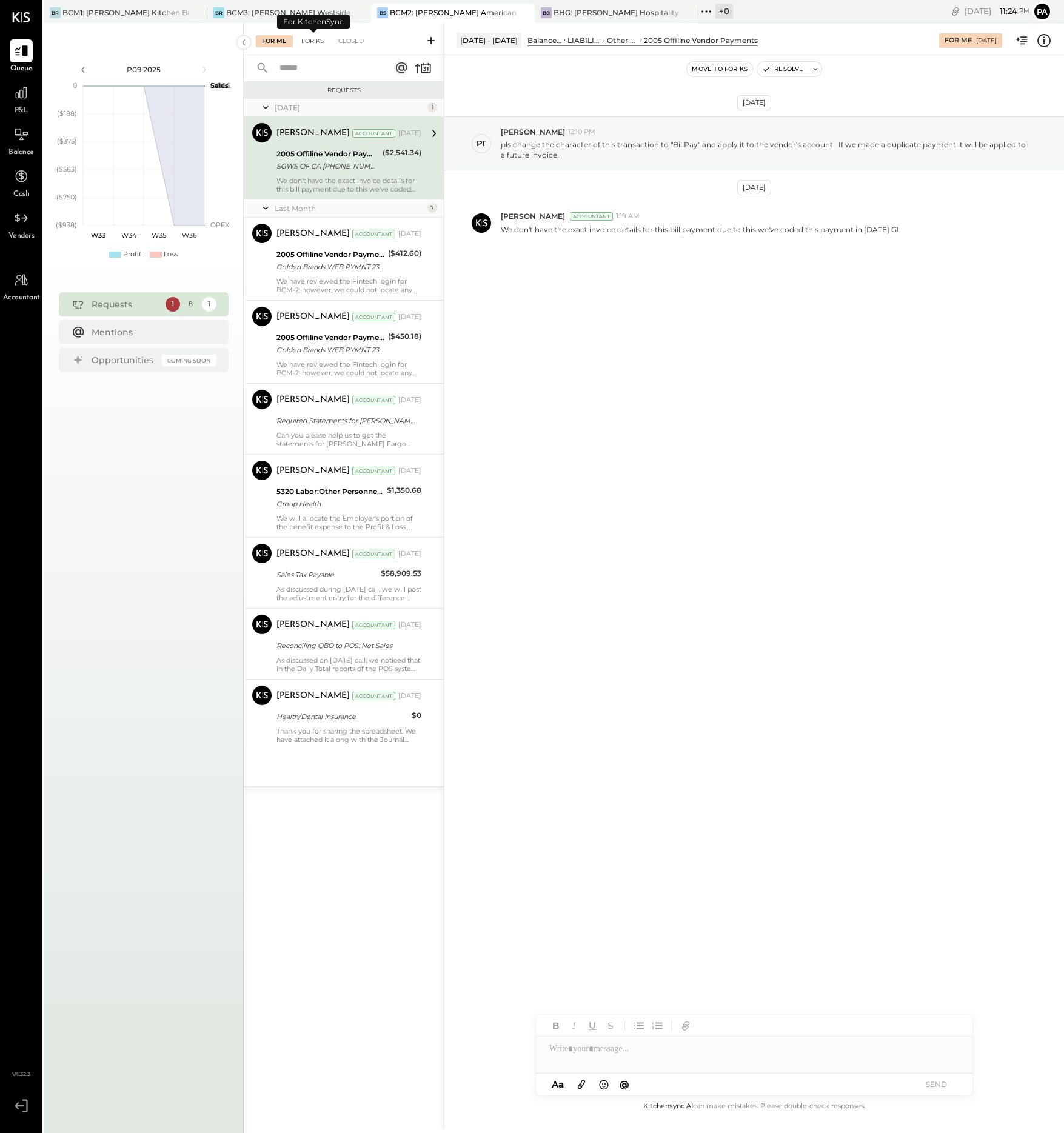
click at [314, 38] on div "For KS" at bounding box center [312, 41] width 34 height 12
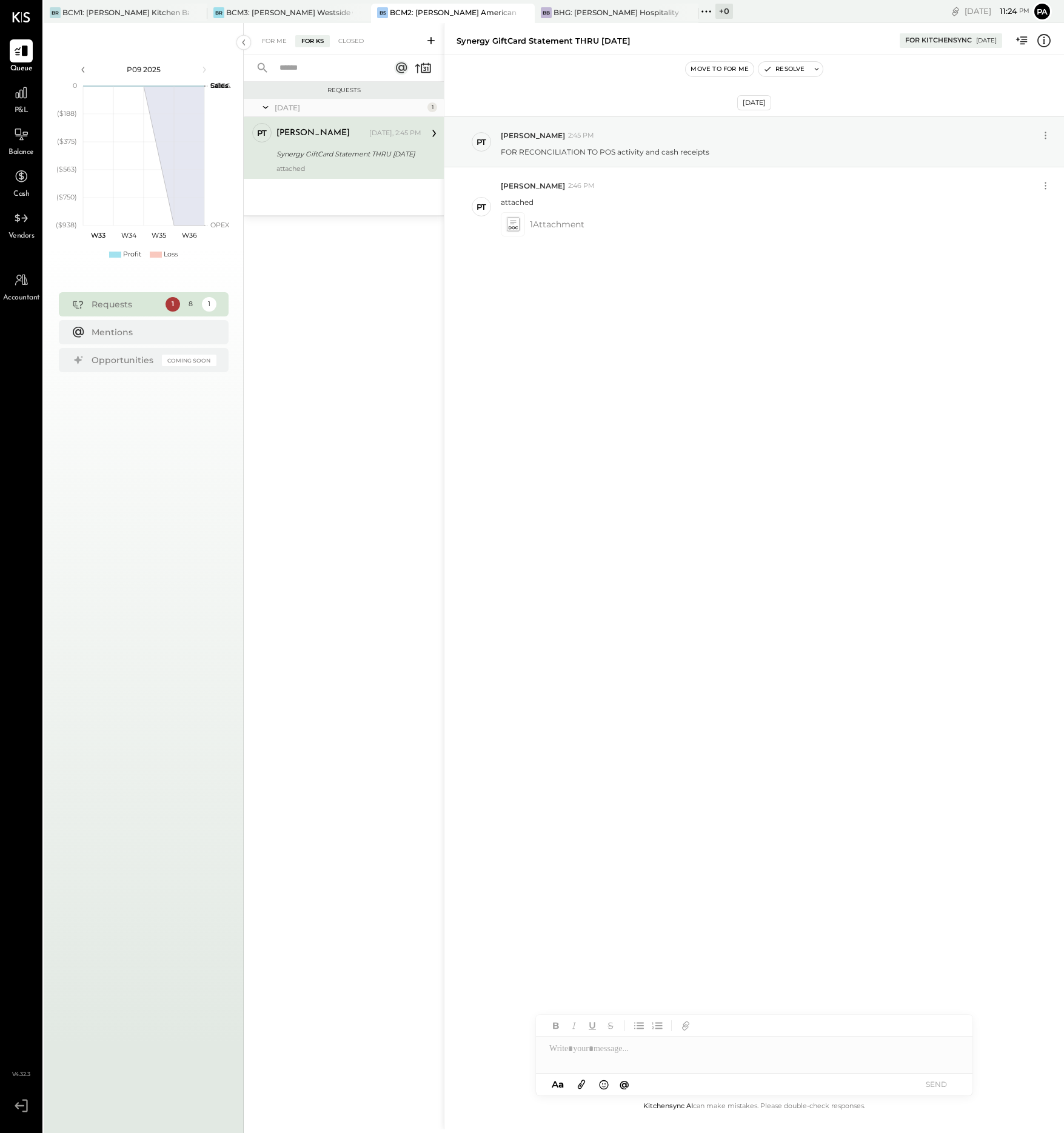
click at [430, 39] on icon at bounding box center [431, 40] width 12 height 12
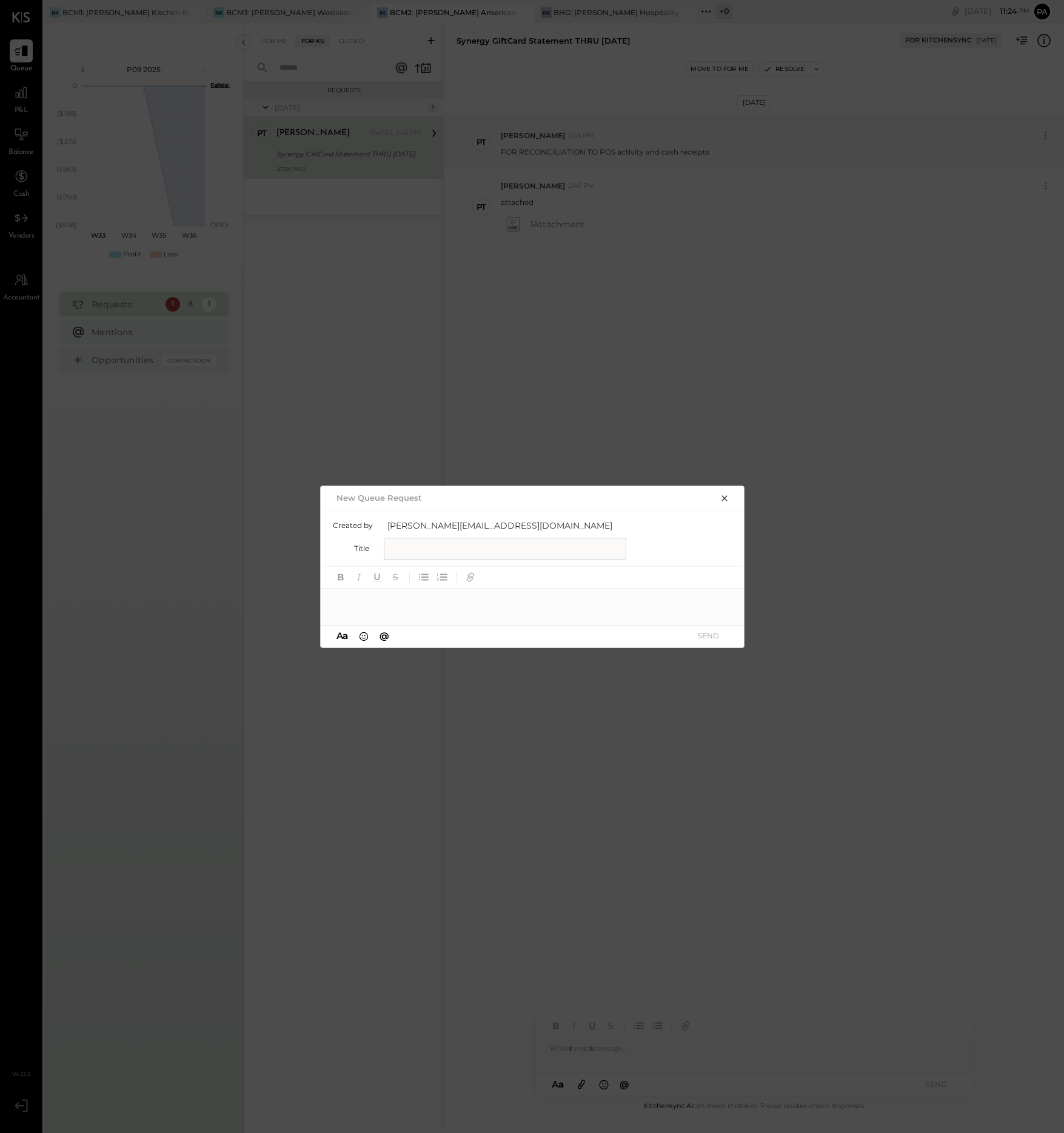
click at [432, 546] on input "text" at bounding box center [505, 548] width 242 height 22
paste input "**********"
type input "**********"
click at [417, 599] on div at bounding box center [533, 601] width 424 height 24
paste div
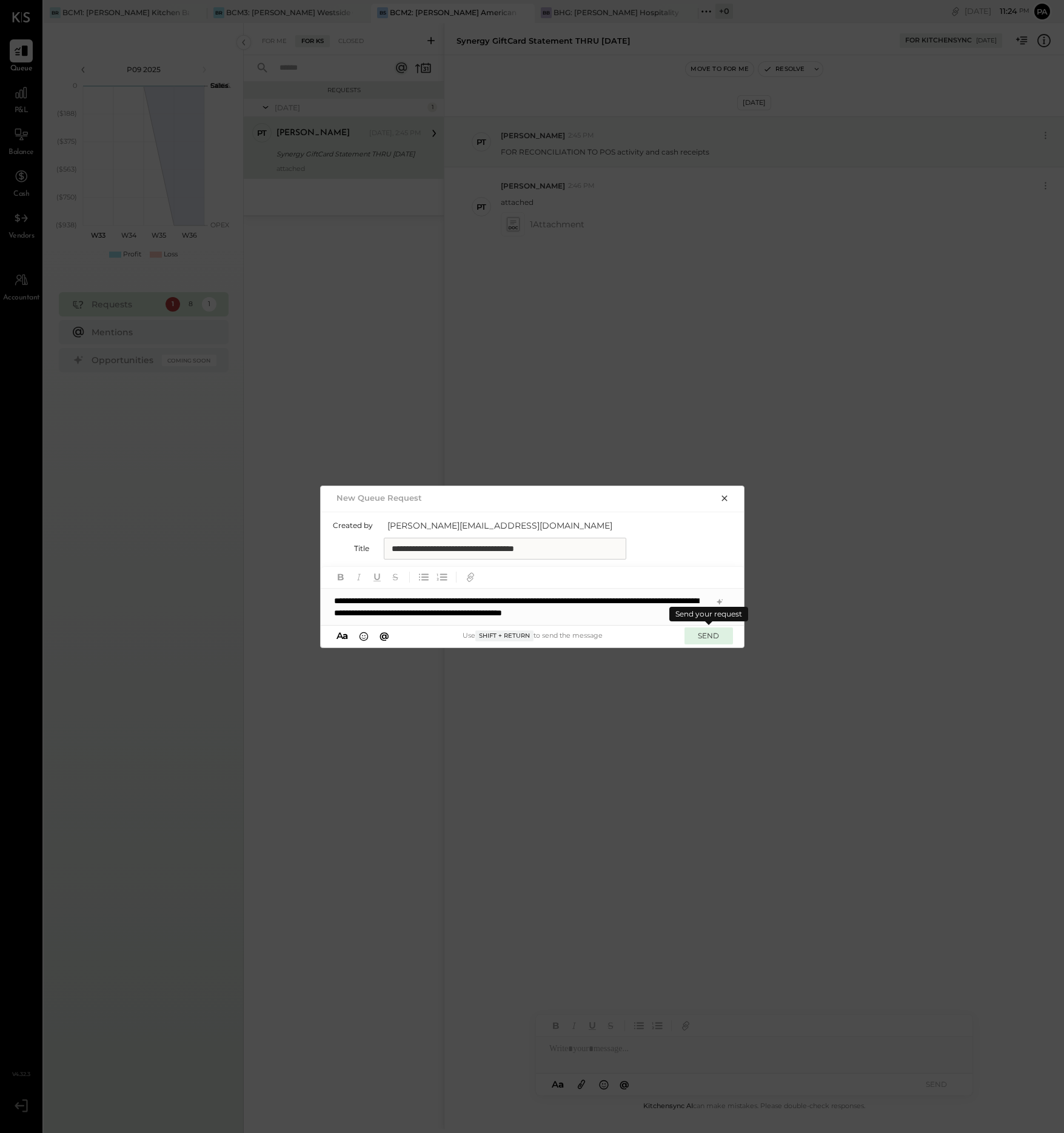
click at [712, 635] on button "SEND" at bounding box center [708, 636] width 48 height 16
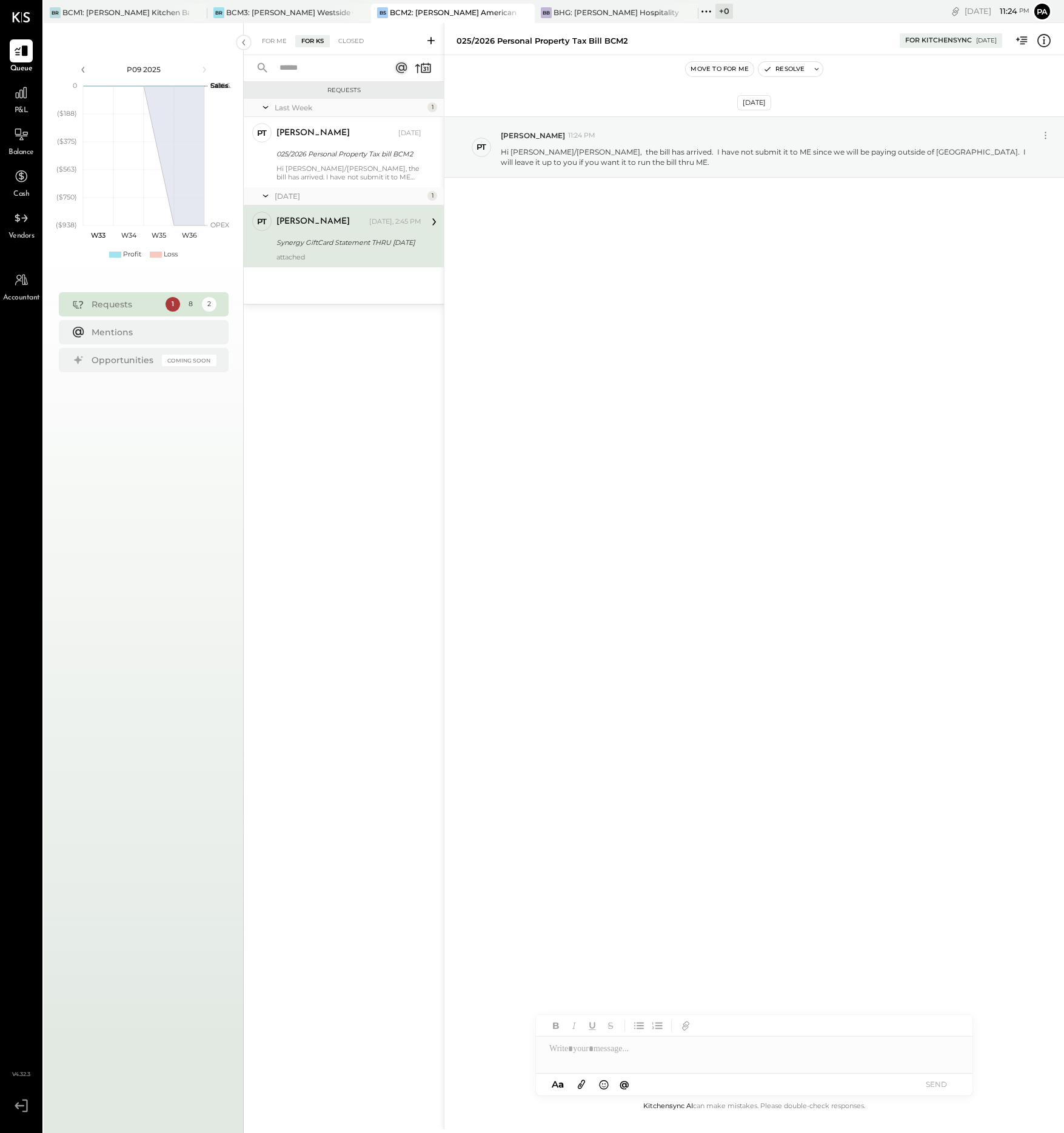
click at [641, 1051] on div at bounding box center [754, 1049] width 436 height 24
paste div
click at [581, 1084] on icon at bounding box center [581, 1085] width 7 height 9
click at [942, 1082] on button "SEND" at bounding box center [936, 1085] width 48 height 16
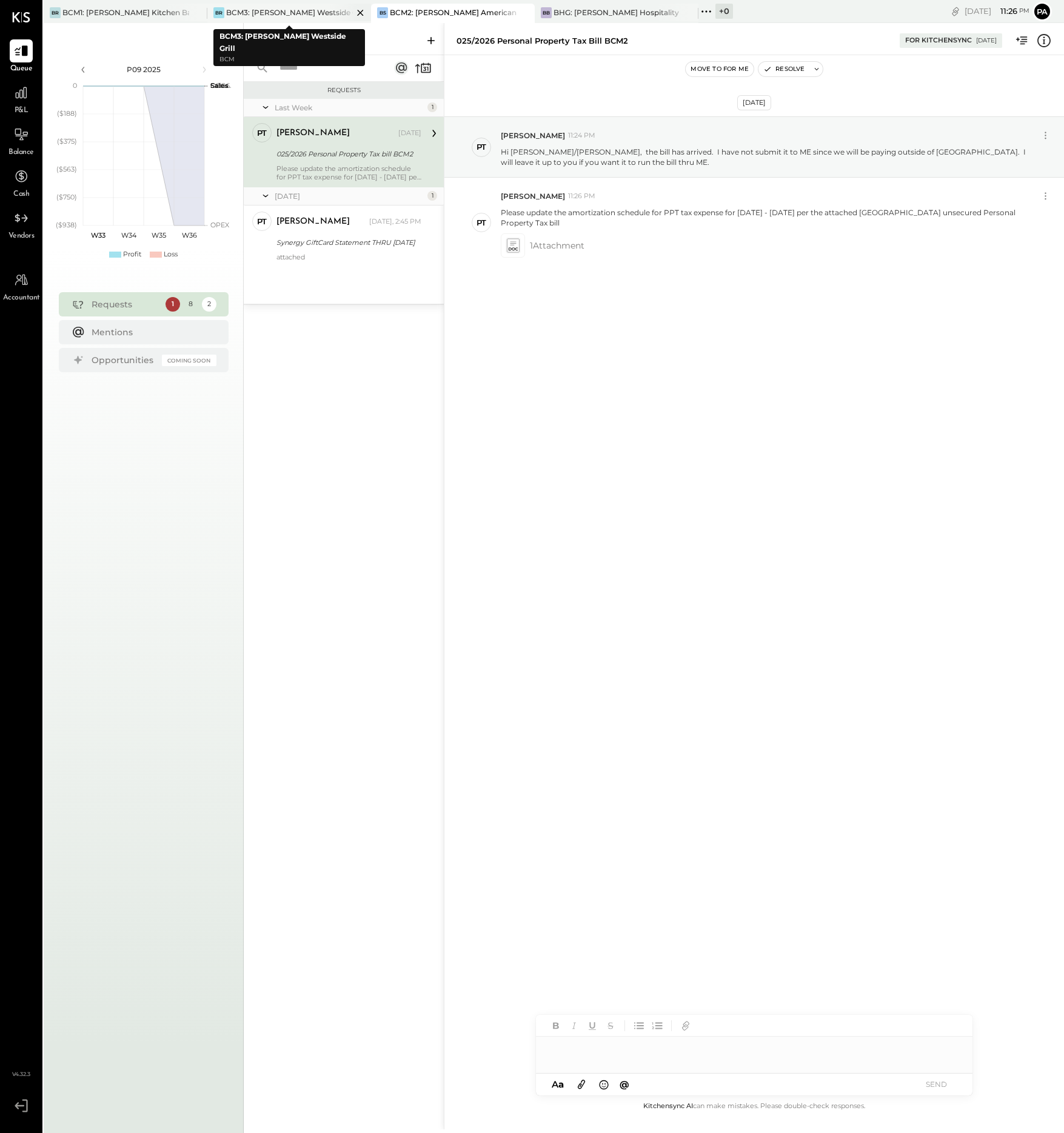
click at [306, 11] on div "BCM3: [PERSON_NAME] Westside Grill" at bounding box center [290, 12] width 127 height 10
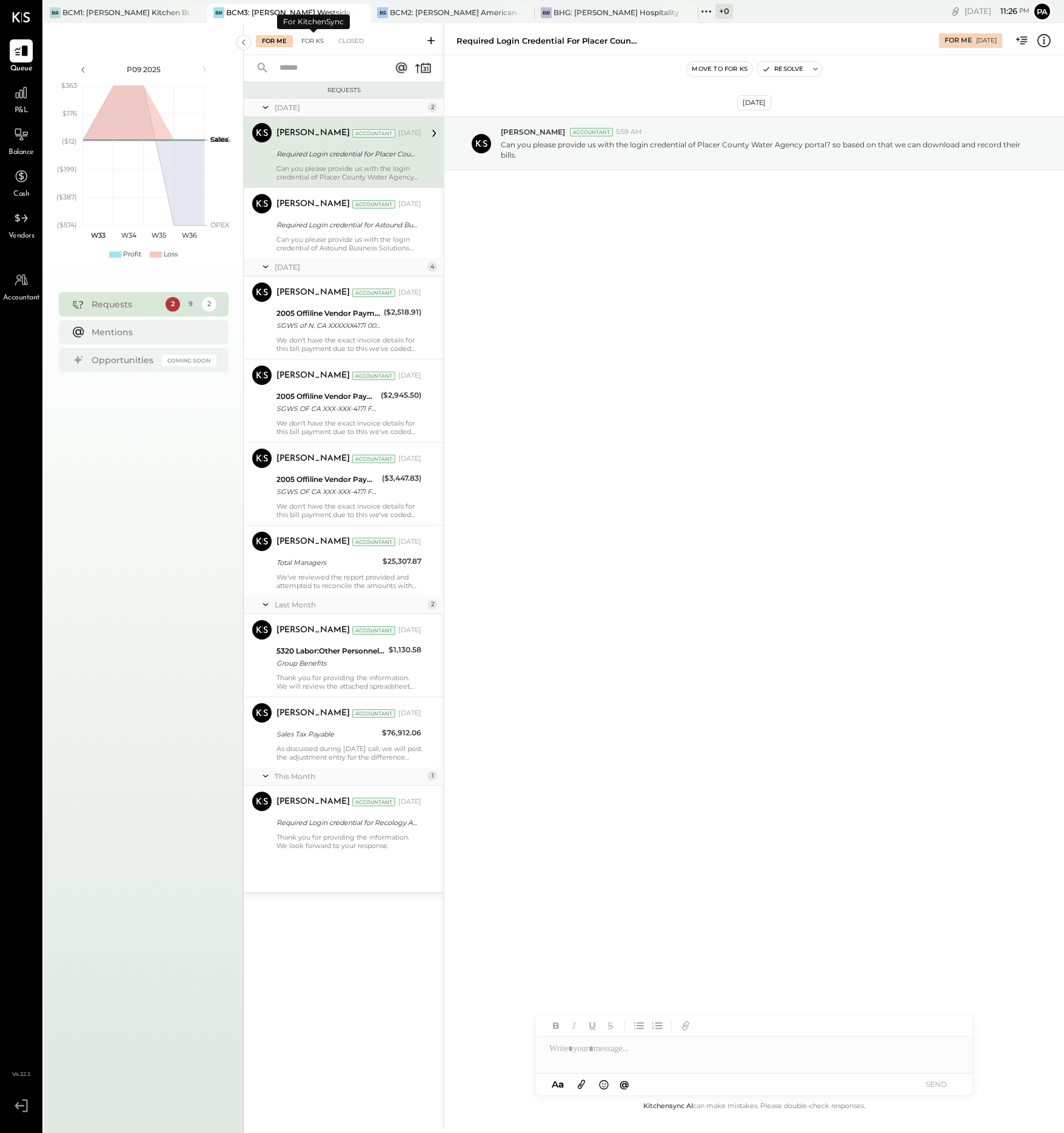
click at [316, 38] on div "For KS" at bounding box center [312, 41] width 34 height 12
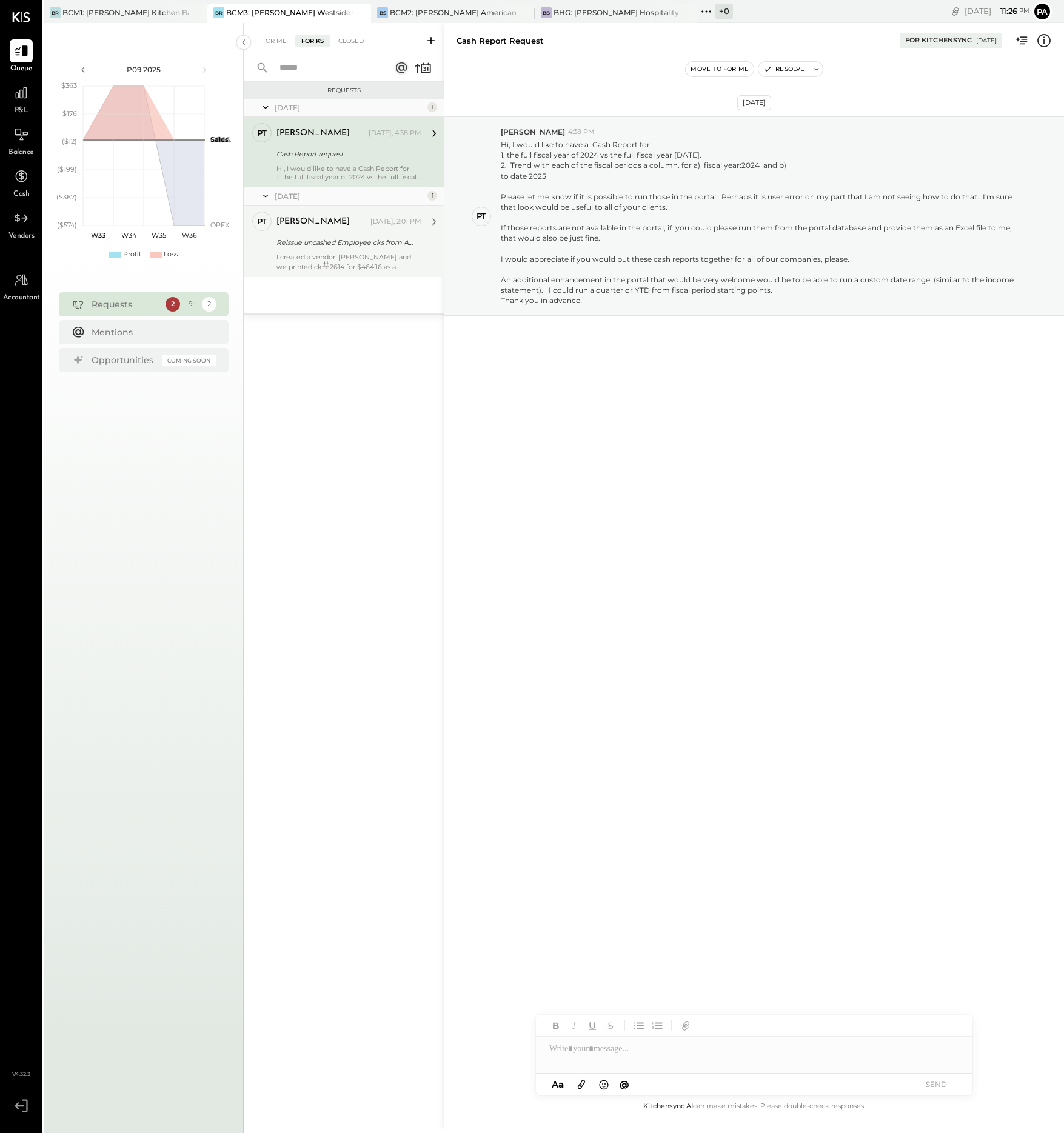
click at [362, 265] on div "I created a vendor: [PERSON_NAME] and we printed ck # 2614 for $464.16 as a rep…" at bounding box center [348, 261] width 145 height 18
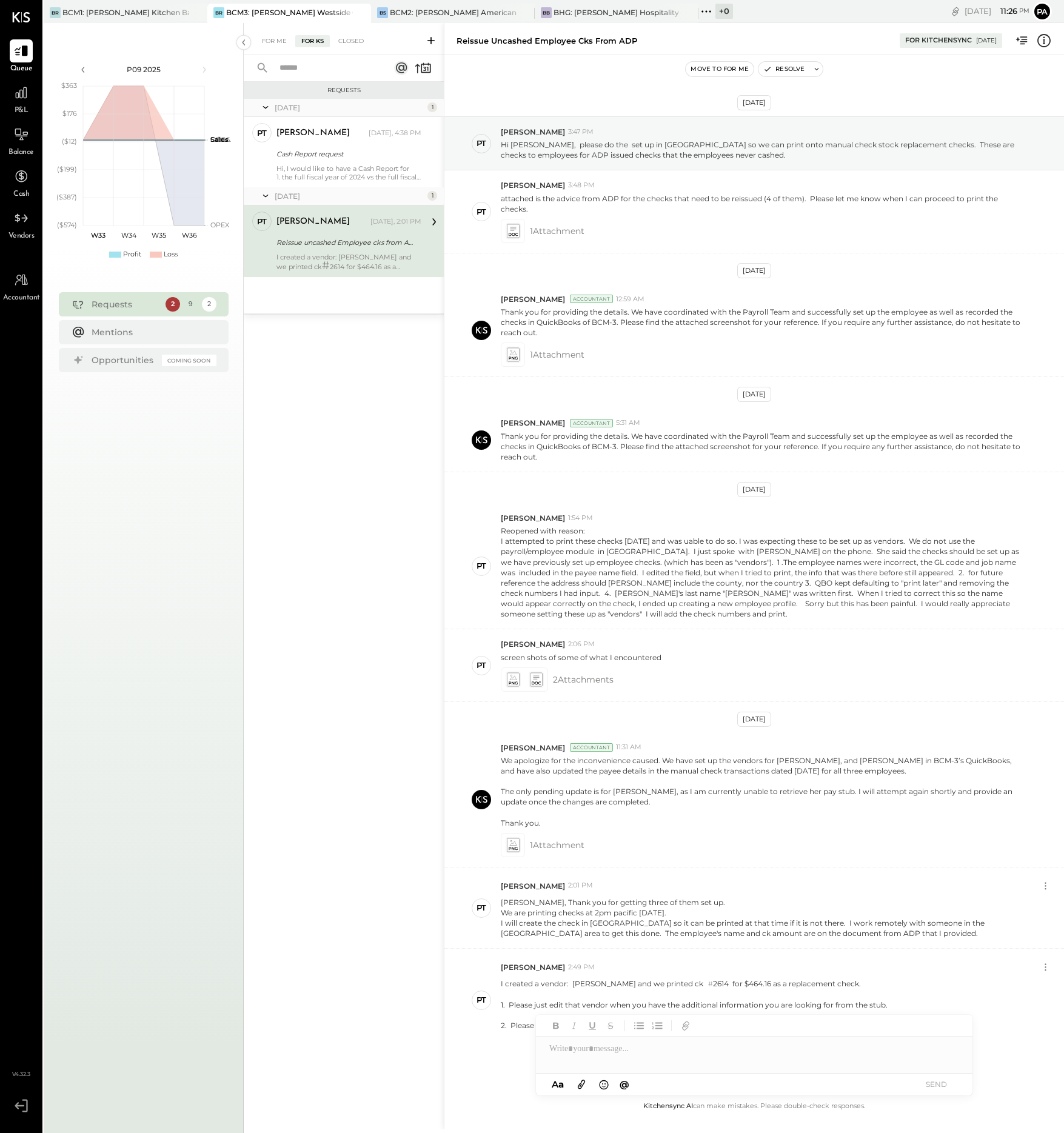
scroll to position [43, 0]
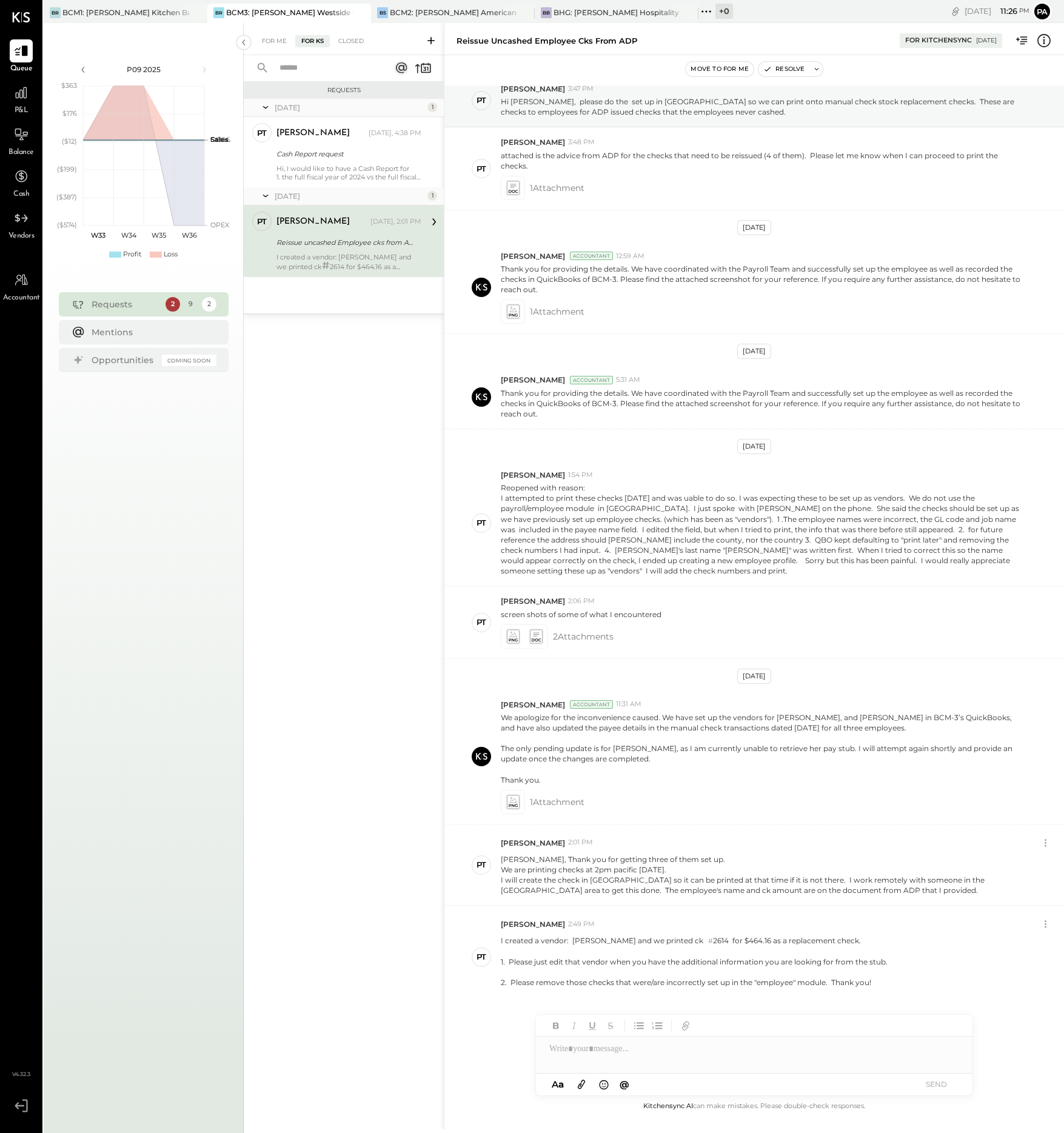
click at [431, 38] on icon at bounding box center [431, 40] width 7 height 7
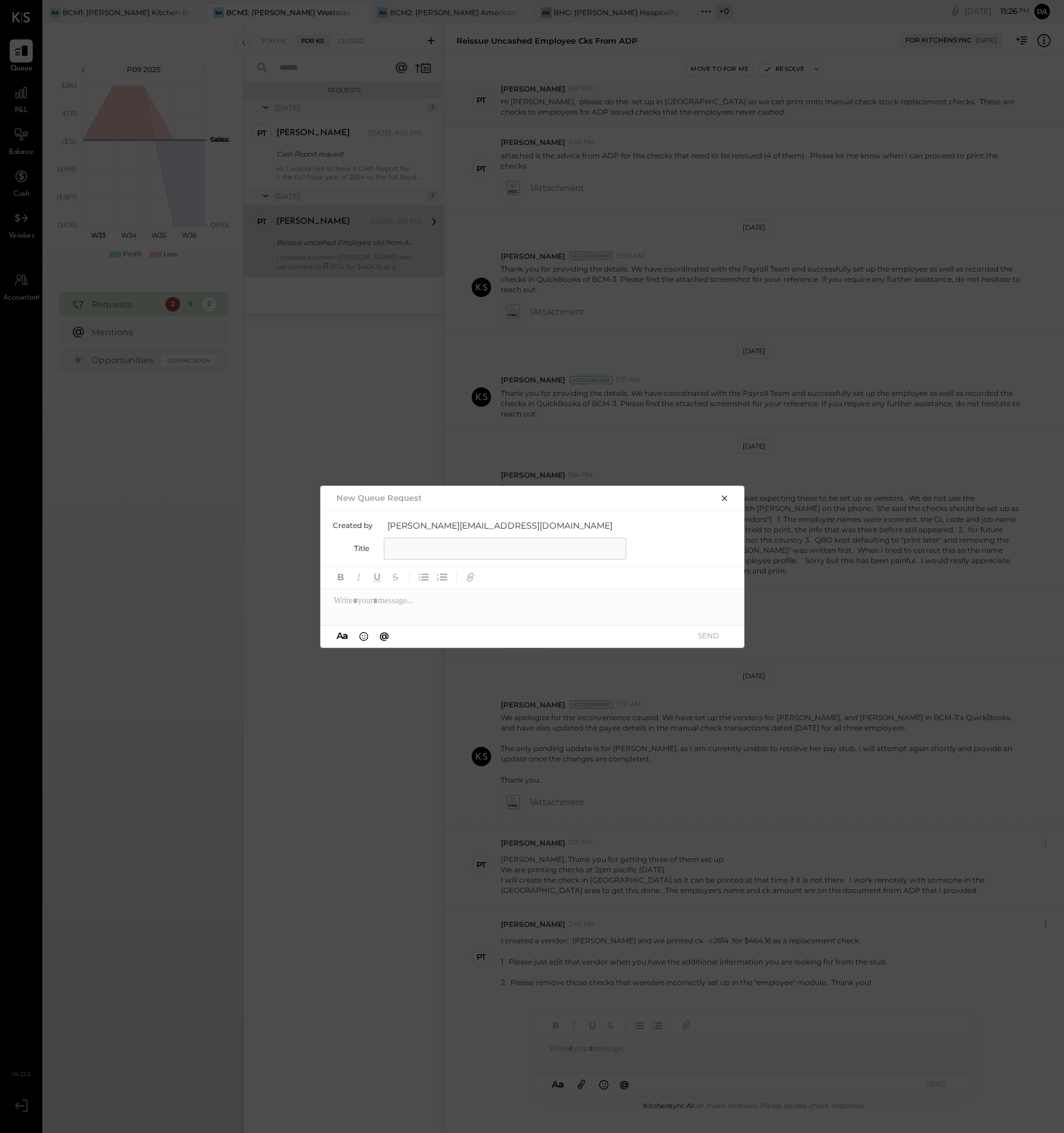
click at [410, 548] on input "text" at bounding box center [505, 548] width 242 height 22
click at [725, 495] on icon "button" at bounding box center [725, 498] width 9 height 9
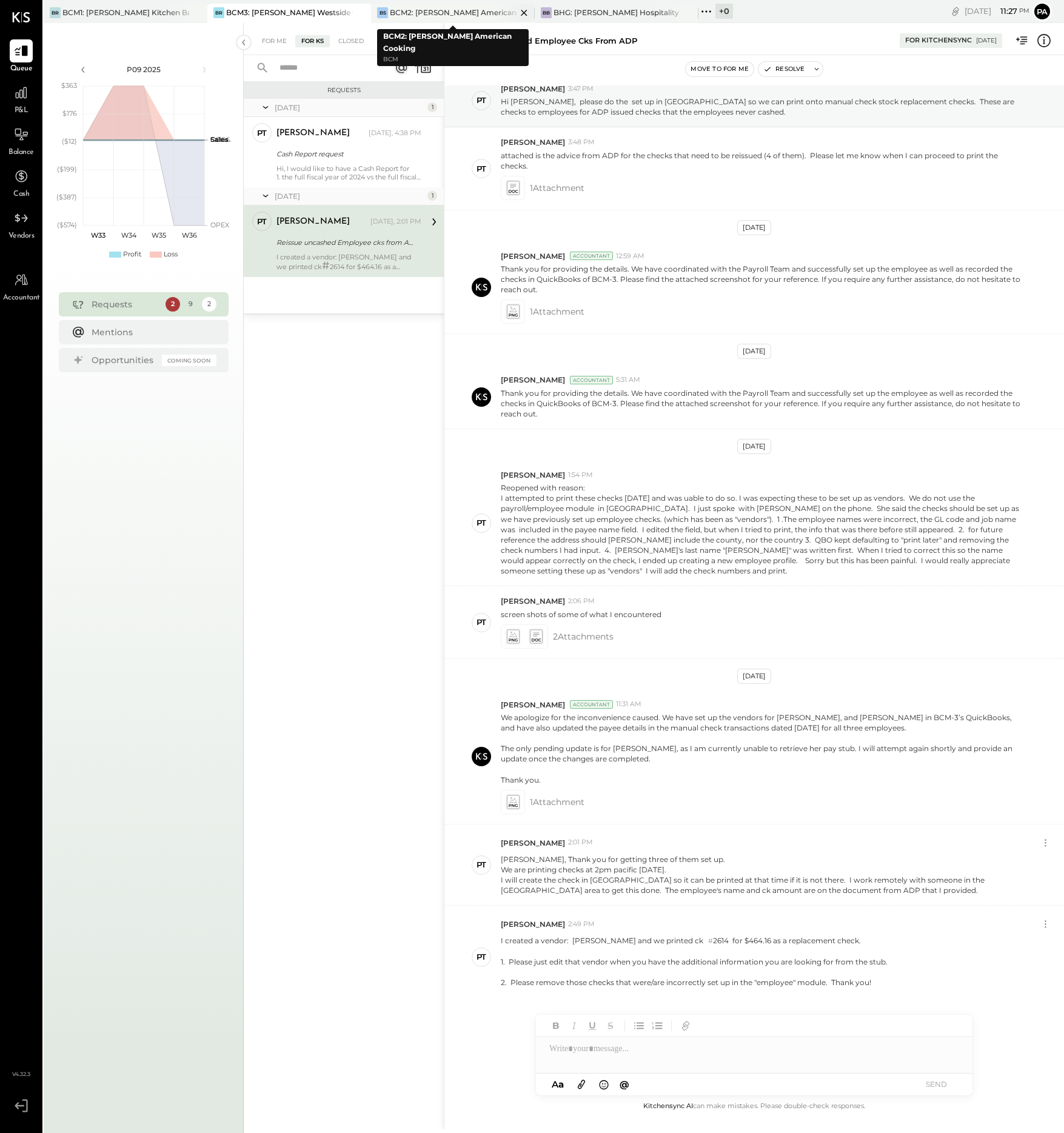
click at [465, 12] on div "BCM2: [PERSON_NAME] American Cooking" at bounding box center [453, 12] width 127 height 10
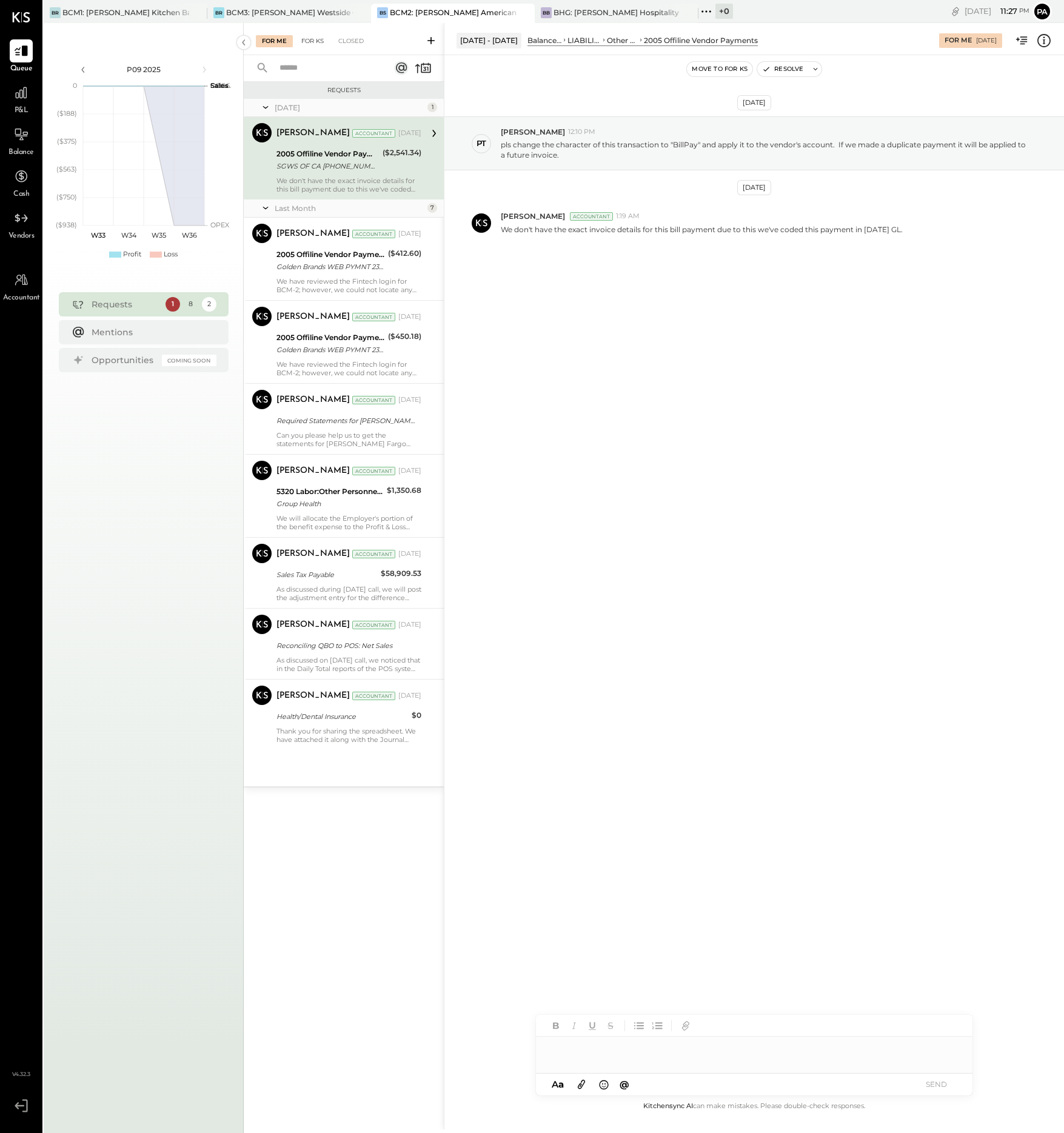
click at [319, 38] on div "For KS" at bounding box center [312, 41] width 34 height 12
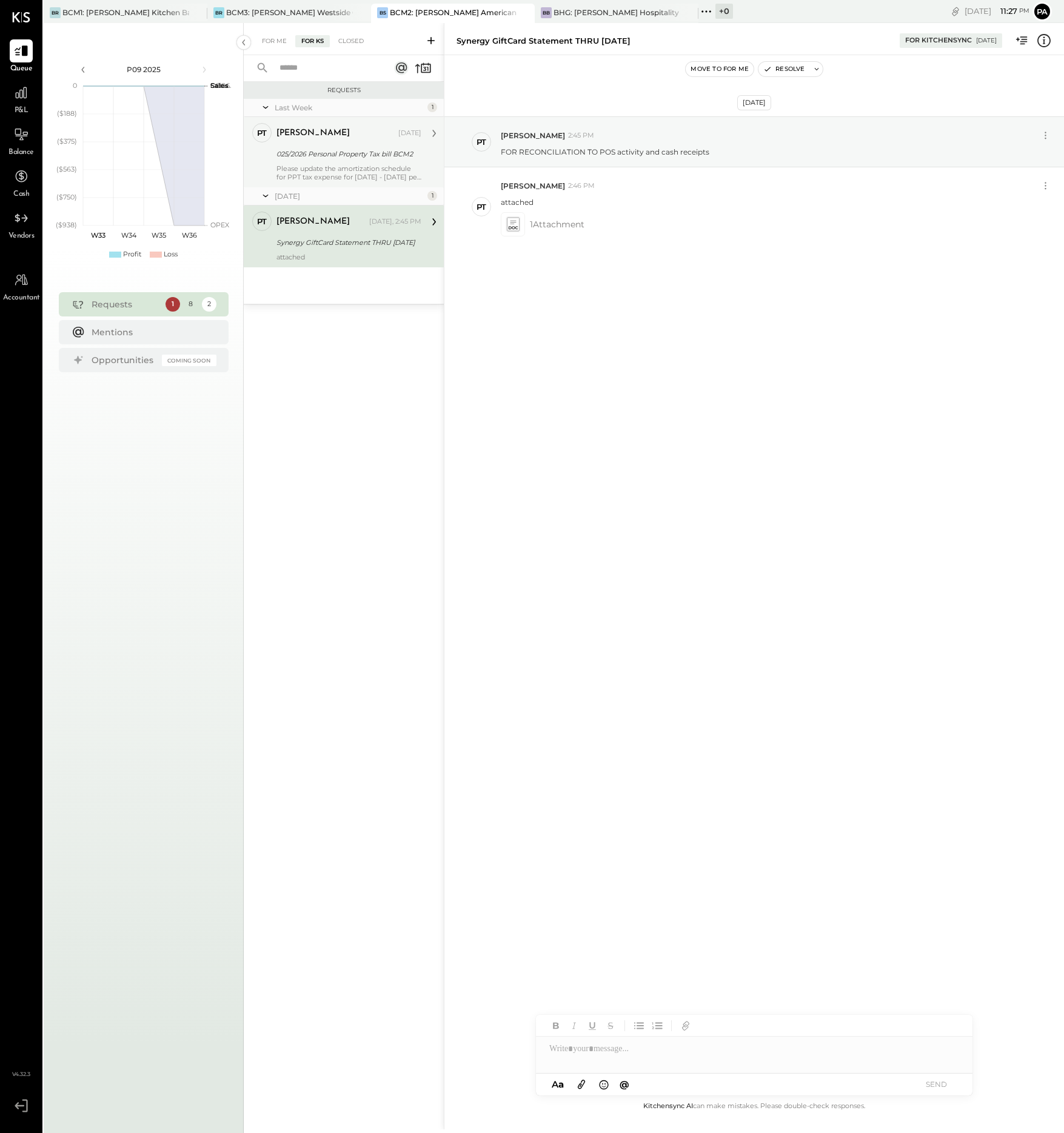
click at [315, 162] on div "Pam T Luo Aug 15, 2025 025/2026 Personal Property Tax bill BCM2 Please update t…" at bounding box center [348, 152] width 145 height 58
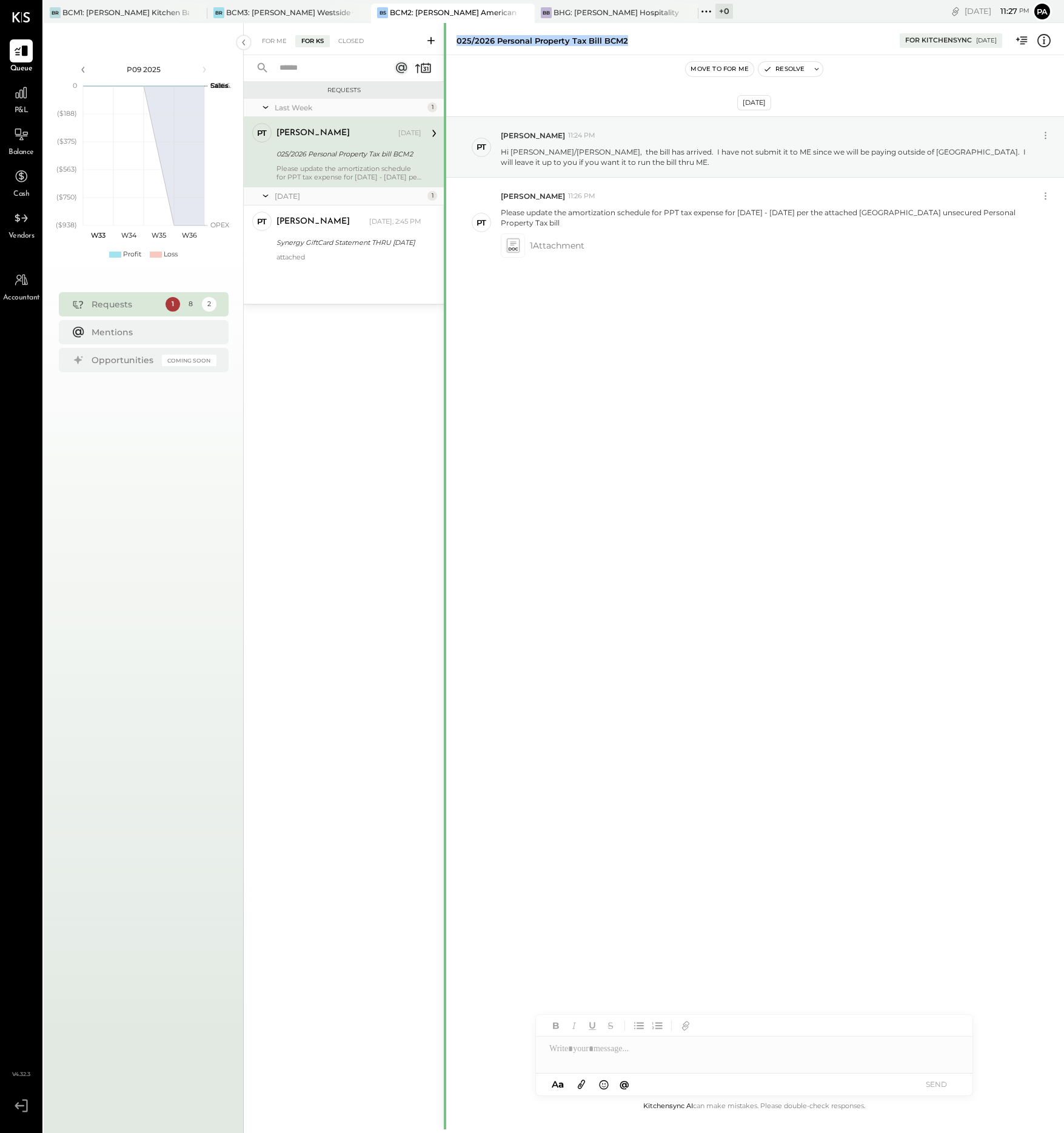
drag, startPoint x: 636, startPoint y: 38, endPoint x: 445, endPoint y: 45, distance: 191.1
click at [445, 45] on div "For Me For KS Closed Requests Last Week 1 PT Pam T Luo Accountant Pam T Luo Aug…" at bounding box center [654, 576] width 820 height 1107
copy div "025/2026 Personal Property Tax bill BCM2"
click at [310, 9] on div "BCM3: [PERSON_NAME] Westside Grill" at bounding box center [290, 12] width 127 height 10
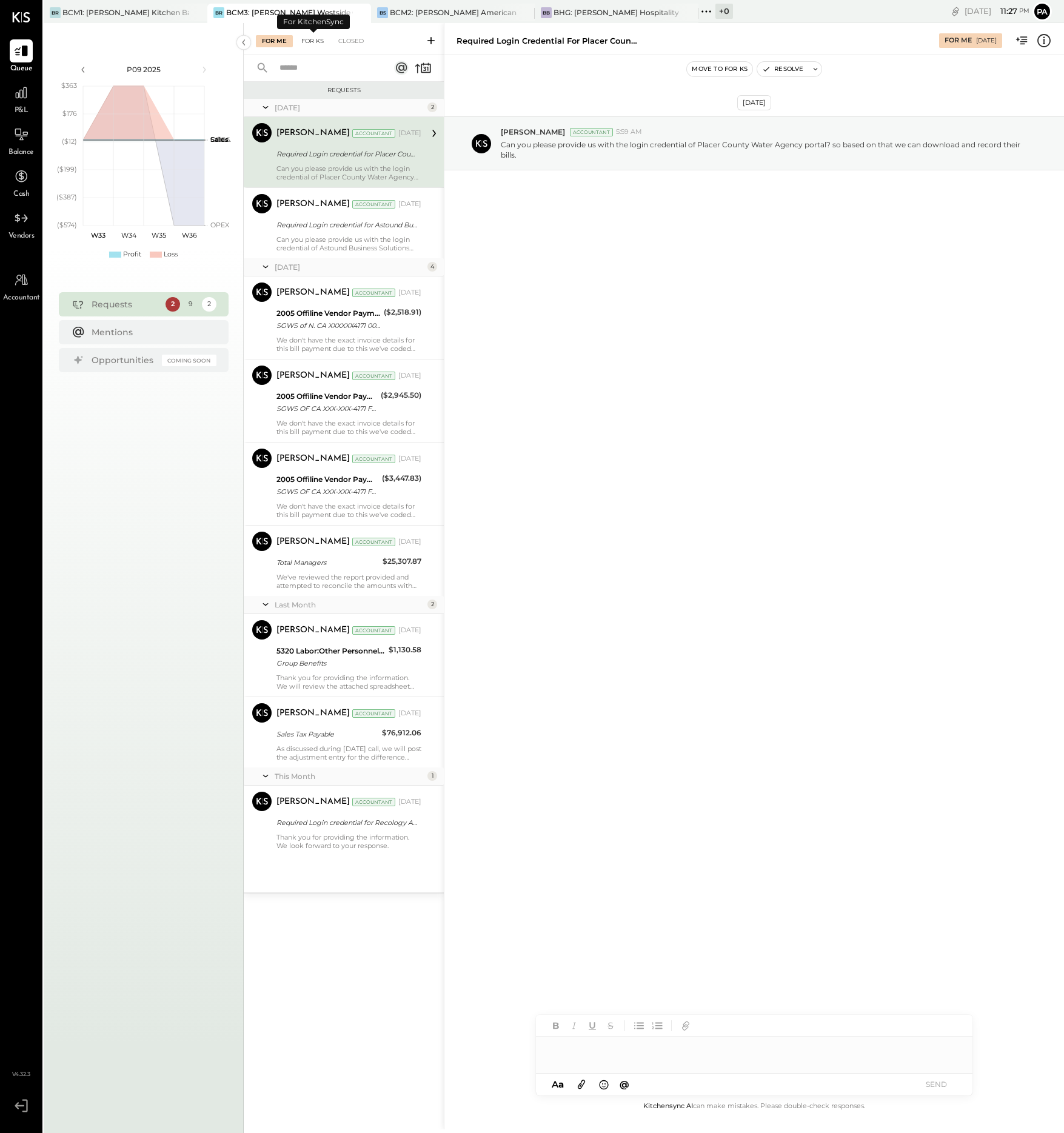
click at [315, 38] on div "For KS" at bounding box center [312, 41] width 34 height 12
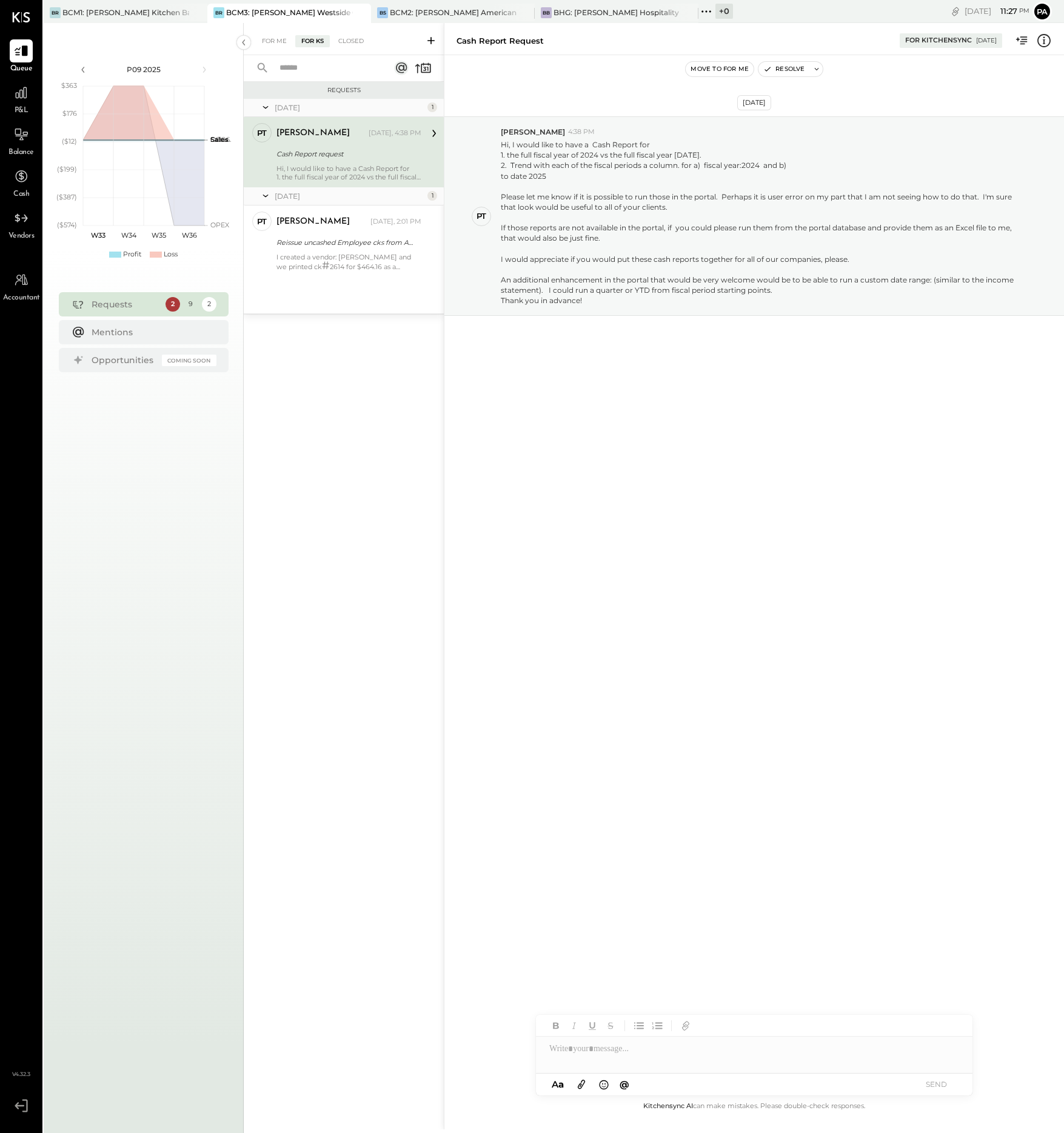
click at [429, 42] on icon at bounding box center [431, 40] width 12 height 12
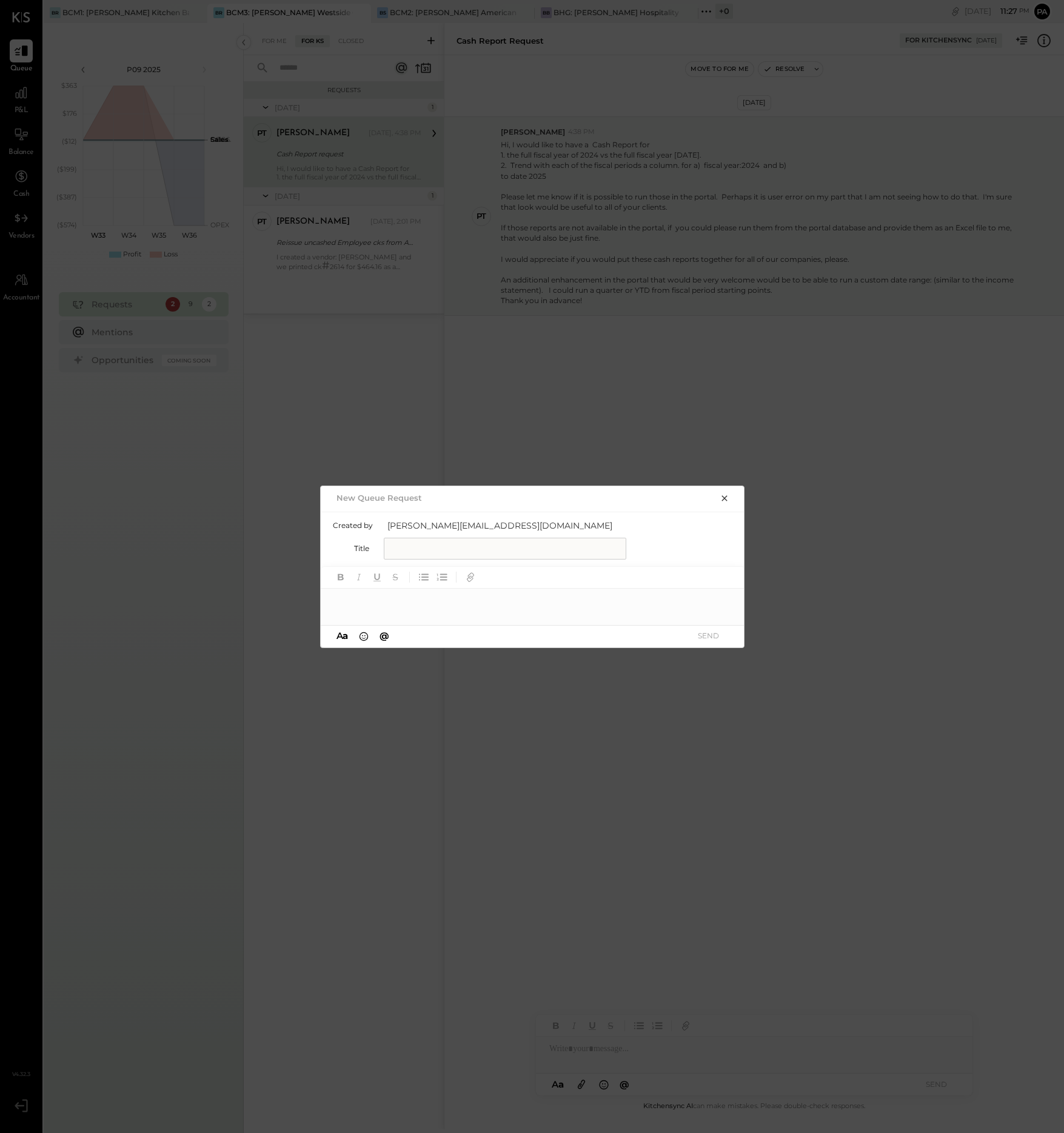
click at [411, 548] on input "text" at bounding box center [505, 548] width 242 height 22
paste input "**********"
click at [395, 550] on input "**********" at bounding box center [505, 548] width 242 height 22
click at [581, 549] on input "**********" at bounding box center [505, 548] width 242 height 22
type input "**********"
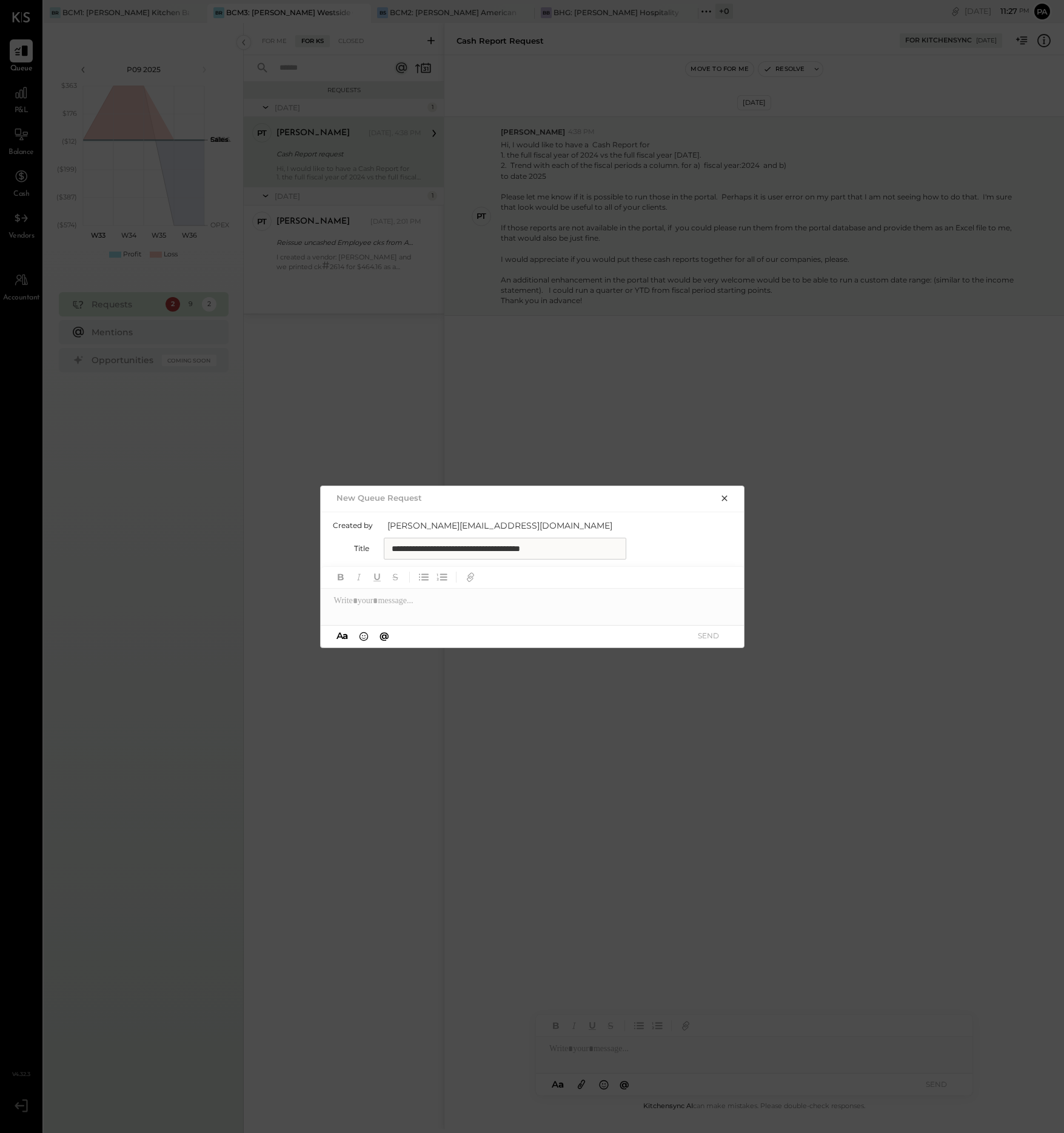
click at [441, 597] on div at bounding box center [533, 601] width 424 height 24
click at [409, 602] on div at bounding box center [533, 601] width 424 height 24
paste div
click at [708, 635] on button "SEND" at bounding box center [708, 636] width 48 height 16
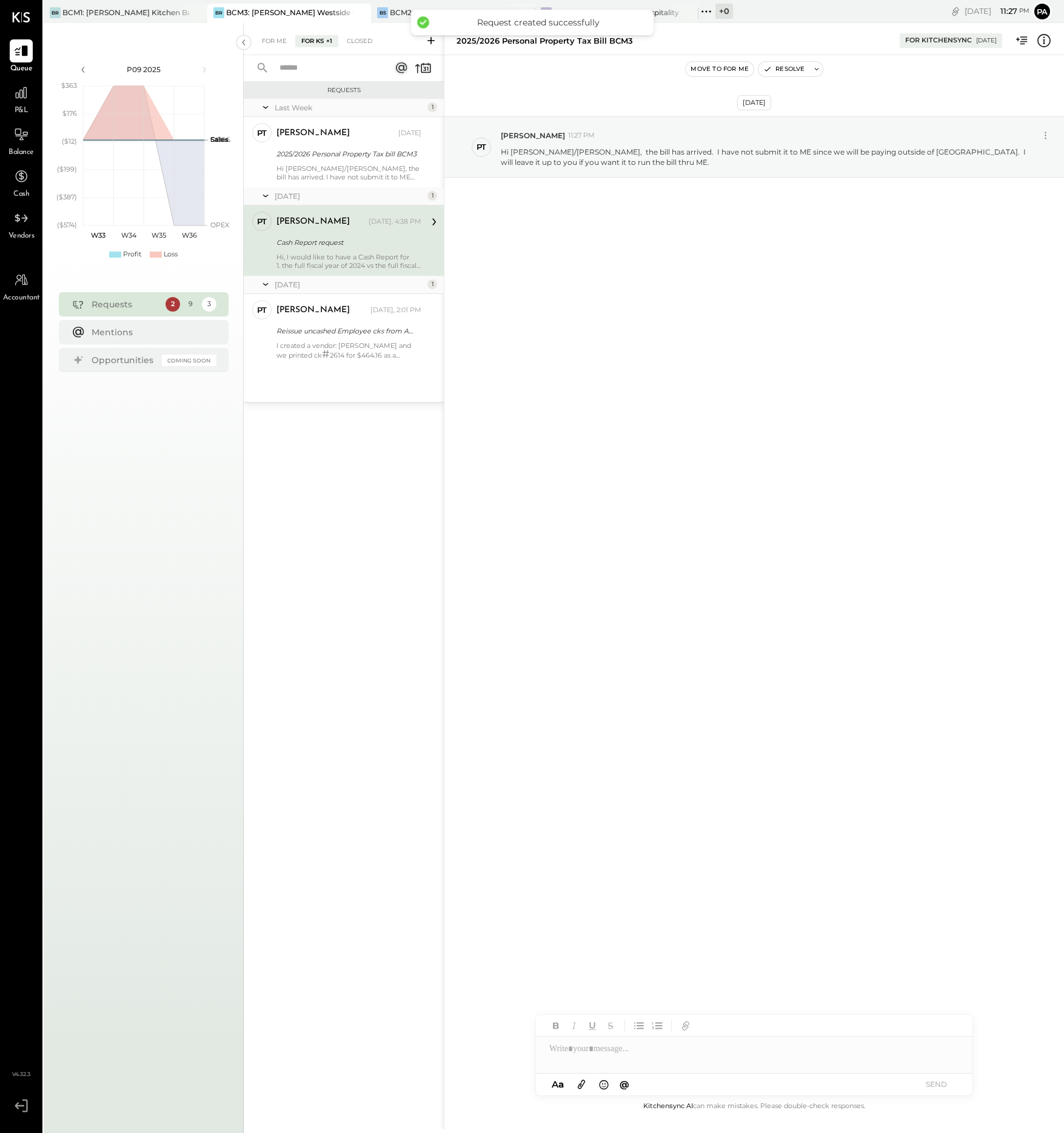
click at [641, 1054] on div at bounding box center [754, 1049] width 436 height 24
click at [599, 1049] on div at bounding box center [754, 1049] width 436 height 24
paste div
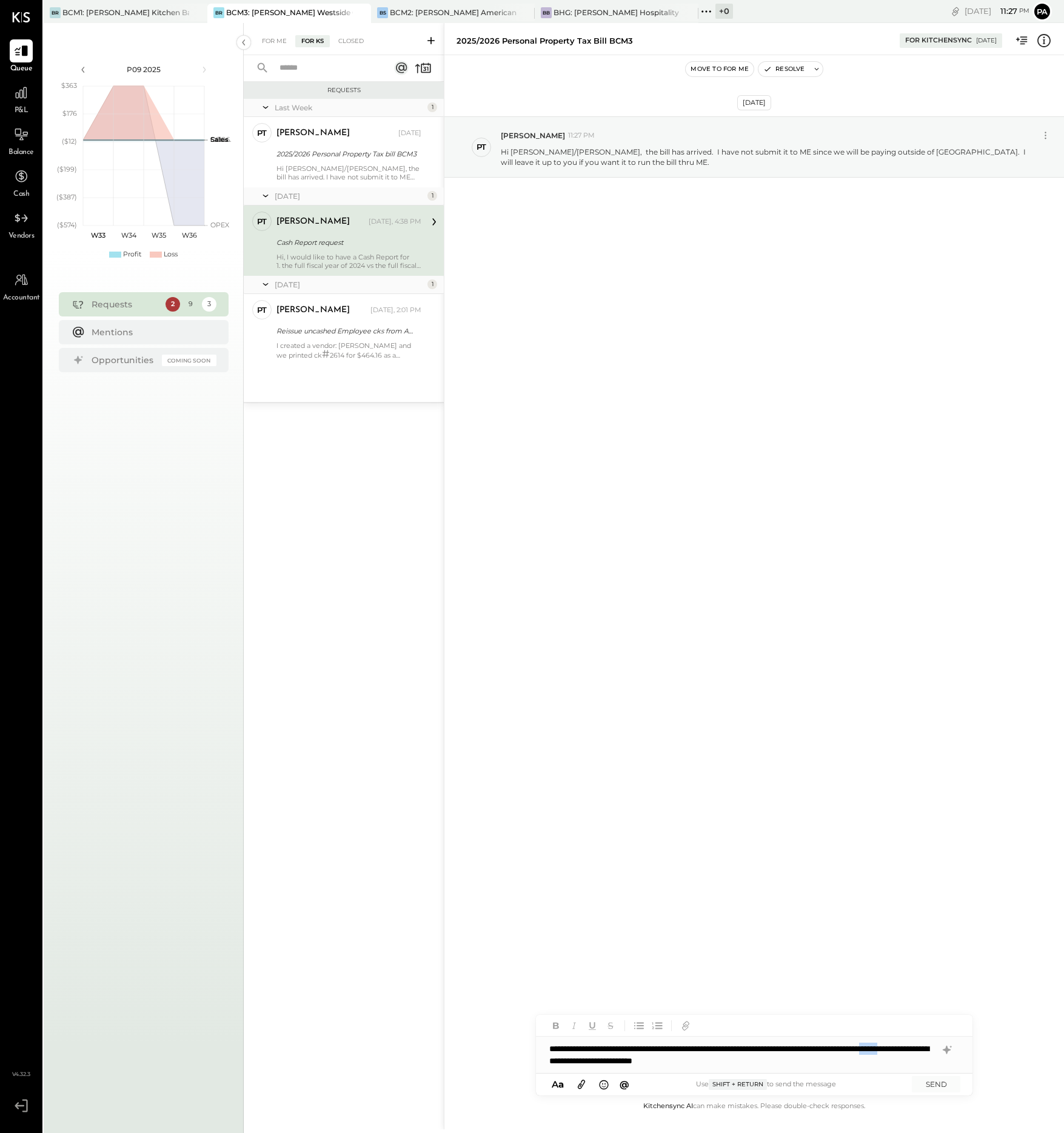
drag, startPoint x: 634, startPoint y: 1058, endPoint x: 607, endPoint y: 1059, distance: 27.0
click at [607, 1059] on div "**********" at bounding box center [754, 1055] width 436 height 36
click at [644, 1059] on div "**********" at bounding box center [754, 1055] width 436 height 36
drag, startPoint x: 659, startPoint y: 1062, endPoint x: 607, endPoint y: 1061, distance: 52.0
click at [607, 1061] on div "**********" at bounding box center [754, 1055] width 436 height 36
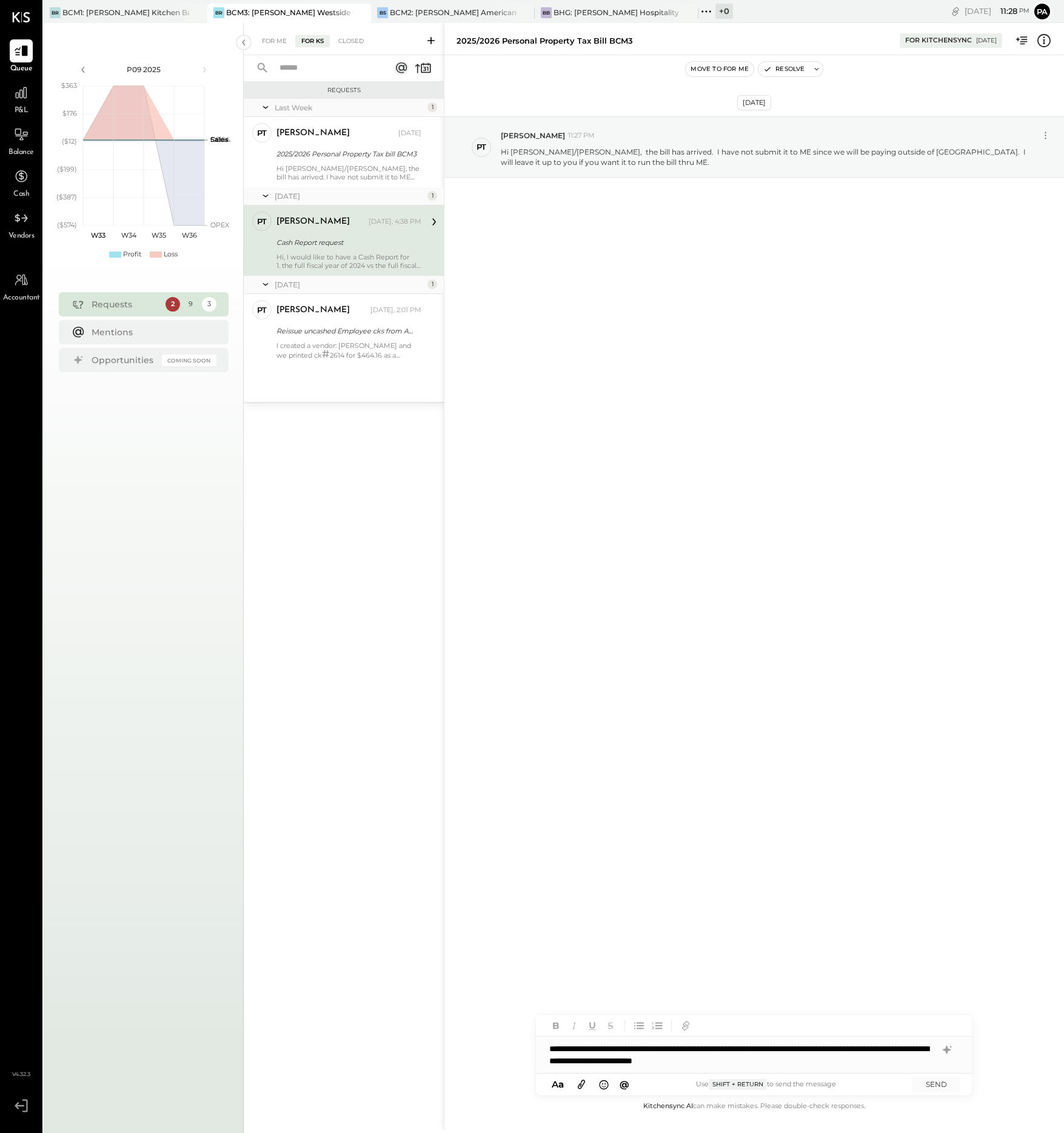
click at [580, 1085] on icon at bounding box center [581, 1085] width 7 height 9
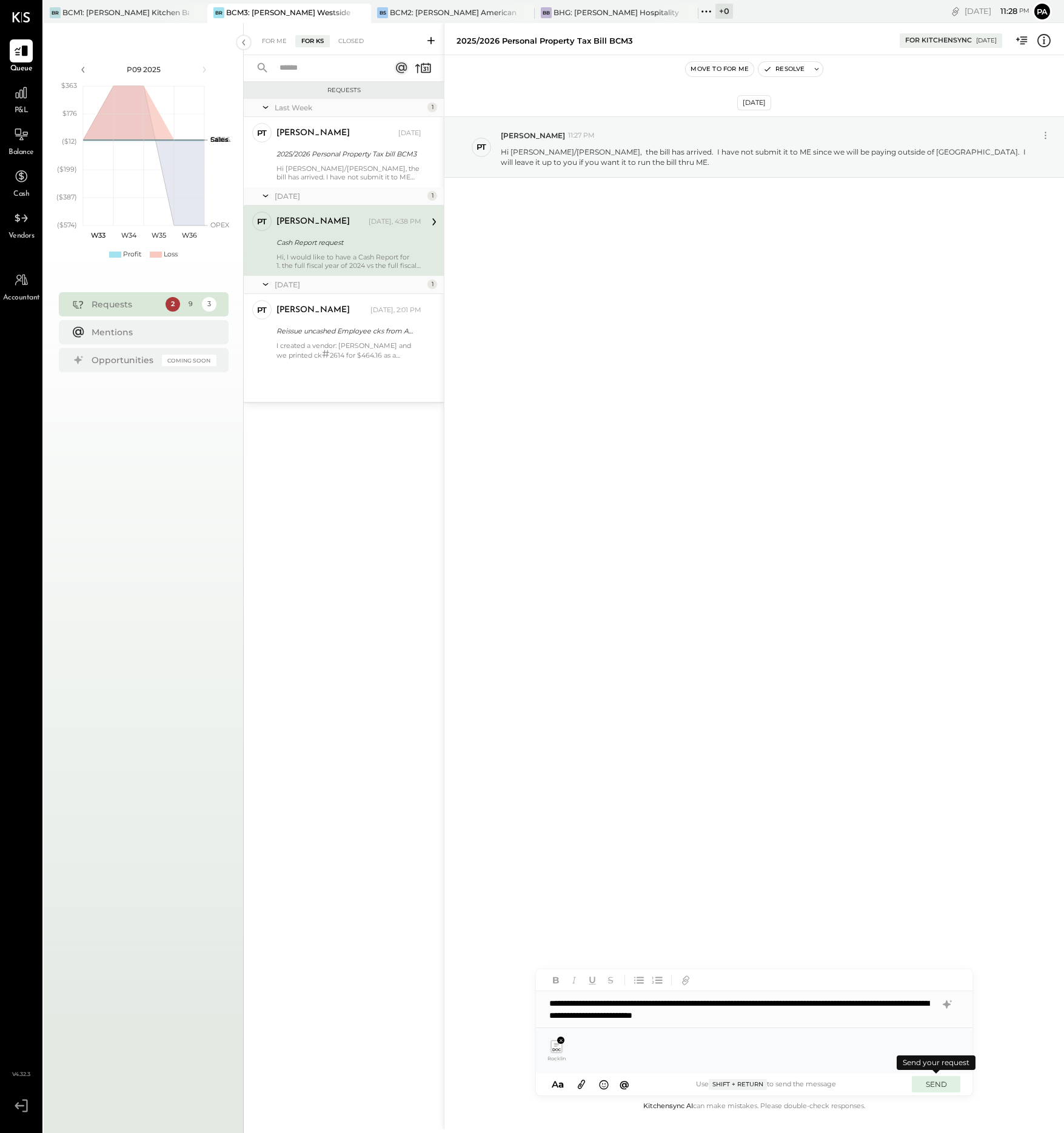
click at [943, 1081] on button "SEND" at bounding box center [936, 1085] width 48 height 16
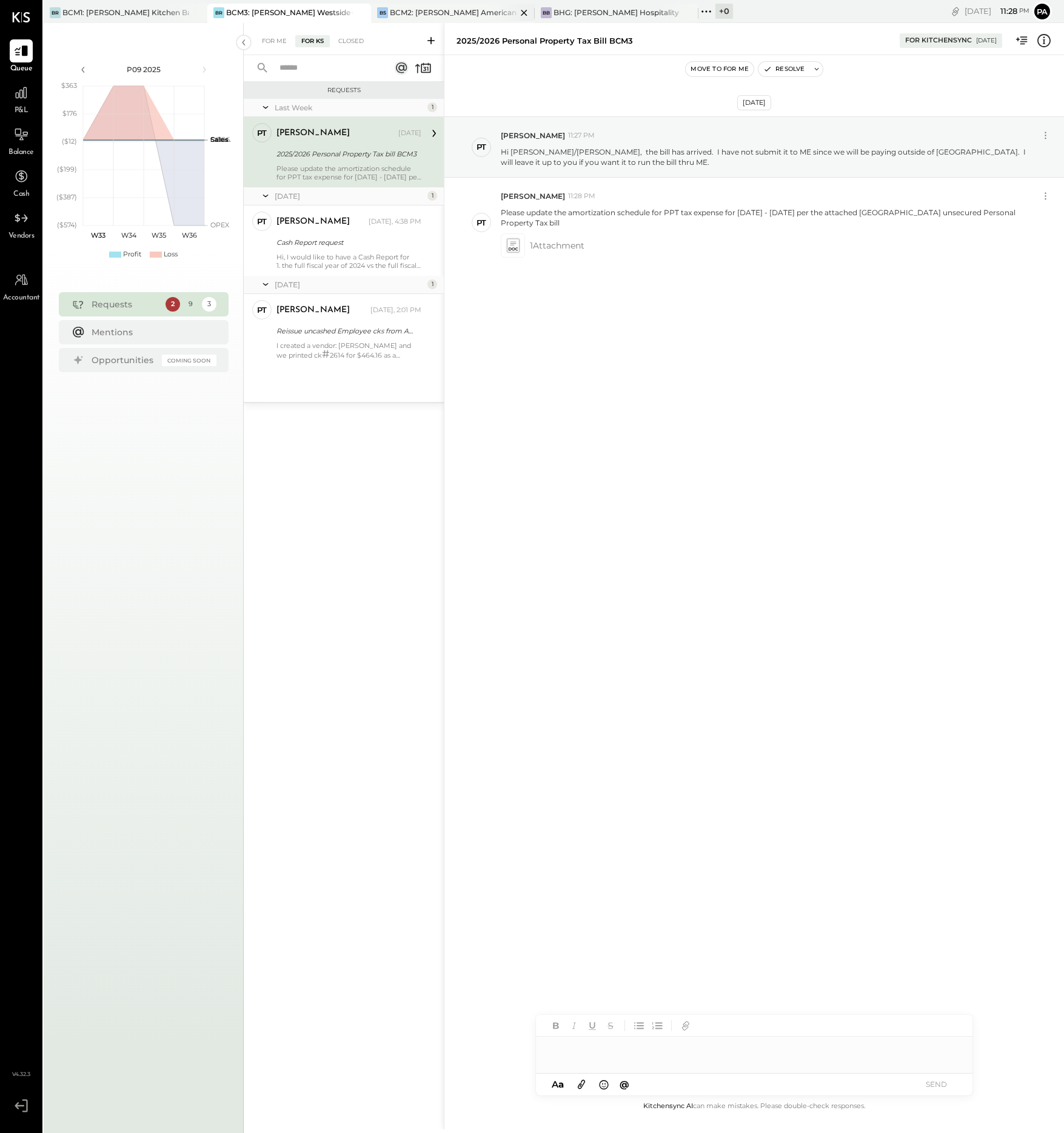
click at [457, 7] on div "BCM2: [PERSON_NAME] American Cooking" at bounding box center [453, 12] width 127 height 10
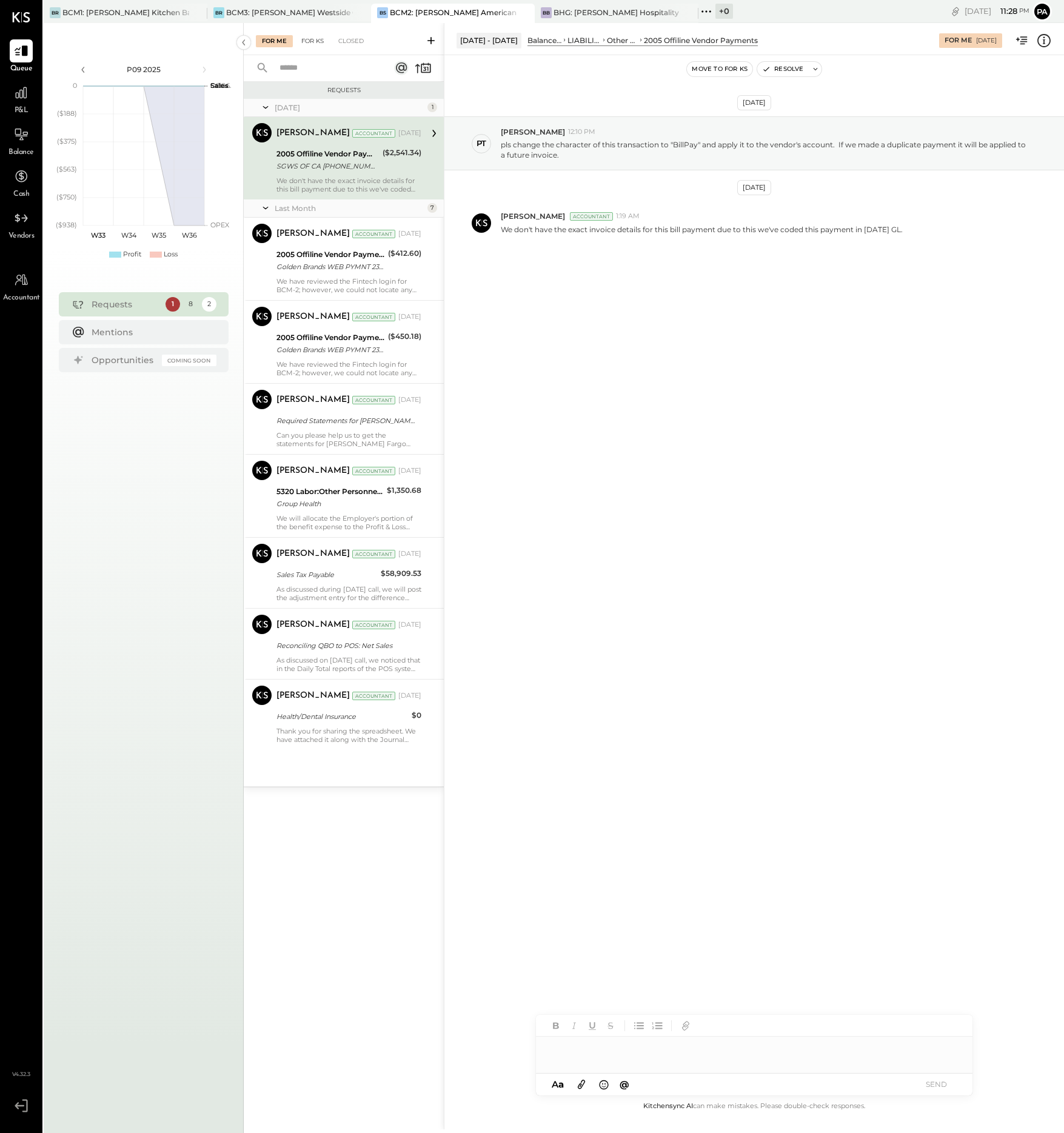
click at [314, 40] on div "For KS" at bounding box center [312, 41] width 34 height 12
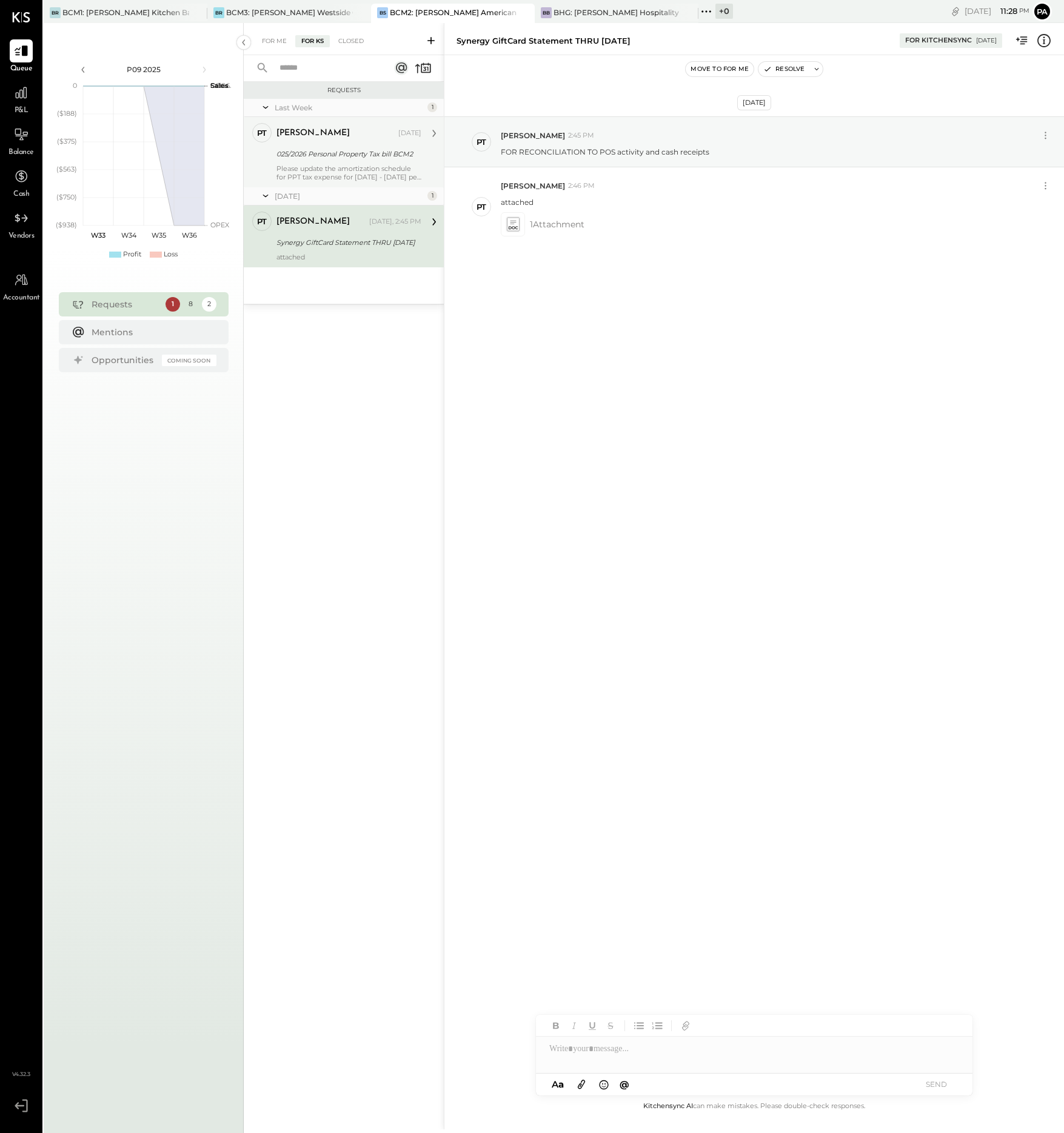
click at [316, 156] on div "025/2026 Personal Property Tax bill BCM2" at bounding box center [347, 154] width 141 height 12
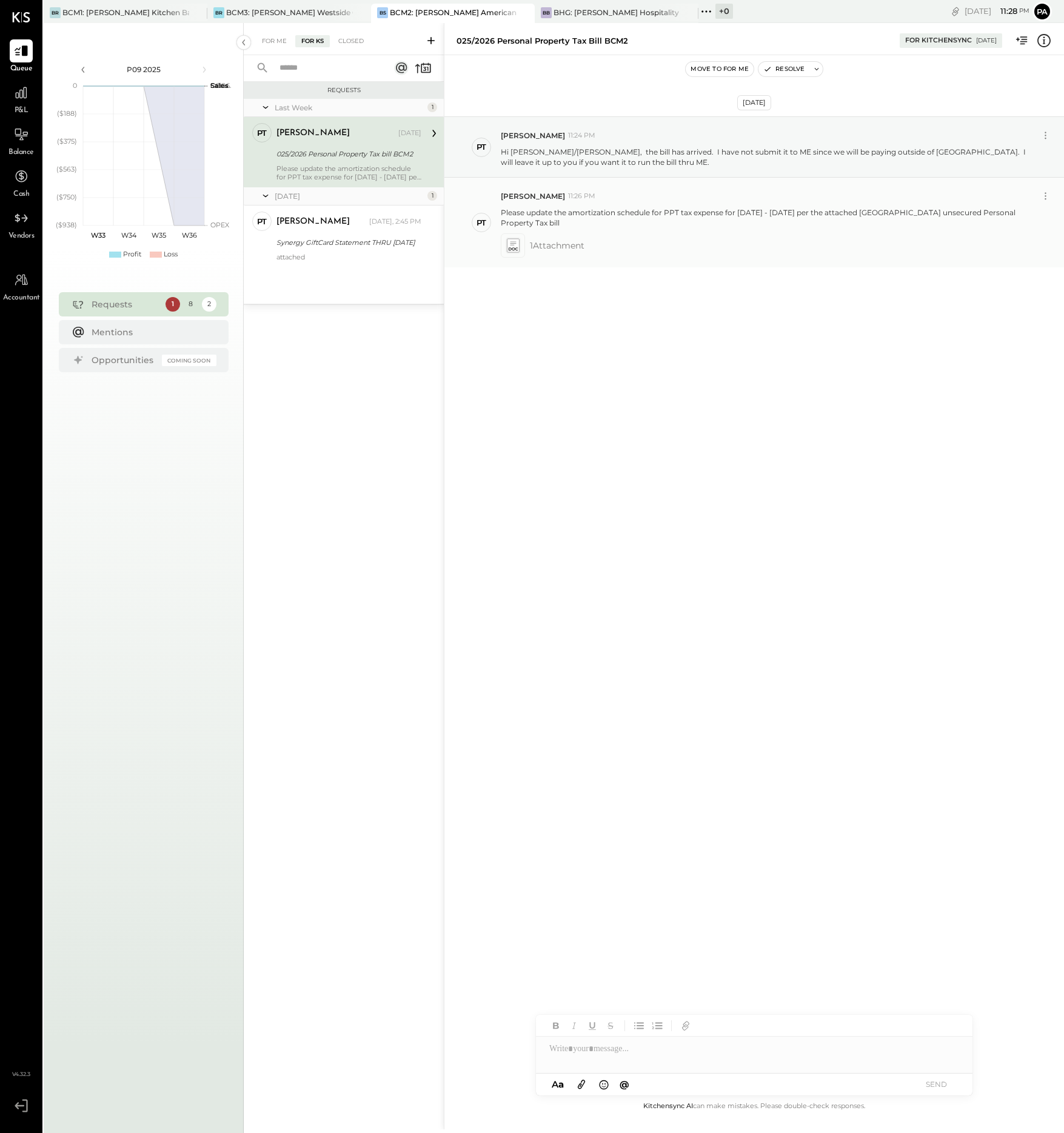
click at [754, 214] on p "Please update the amortization schedule for PPT tax expense for [DATE] - [DATE]…" at bounding box center [764, 218] width 525 height 21
click at [1051, 202] on button at bounding box center [1045, 196] width 18 height 18
click at [1018, 216] on button "Edit Message" at bounding box center [1013, 217] width 82 height 20
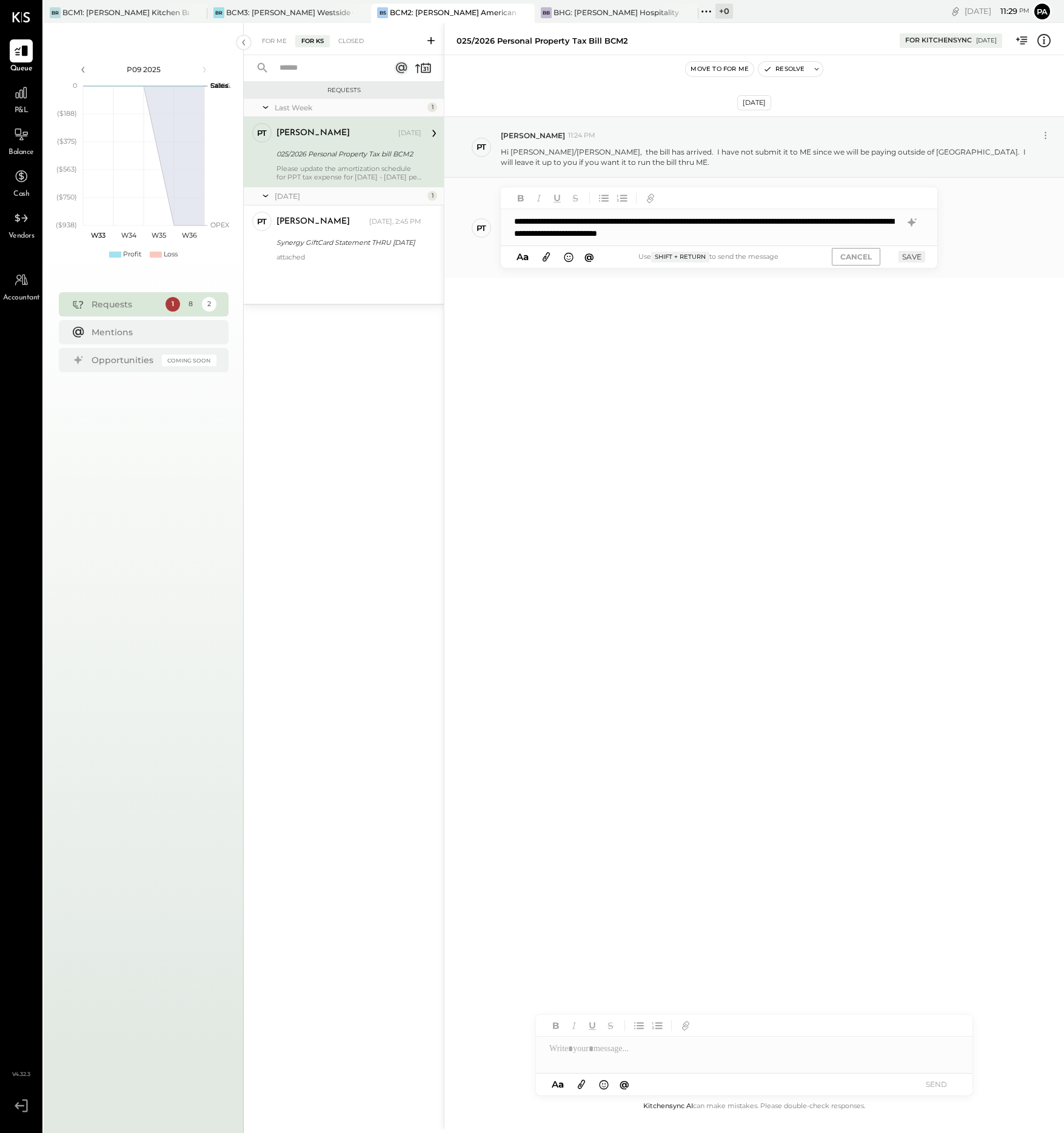
click at [599, 233] on div "**********" at bounding box center [719, 228] width 436 height 36
click at [908, 253] on button "SAVE" at bounding box center [912, 257] width 27 height 11
